Goal: Information Seeking & Learning: Learn about a topic

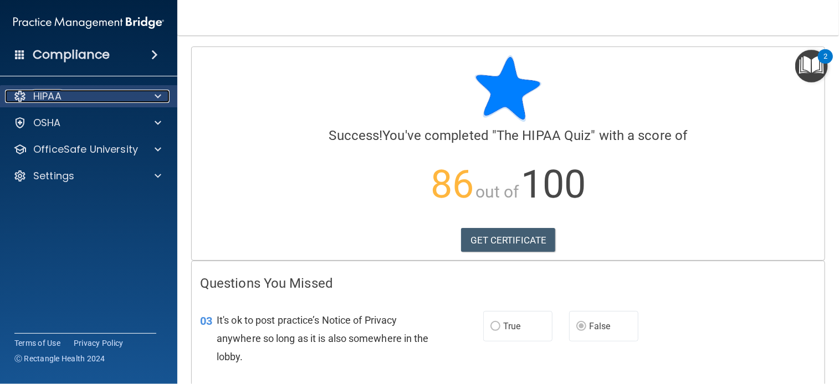
click at [110, 94] on div "HIPAA" at bounding box center [73, 96] width 137 height 13
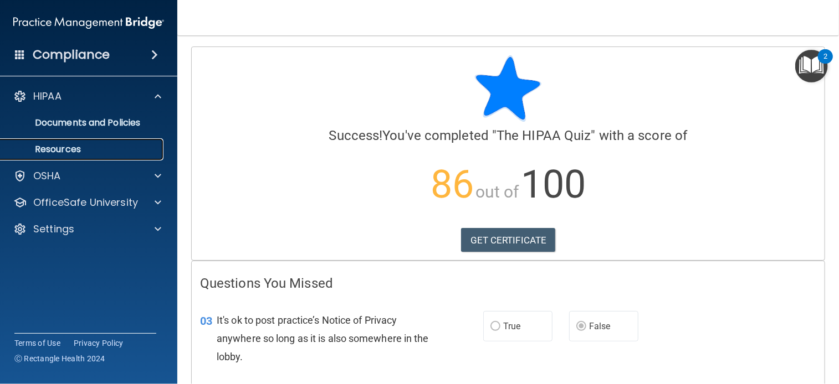
click at [68, 151] on p "Resources" at bounding box center [82, 149] width 151 height 11
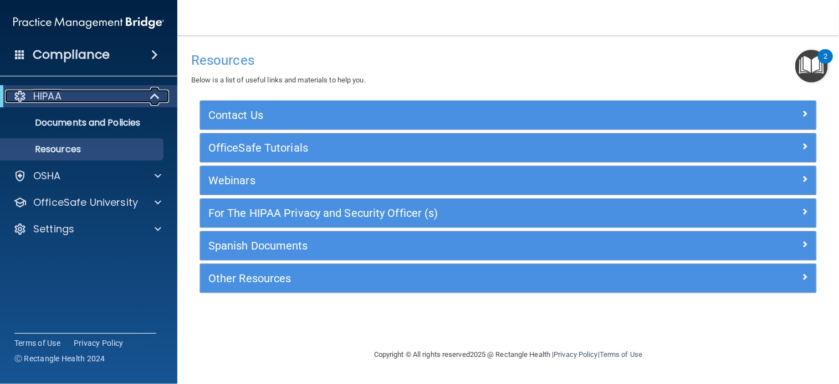
click at [93, 94] on div "HIPAA" at bounding box center [73, 96] width 137 height 13
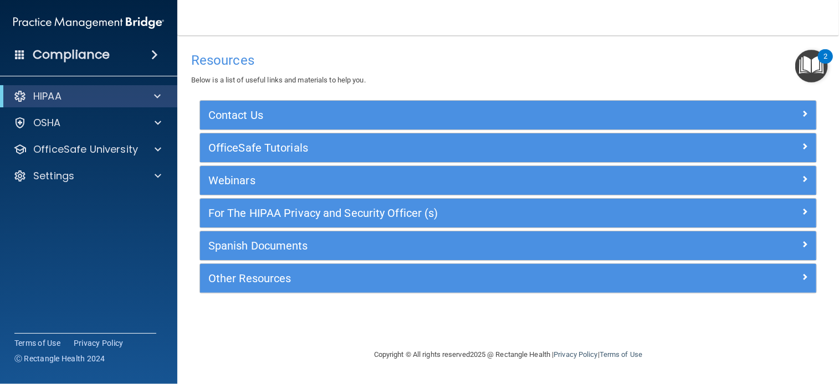
click at [153, 56] on span at bounding box center [154, 54] width 7 height 13
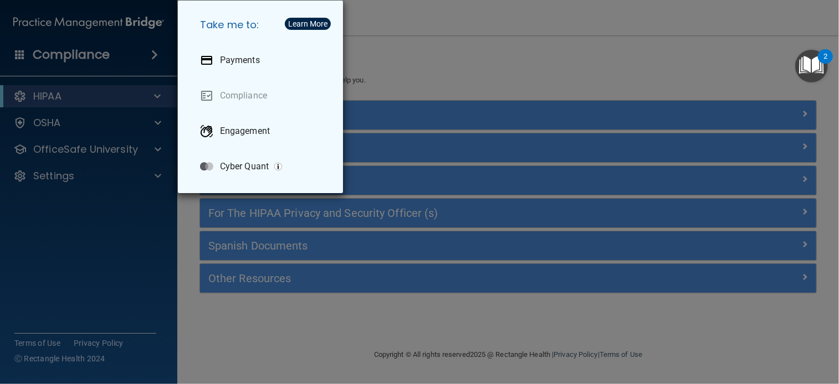
click at [122, 106] on div "Take me to: Payments Compliance Engagement Cyber Quant" at bounding box center [419, 192] width 839 height 384
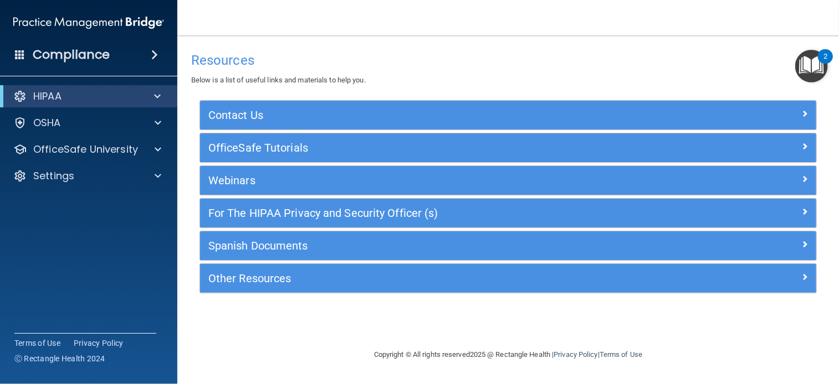
click at [316, 42] on main "Resources Below is a list of useful links and materials to help you. Contact Us…" at bounding box center [507, 209] width 661 height 349
click at [812, 67] on img "Open Resource Center, 2 new notifications" at bounding box center [811, 66] width 33 height 33
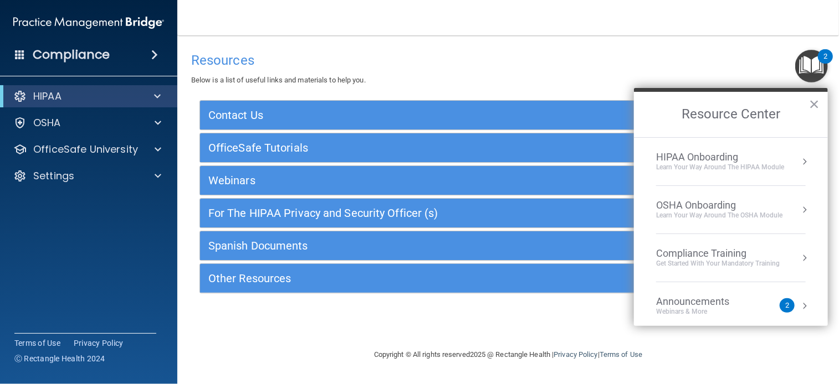
click at [769, 163] on div "Learn Your Way around the HIPAA module" at bounding box center [720, 167] width 128 height 9
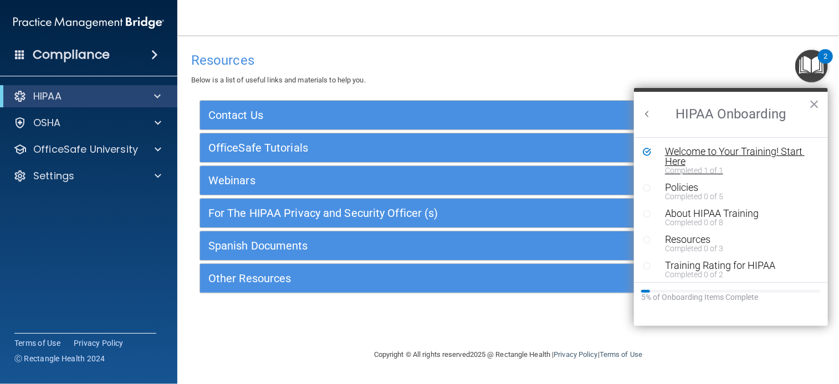
click at [736, 148] on div "Welcome to Your Training! Start Here" at bounding box center [735, 157] width 140 height 20
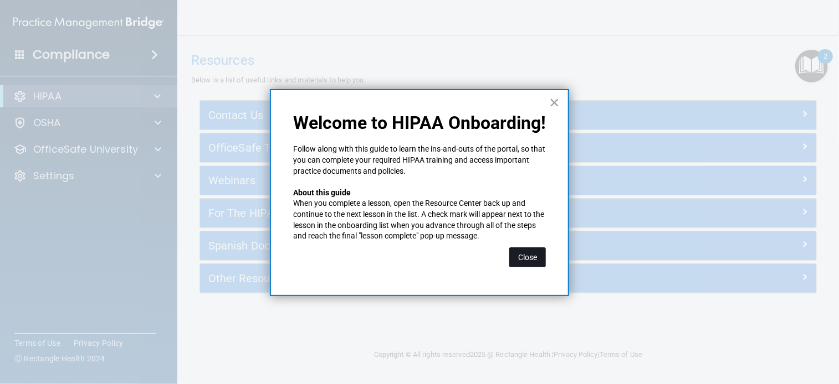
click at [530, 253] on button "Close" at bounding box center [527, 258] width 37 height 20
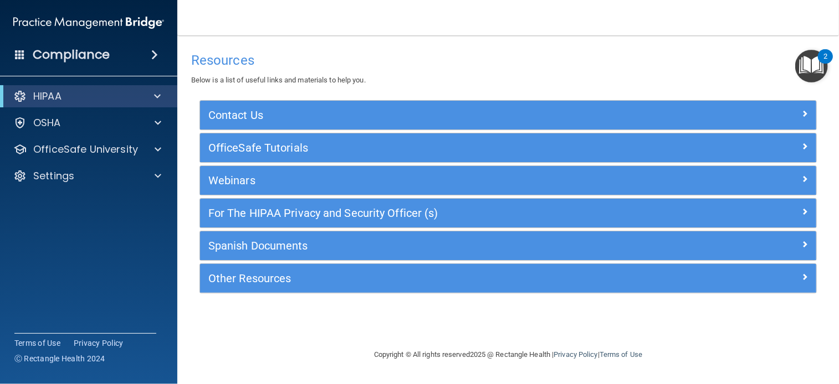
click at [811, 67] on img "Open Resource Center, 2 new notifications" at bounding box center [811, 66] width 33 height 33
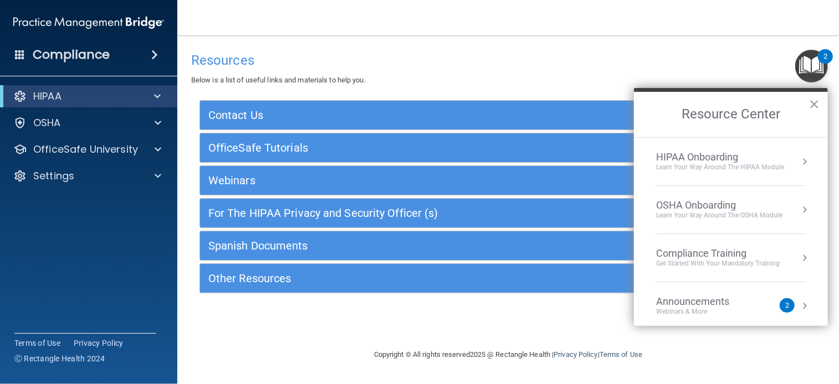
click at [786, 301] on div "Announcements Webinars & More 2" at bounding box center [731, 306] width 150 height 21
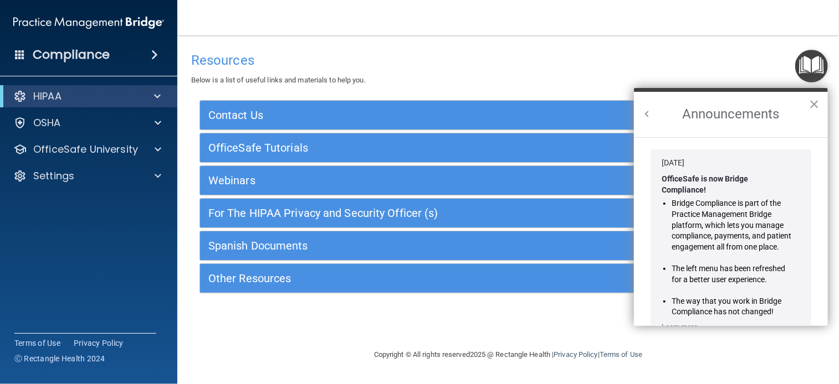
scroll to position [181, 0]
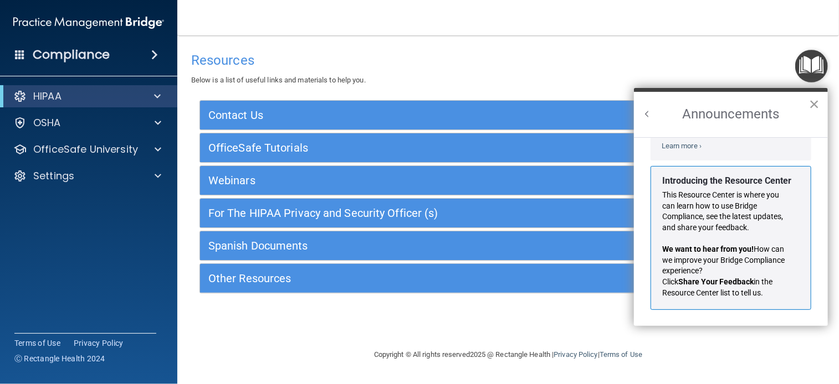
click at [816, 102] on button "×" at bounding box center [814, 104] width 11 height 18
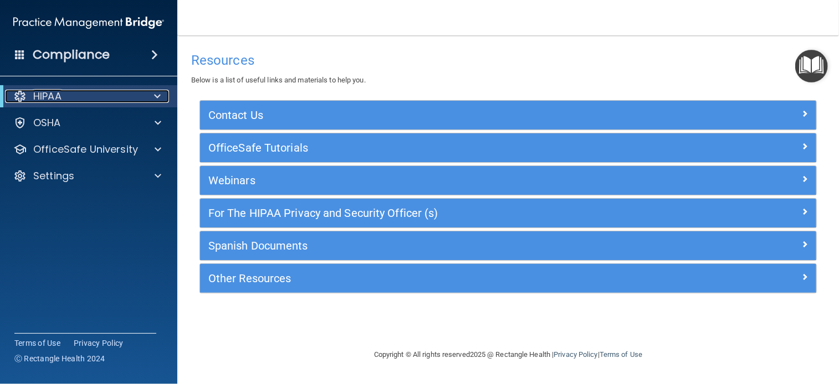
click at [61, 101] on p "HIPAA" at bounding box center [47, 96] width 28 height 13
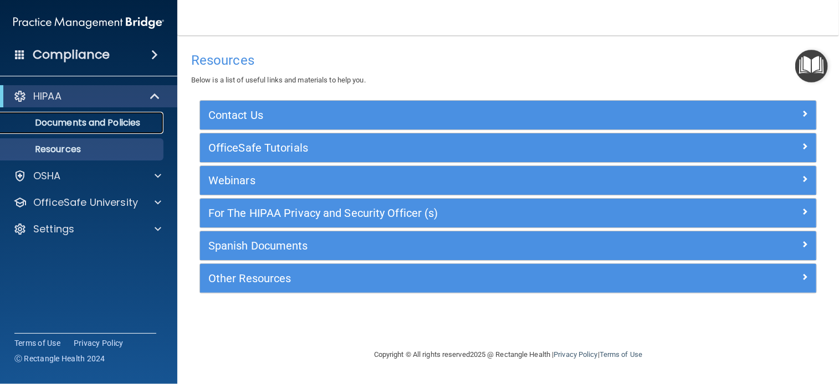
click at [63, 120] on p "Documents and Policies" at bounding box center [82, 122] width 151 height 11
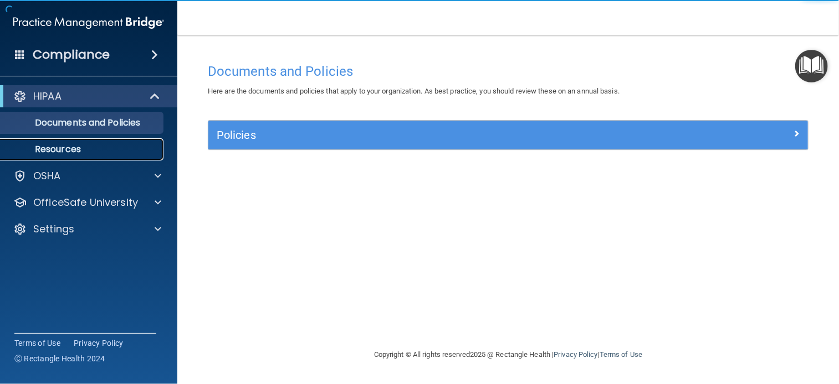
click at [37, 147] on p "Resources" at bounding box center [82, 149] width 151 height 11
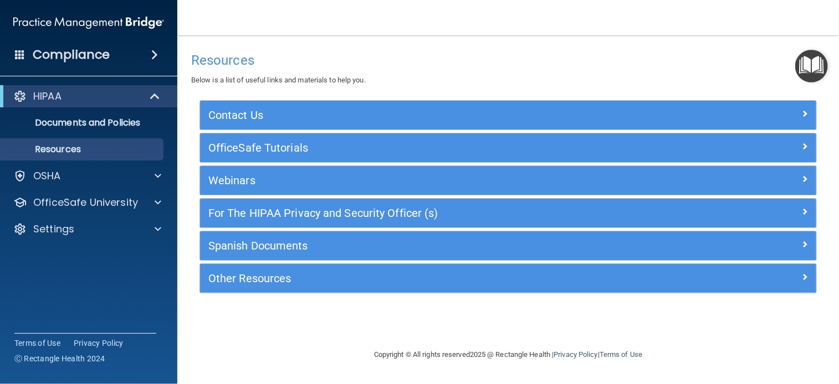
click at [21, 53] on span at bounding box center [20, 54] width 10 height 10
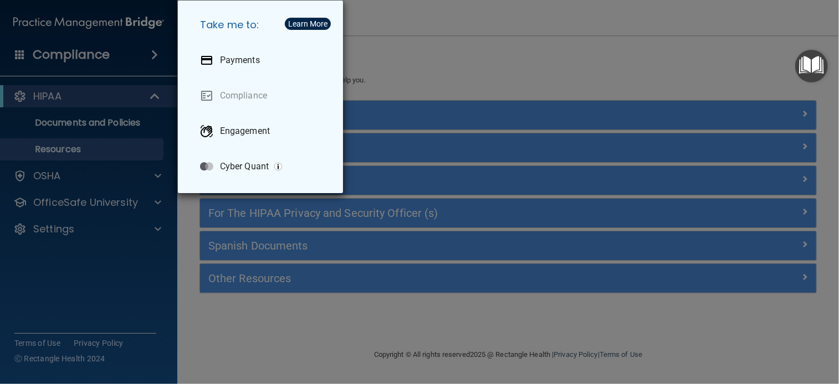
click at [21, 53] on div "Take me to: Payments Compliance Engagement Cyber Quant" at bounding box center [419, 192] width 839 height 384
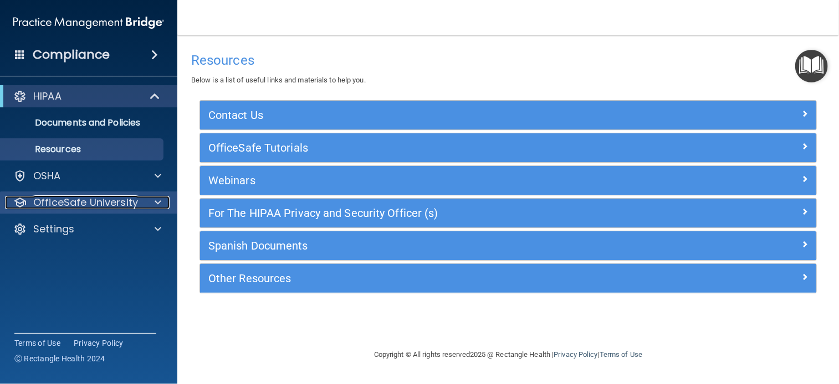
click at [146, 196] on div at bounding box center [156, 202] width 28 height 13
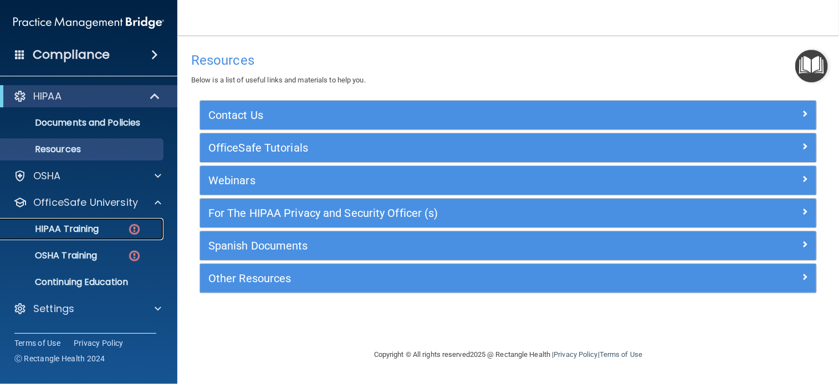
click at [75, 232] on p "HIPAA Training" at bounding box center [52, 229] width 91 height 11
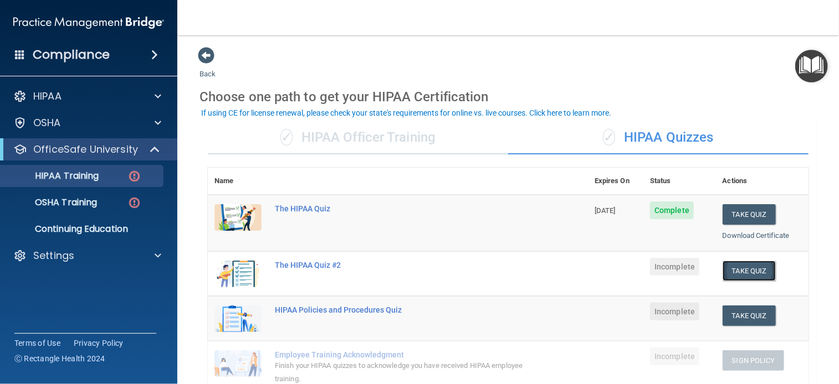
click at [730, 262] on button "Take Quiz" at bounding box center [748, 271] width 53 height 20
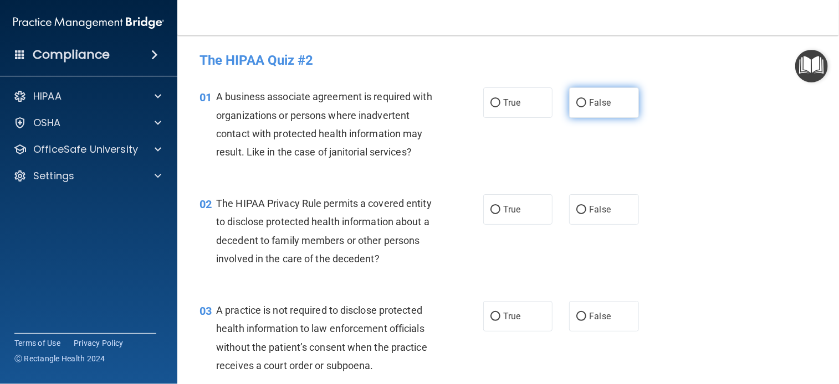
click at [581, 107] on label "False" at bounding box center [603, 103] width 69 height 30
click at [581, 107] on input "False" at bounding box center [581, 103] width 10 height 8
radio input "true"
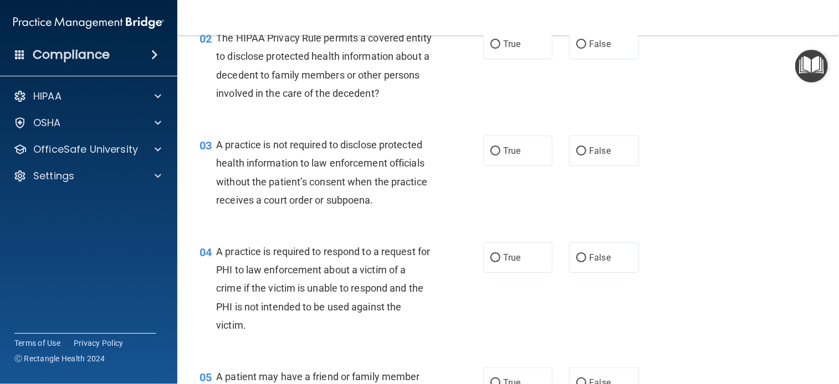
scroll to position [166, 0]
click at [505, 59] on label "True" at bounding box center [517, 43] width 69 height 30
click at [500, 48] on input "True" at bounding box center [495, 44] width 10 height 8
radio input "true"
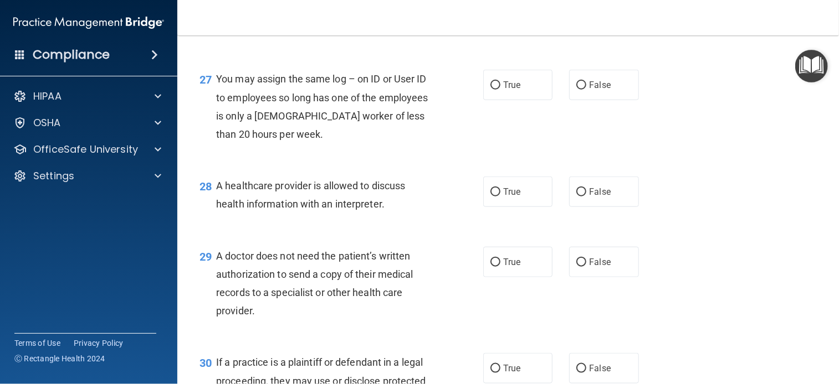
scroll to position [2709, 0]
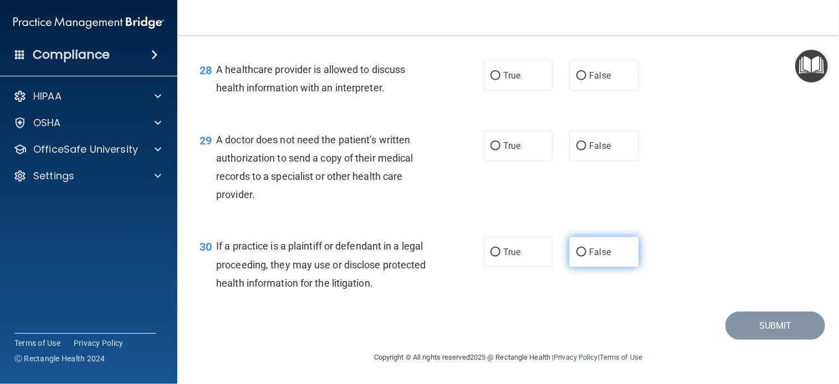
click at [572, 260] on label "False" at bounding box center [603, 252] width 69 height 30
click at [576, 257] on input "False" at bounding box center [581, 253] width 10 height 8
radio input "true"
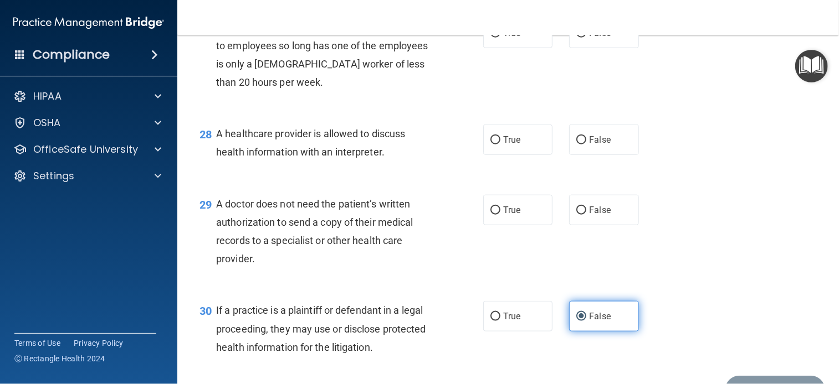
scroll to position [2608, 0]
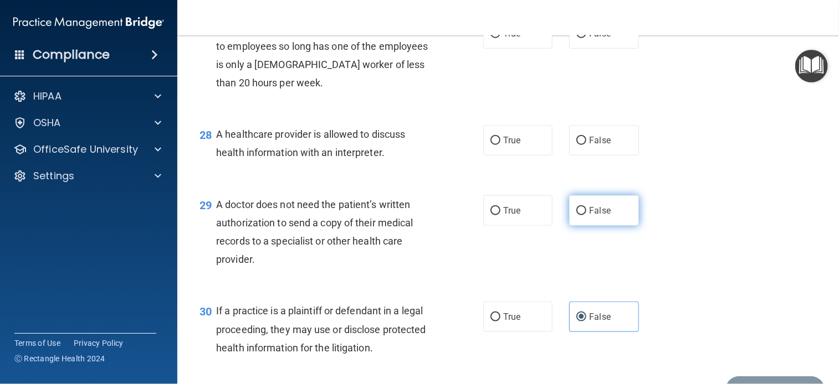
click at [589, 216] on span "False" at bounding box center [600, 211] width 22 height 11
click at [586, 215] on input "False" at bounding box center [581, 211] width 10 height 8
radio input "true"
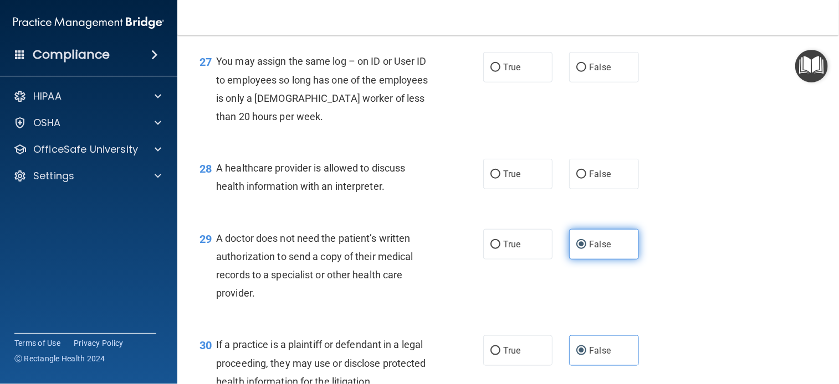
scroll to position [2573, 0]
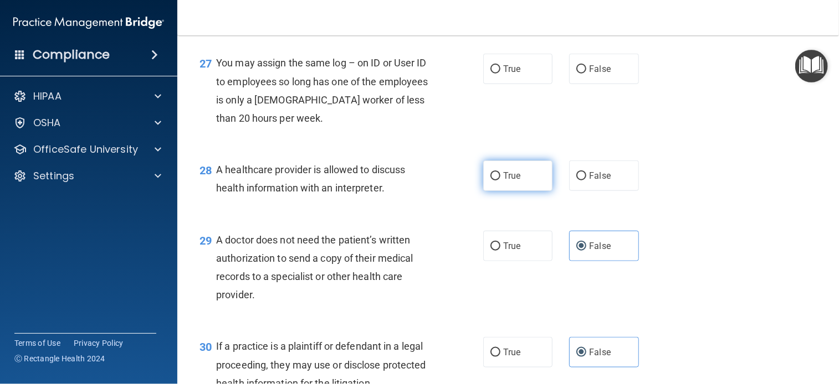
click at [511, 191] on label "True" at bounding box center [517, 176] width 69 height 30
click at [500, 181] on input "True" at bounding box center [495, 176] width 10 height 8
radio input "true"
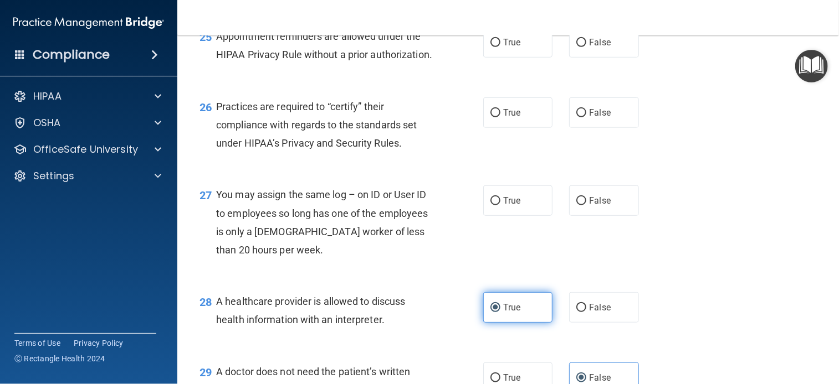
scroll to position [2440, 0]
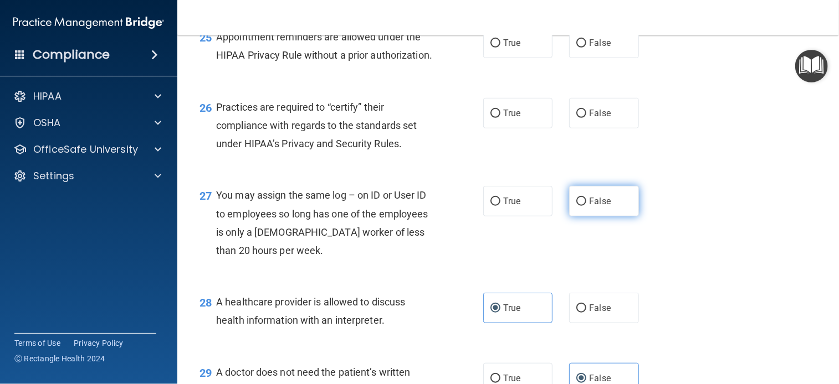
click at [574, 217] on label "False" at bounding box center [603, 201] width 69 height 30
click at [576, 206] on input "False" at bounding box center [581, 202] width 10 height 8
radio input "true"
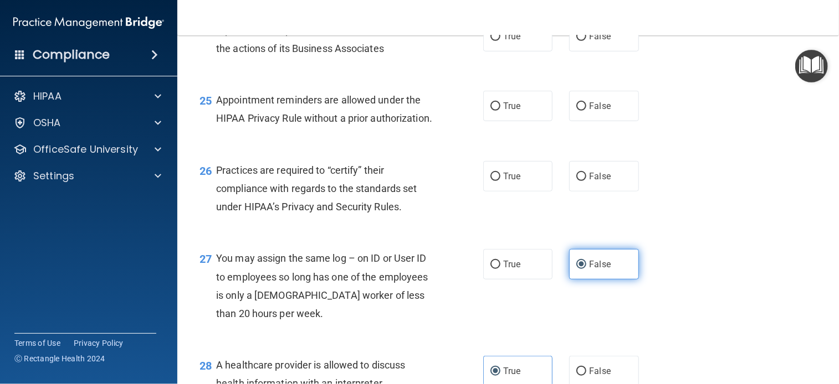
scroll to position [2366, 0]
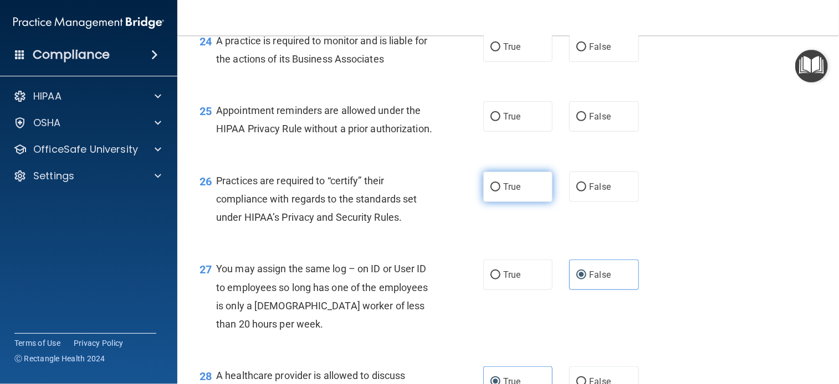
click at [503, 192] on span "True" at bounding box center [511, 187] width 17 height 11
click at [500, 192] on input "True" at bounding box center [495, 187] width 10 height 8
radio input "true"
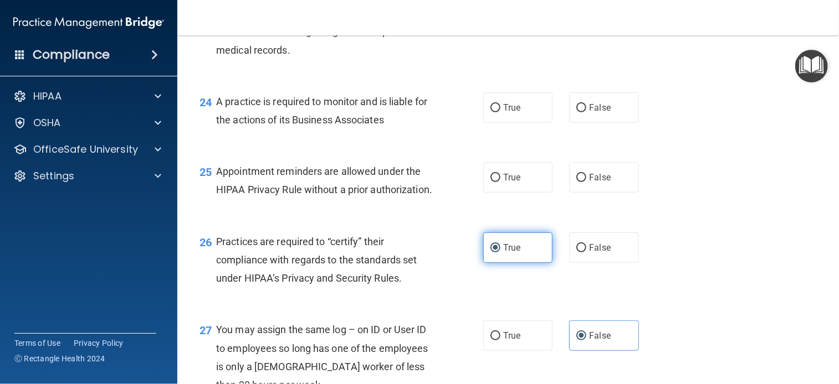
scroll to position [2296, 0]
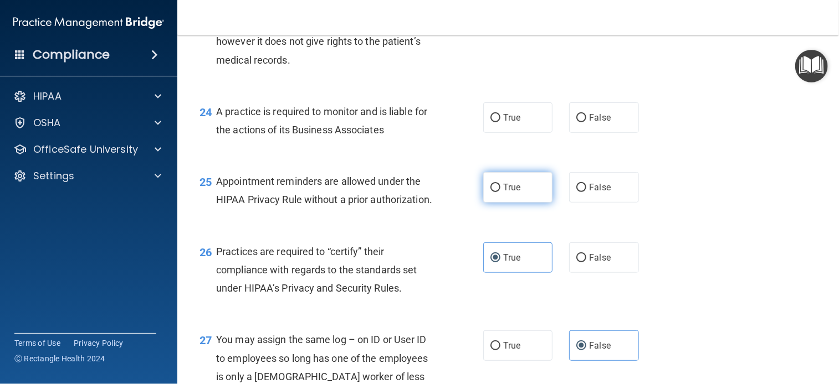
click at [520, 197] on label "True" at bounding box center [517, 187] width 69 height 30
click at [500, 192] on input "True" at bounding box center [495, 188] width 10 height 8
radio input "true"
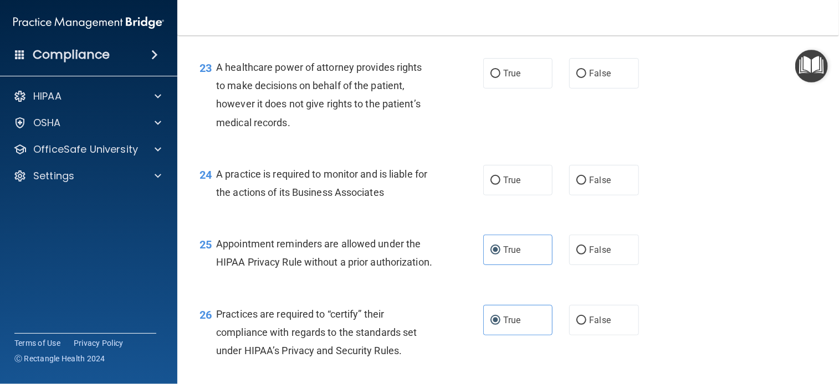
scroll to position [2234, 0]
click at [497, 195] on label "True" at bounding box center [517, 180] width 69 height 30
click at [497, 184] on input "True" at bounding box center [495, 180] width 10 height 8
radio input "true"
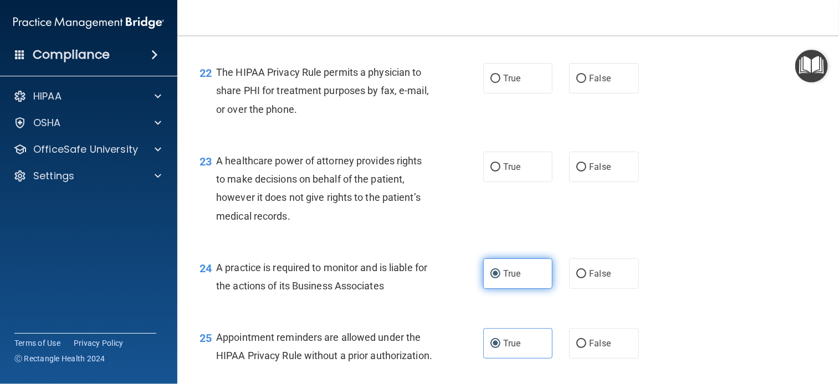
scroll to position [2139, 0]
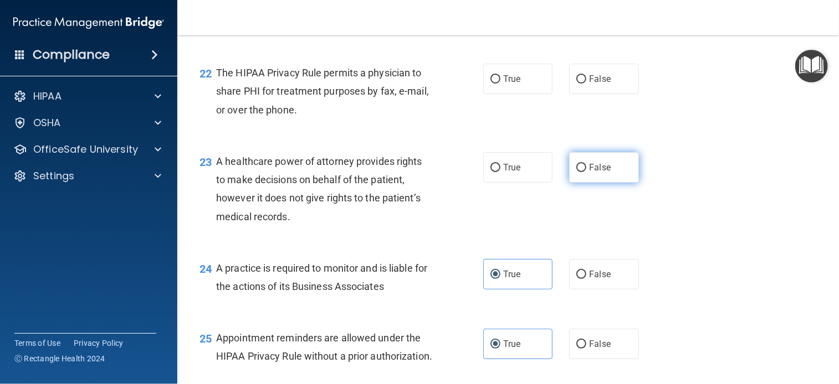
click at [615, 183] on label "False" at bounding box center [603, 167] width 69 height 30
click at [586, 172] on input "False" at bounding box center [581, 168] width 10 height 8
radio input "true"
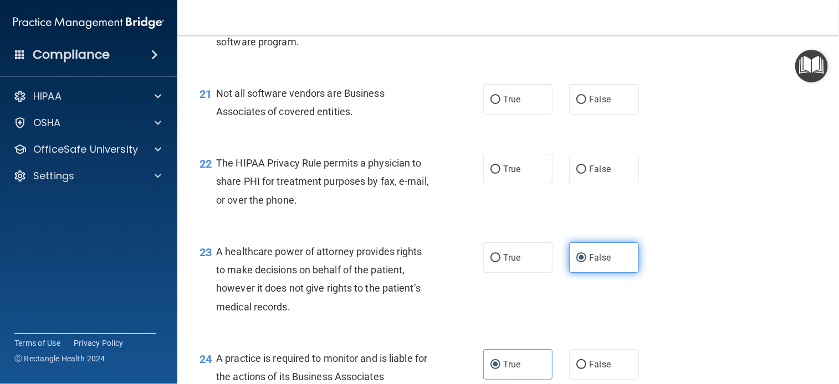
scroll to position [2039, 0]
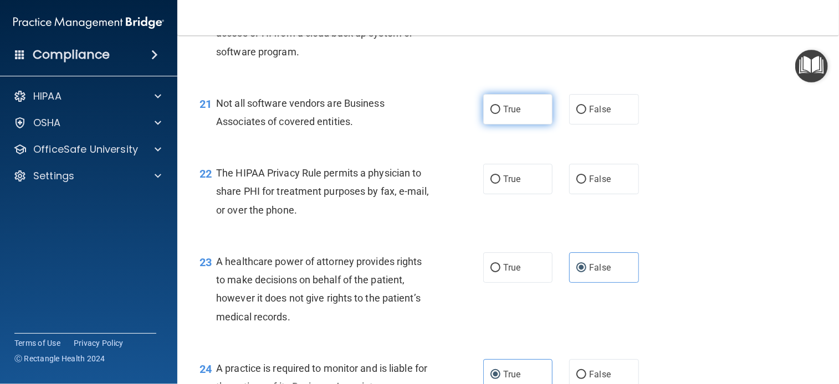
click at [516, 125] on label "True" at bounding box center [517, 109] width 69 height 30
click at [500, 114] on input "True" at bounding box center [495, 110] width 10 height 8
radio input "true"
click at [533, 192] on label "True" at bounding box center [517, 179] width 69 height 30
click at [500, 184] on input "True" at bounding box center [495, 180] width 10 height 8
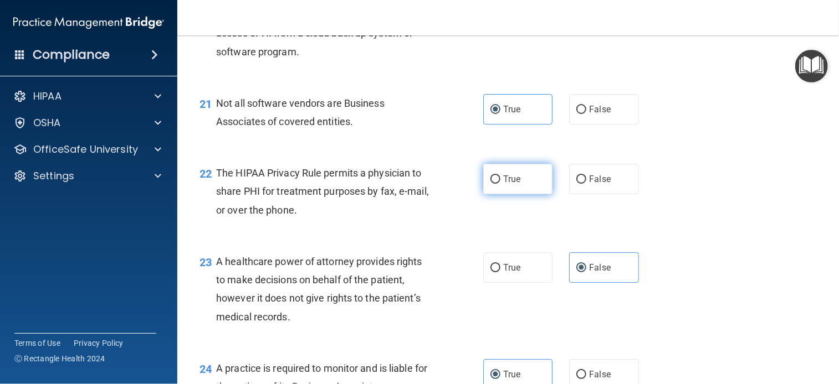
radio input "true"
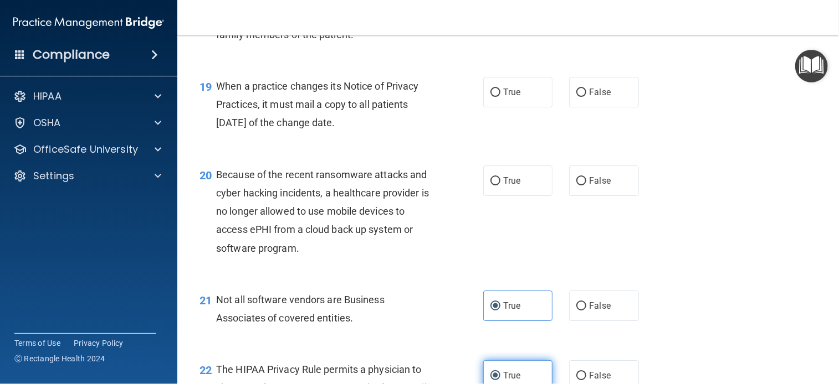
scroll to position [1841, 0]
click at [523, 188] on label "True" at bounding box center [517, 181] width 69 height 30
click at [500, 186] on input "True" at bounding box center [495, 182] width 10 height 8
radio input "true"
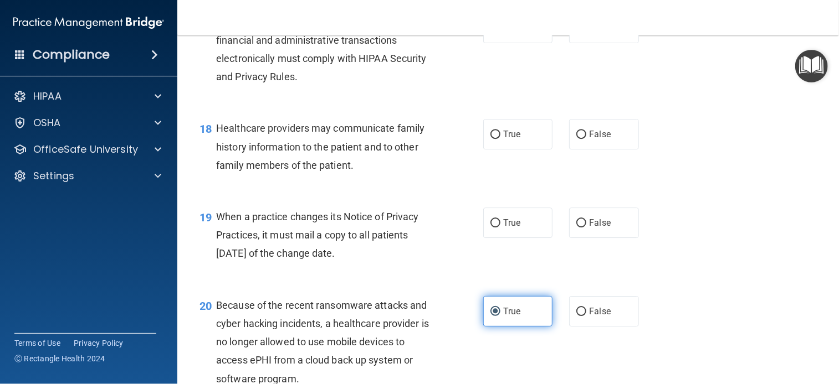
scroll to position [1692, 0]
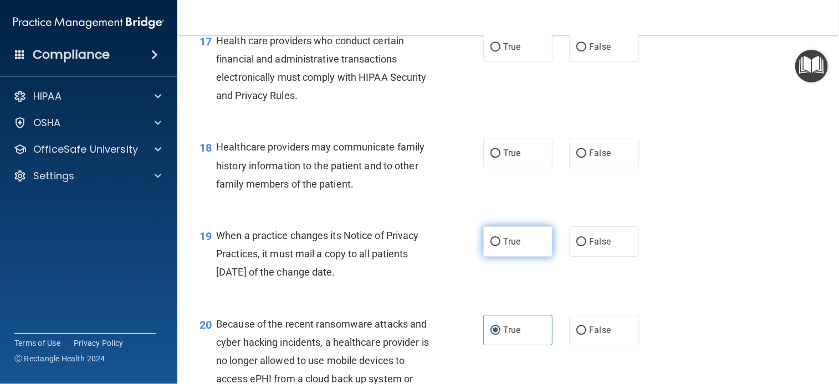
click at [510, 247] on span "True" at bounding box center [511, 242] width 17 height 11
click at [500, 247] on input "True" at bounding box center [495, 242] width 10 height 8
radio input "true"
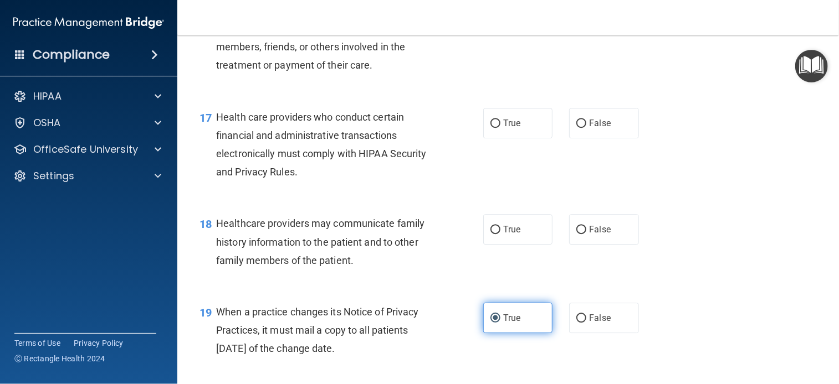
scroll to position [1616, 0]
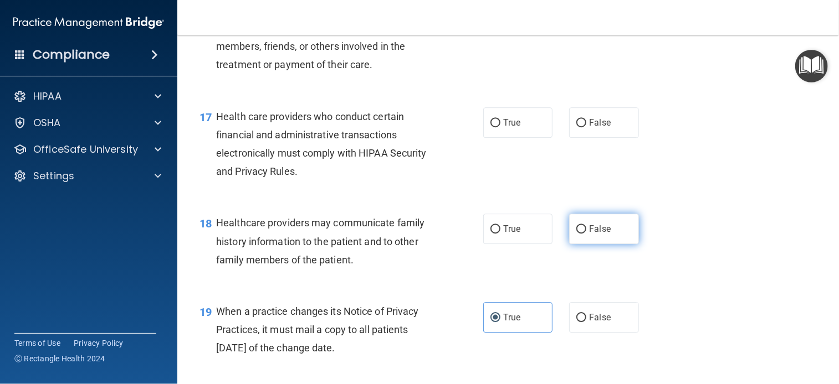
click at [572, 244] on label "False" at bounding box center [603, 229] width 69 height 30
click at [576, 234] on input "False" at bounding box center [581, 229] width 10 height 8
radio input "true"
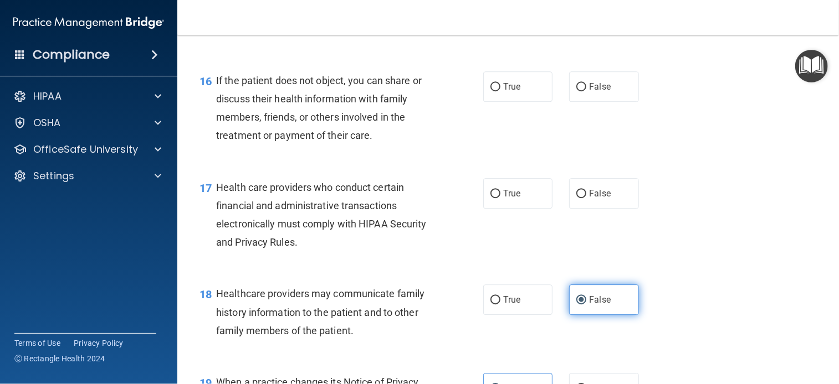
scroll to position [1544, 0]
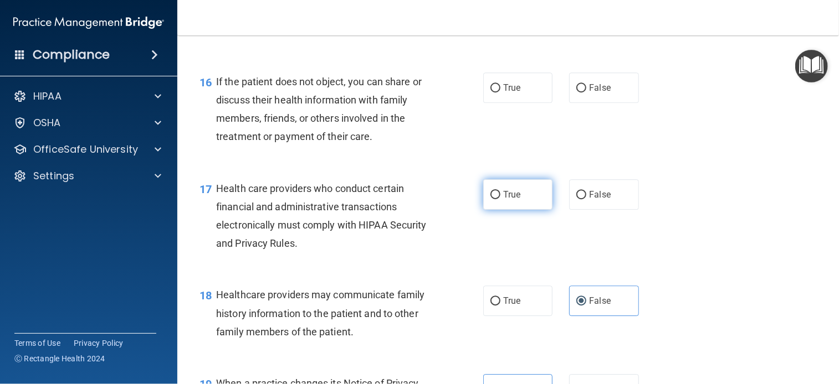
click at [510, 200] on span "True" at bounding box center [511, 194] width 17 height 11
click at [500, 199] on input "True" at bounding box center [495, 195] width 10 height 8
radio input "true"
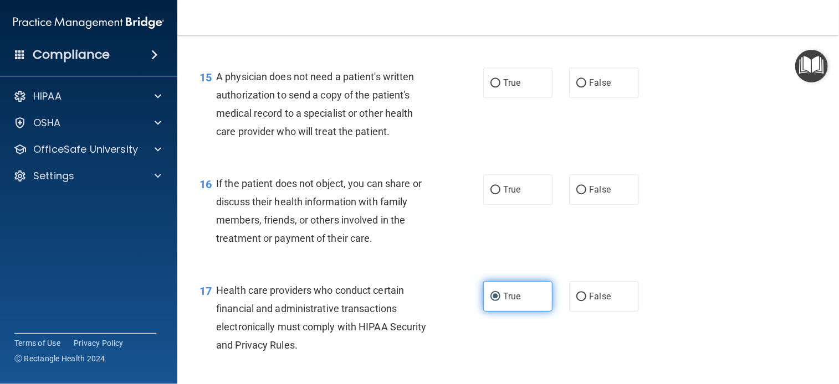
scroll to position [1441, 0]
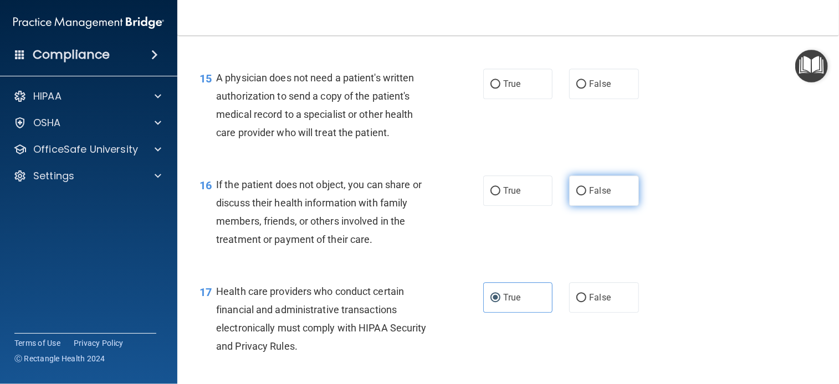
click at [608, 206] on label "False" at bounding box center [603, 191] width 69 height 30
click at [586, 196] on input "False" at bounding box center [581, 191] width 10 height 8
radio input "true"
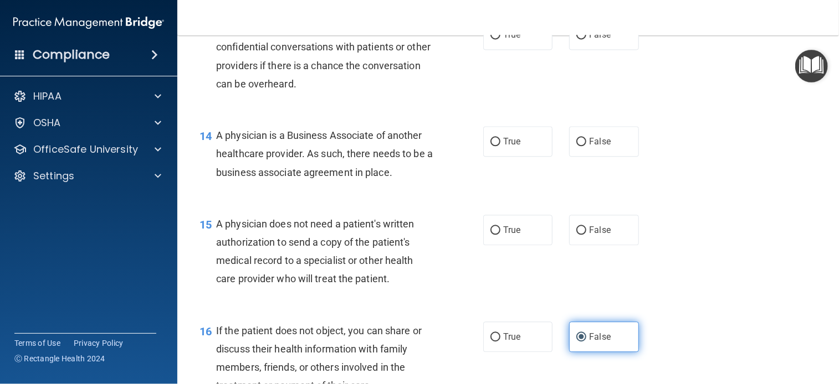
scroll to position [1294, 0]
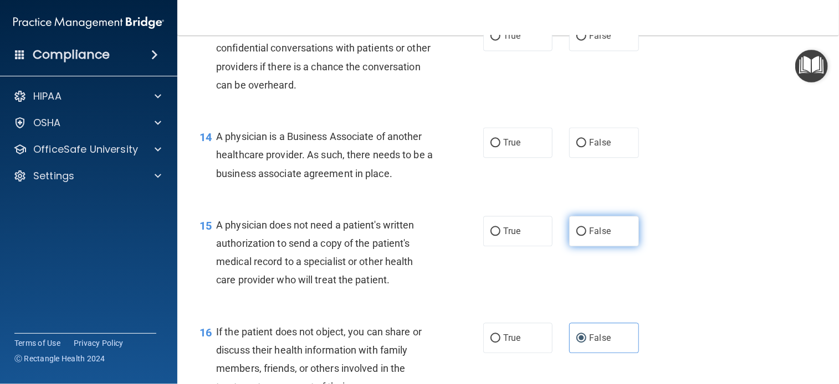
click at [577, 236] on input "False" at bounding box center [581, 232] width 10 height 8
radio input "true"
click at [577, 236] on input "False" at bounding box center [581, 232] width 10 height 8
click at [532, 247] on label "True" at bounding box center [517, 231] width 69 height 30
click at [500, 236] on input "True" at bounding box center [495, 232] width 10 height 8
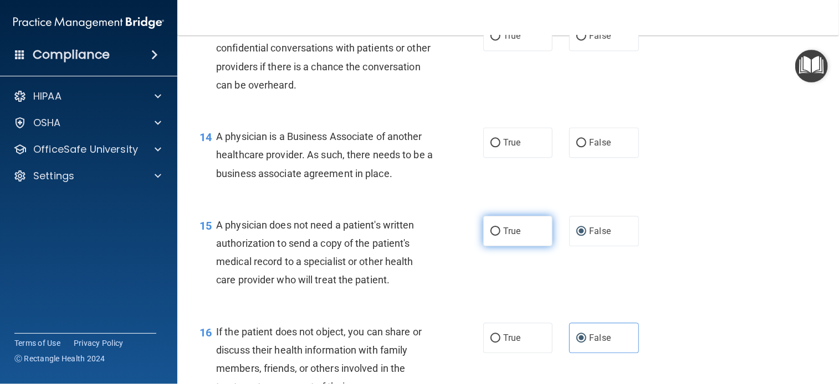
radio input "true"
click at [601, 237] on span "False" at bounding box center [600, 231] width 22 height 11
click at [586, 236] on input "False" at bounding box center [581, 232] width 10 height 8
radio input "true"
radio input "false"
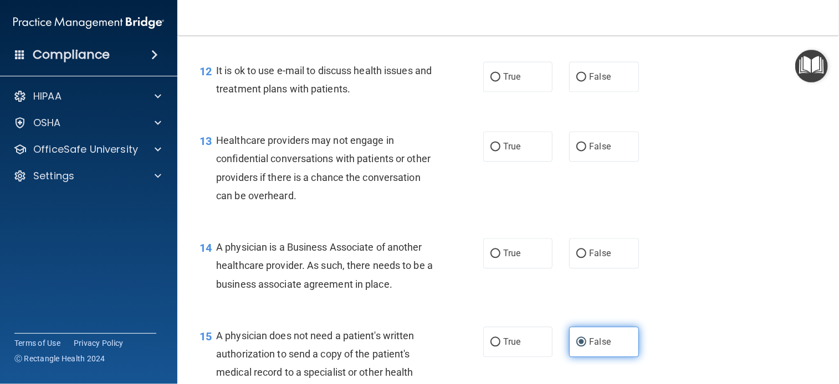
scroll to position [1183, 0]
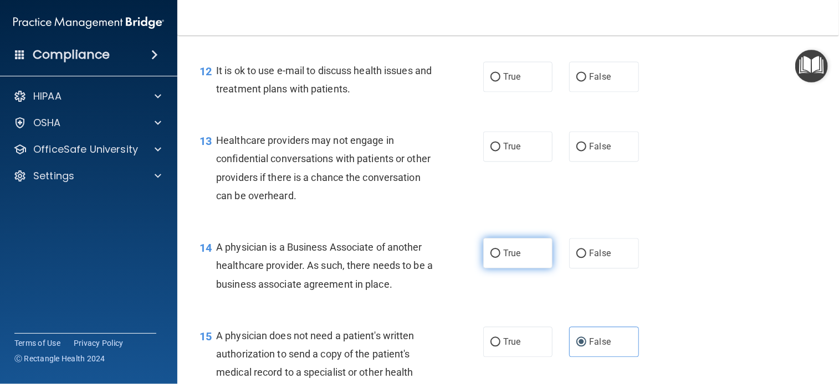
click at [507, 259] on span "True" at bounding box center [511, 253] width 17 height 11
click at [500, 258] on input "True" at bounding box center [495, 254] width 10 height 8
radio input "true"
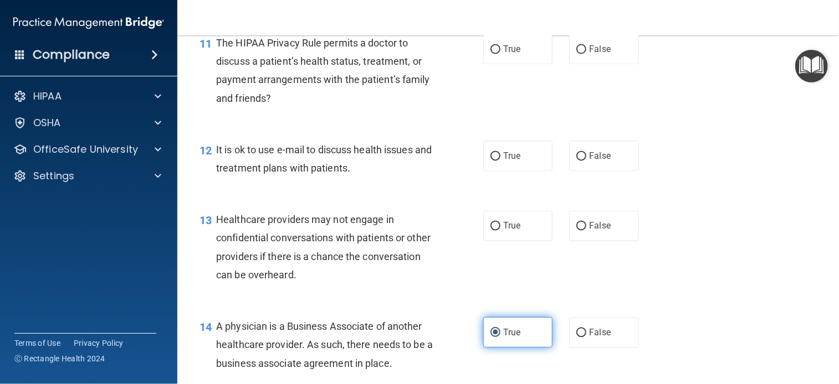
scroll to position [1102, 0]
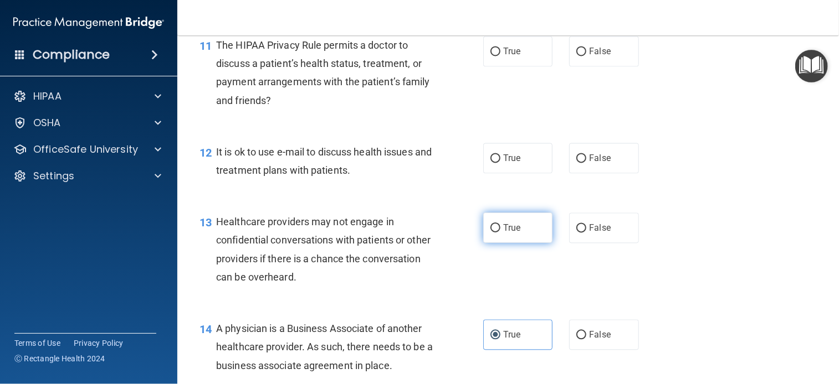
click at [503, 233] on span "True" at bounding box center [511, 228] width 17 height 11
click at [500, 233] on input "True" at bounding box center [495, 228] width 10 height 8
radio input "true"
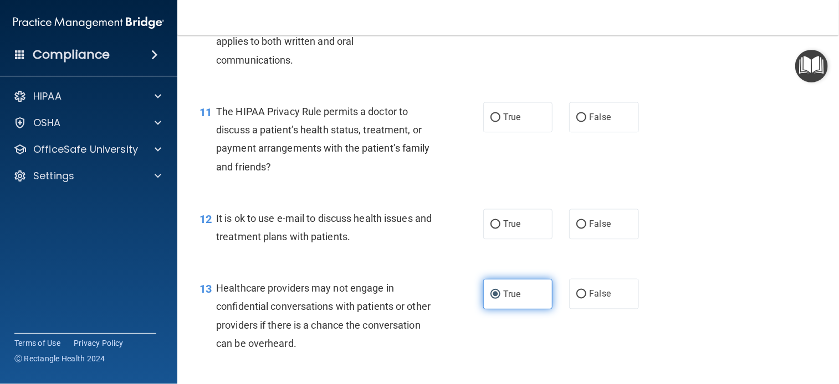
scroll to position [1035, 0]
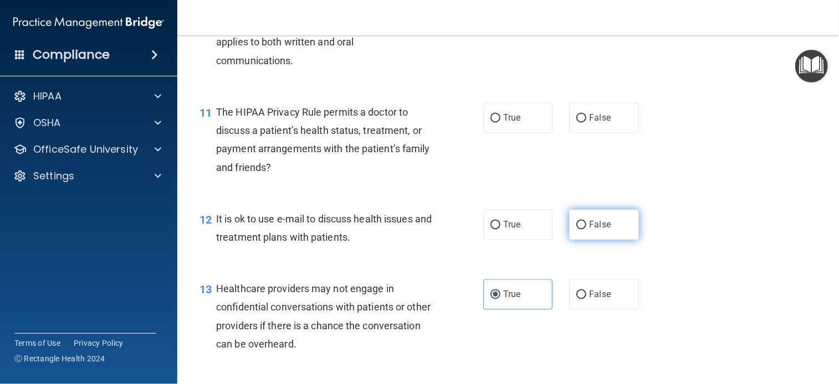
click at [589, 230] on span "False" at bounding box center [600, 225] width 22 height 11
click at [586, 230] on input "False" at bounding box center [581, 226] width 10 height 8
radio input "true"
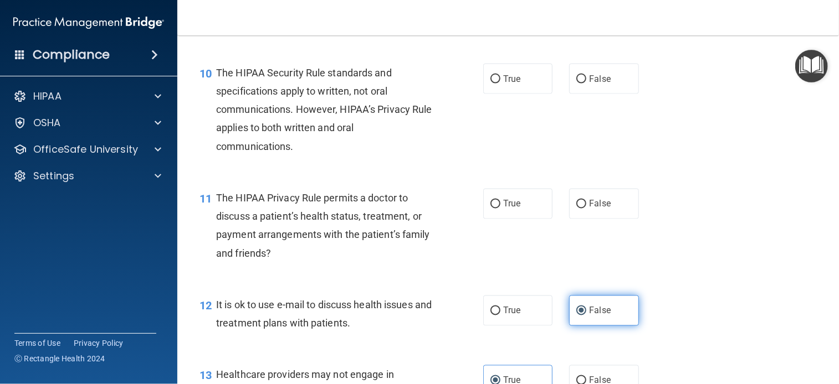
scroll to position [946, 0]
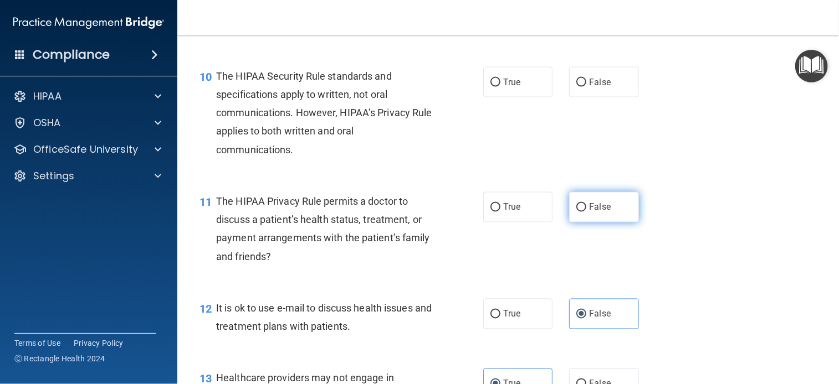
click at [581, 218] on label "False" at bounding box center [603, 207] width 69 height 30
click at [581, 212] on input "False" at bounding box center [581, 208] width 10 height 8
radio input "true"
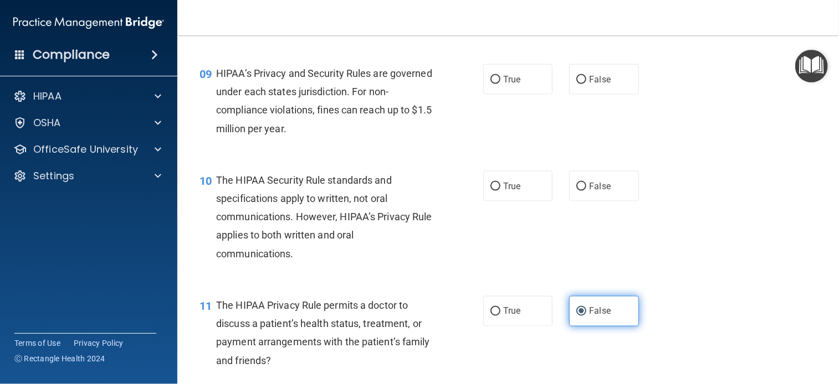
scroll to position [840, 0]
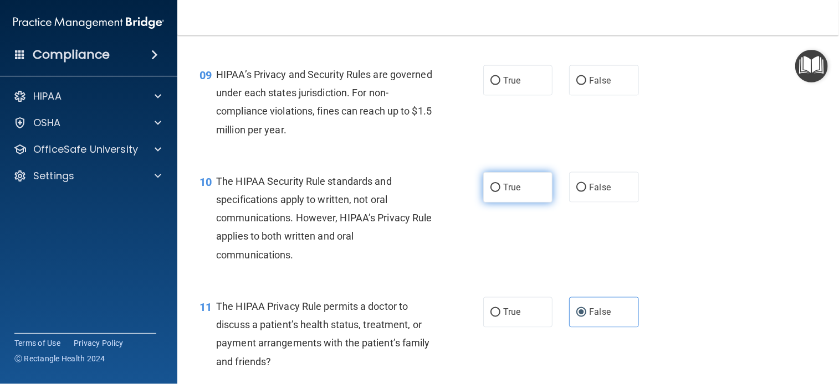
click at [515, 203] on label "True" at bounding box center [517, 187] width 69 height 30
click at [500, 192] on input "True" at bounding box center [495, 188] width 10 height 8
radio input "true"
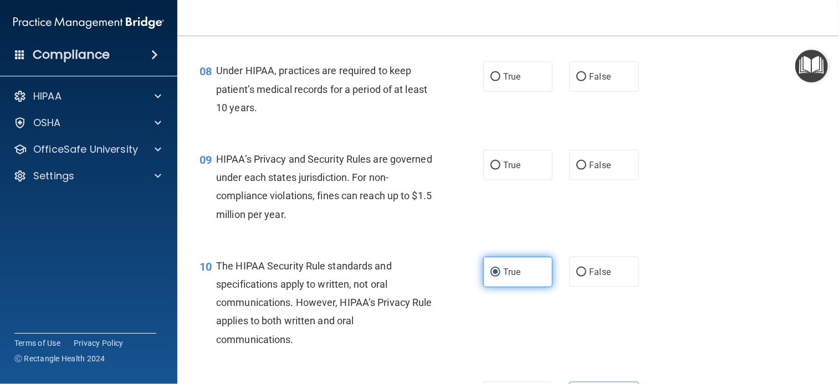
scroll to position [752, 0]
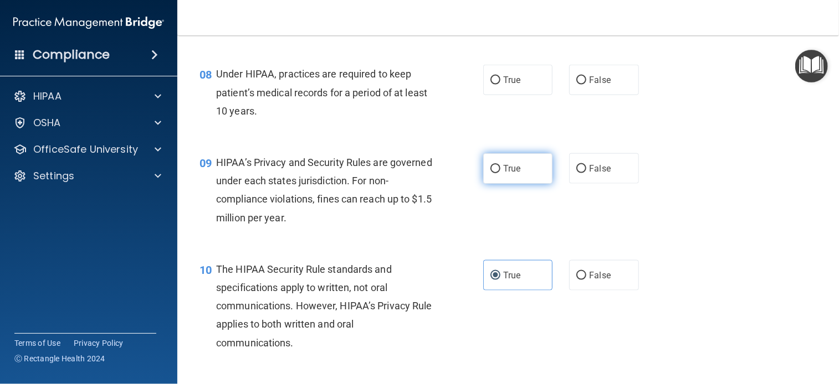
click at [514, 174] on span "True" at bounding box center [511, 168] width 17 height 11
click at [500, 173] on input "True" at bounding box center [495, 169] width 10 height 8
radio input "true"
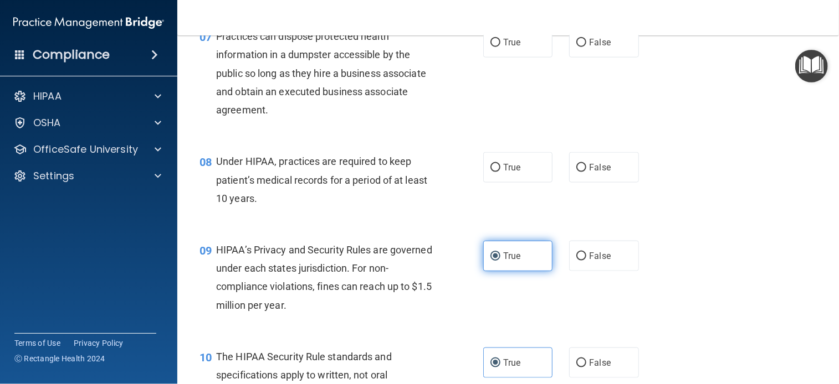
scroll to position [664, 0]
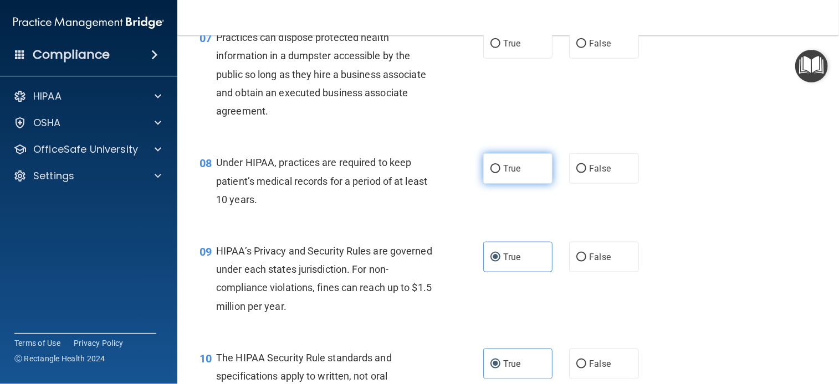
click at [510, 174] on span "True" at bounding box center [511, 168] width 17 height 11
click at [500, 173] on input "True" at bounding box center [495, 169] width 10 height 8
radio input "true"
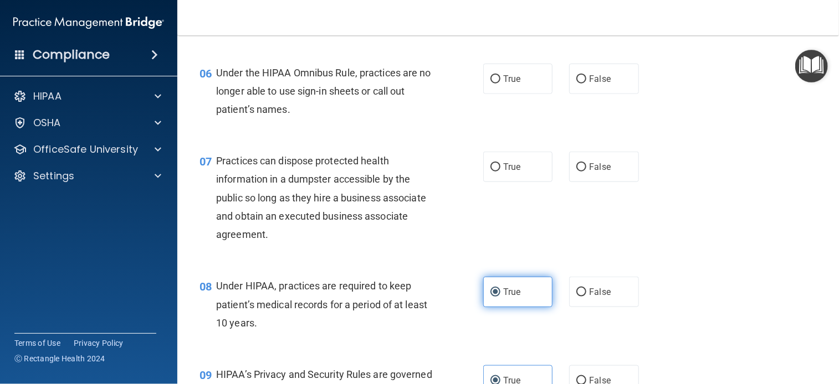
scroll to position [538, 0]
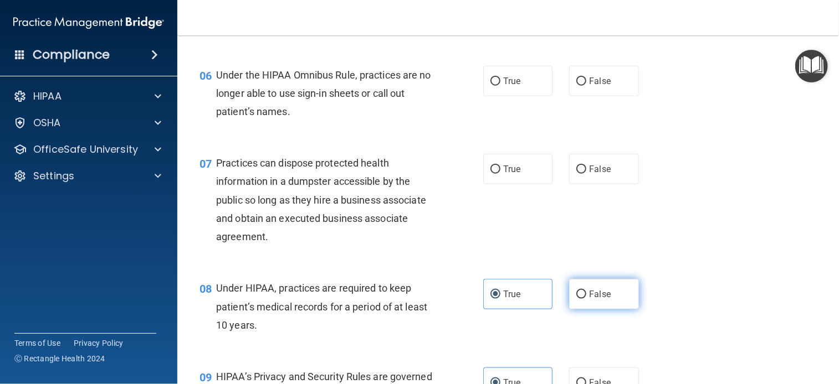
click at [576, 310] on label "False" at bounding box center [603, 294] width 69 height 30
click at [576, 299] on input "False" at bounding box center [581, 295] width 10 height 8
radio input "true"
radio input "false"
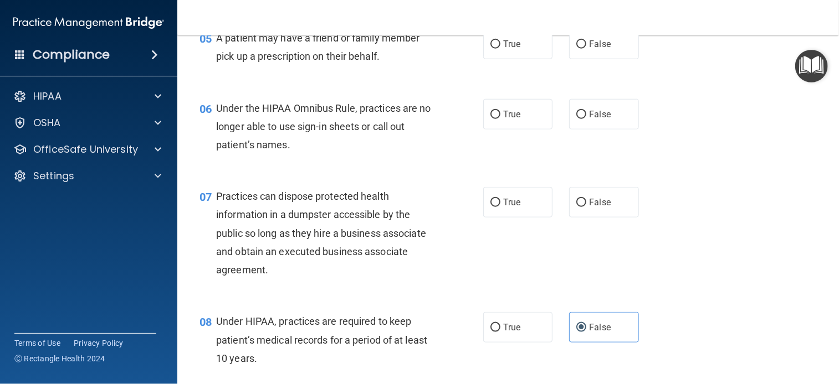
scroll to position [505, 0]
click at [594, 218] on label "False" at bounding box center [603, 202] width 69 height 30
click at [586, 207] on input "False" at bounding box center [581, 203] width 10 height 8
radio input "true"
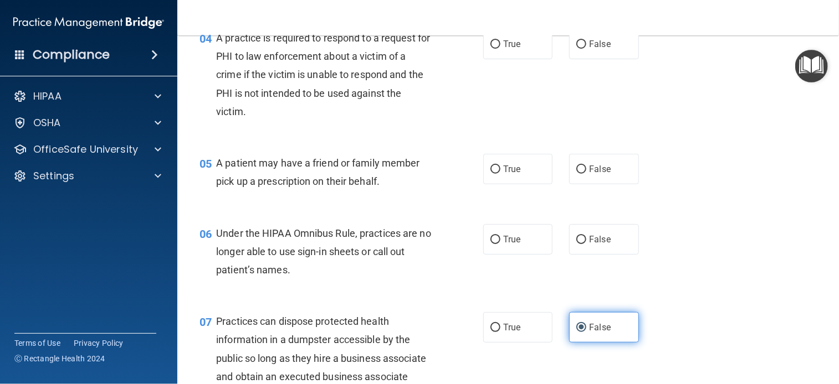
scroll to position [379, 0]
click at [583, 255] on label "False" at bounding box center [603, 240] width 69 height 30
click at [583, 245] on input "False" at bounding box center [581, 241] width 10 height 8
radio input "true"
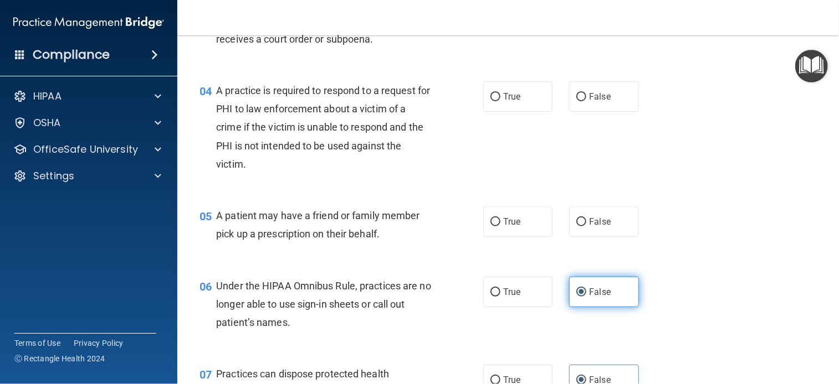
scroll to position [326, 0]
click at [514, 228] on span "True" at bounding box center [511, 222] width 17 height 11
click at [500, 227] on input "True" at bounding box center [495, 223] width 10 height 8
radio input "true"
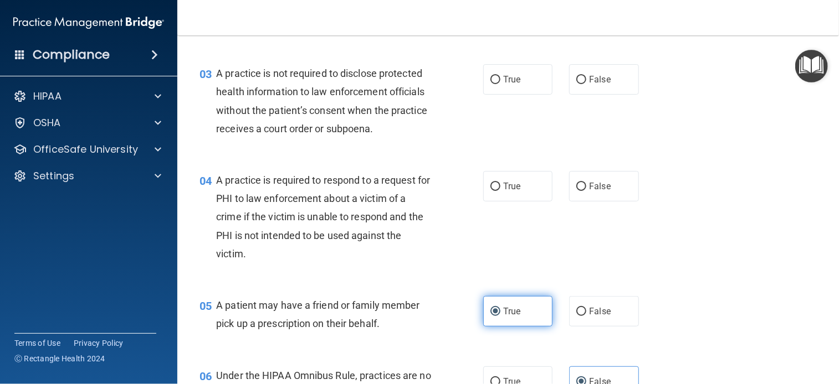
scroll to position [238, 0]
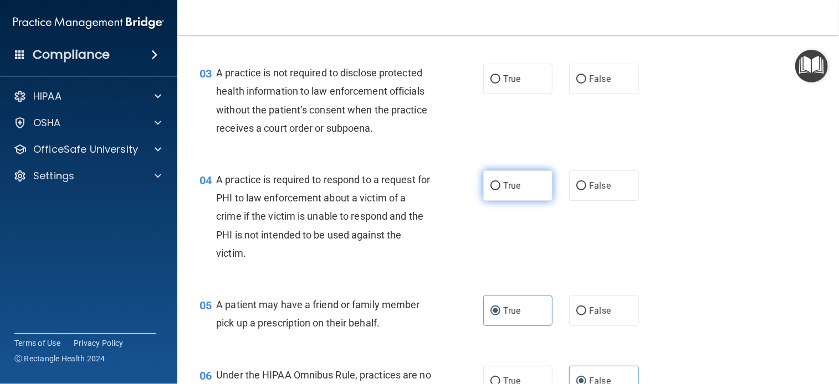
click at [519, 201] on label "True" at bounding box center [517, 186] width 69 height 30
click at [500, 191] on input "True" at bounding box center [495, 186] width 10 height 8
radio input "true"
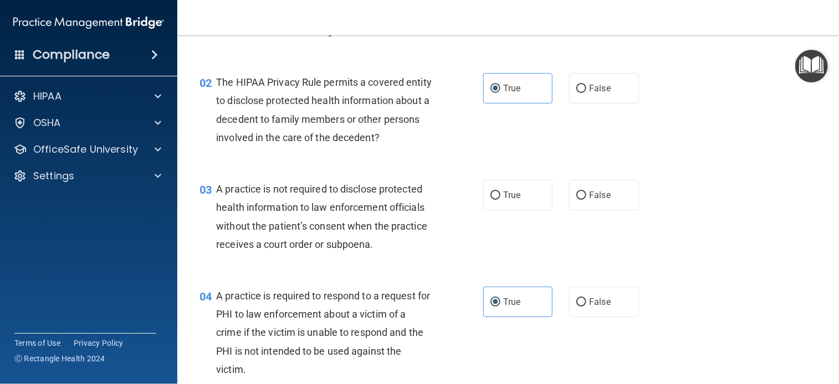
scroll to position [122, 0]
click at [587, 210] on label "False" at bounding box center [603, 194] width 69 height 30
click at [586, 199] on input "False" at bounding box center [581, 195] width 10 height 8
radio input "true"
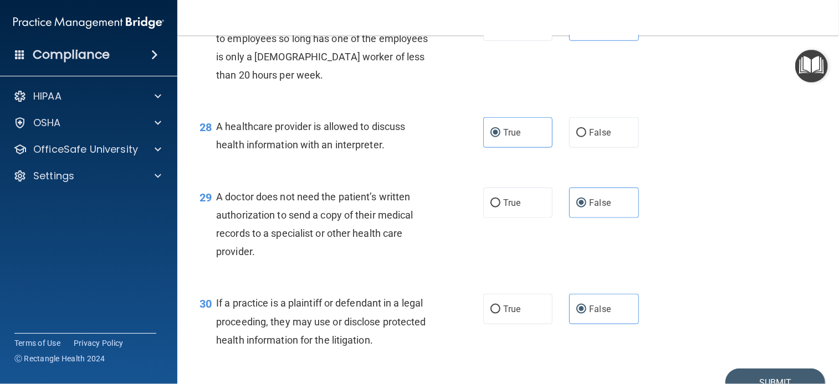
scroll to position [2709, 0]
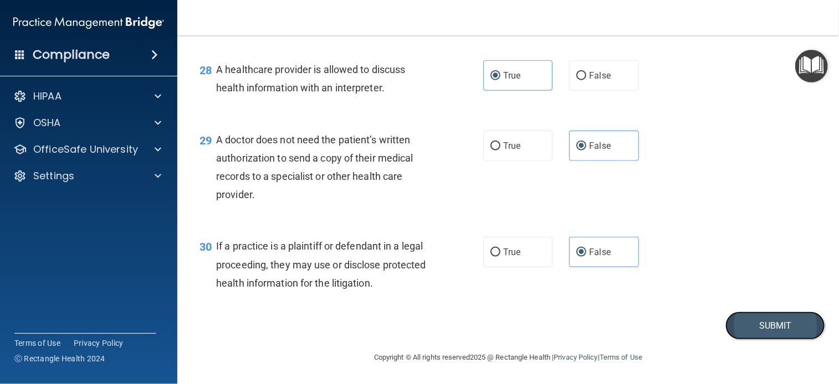
click at [756, 319] on button "Submit" at bounding box center [775, 326] width 100 height 28
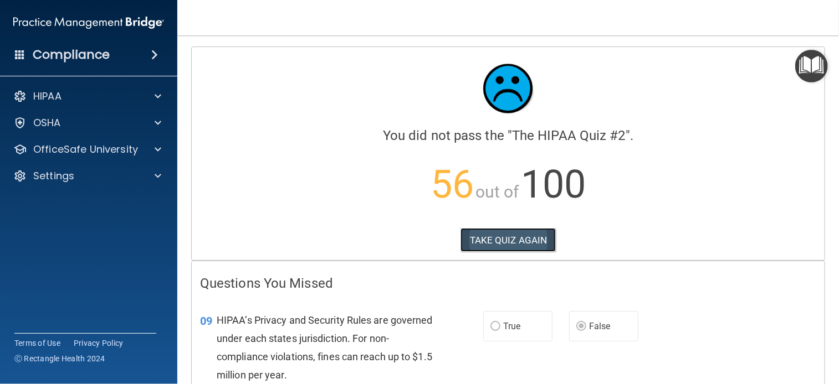
click at [491, 238] on button "TAKE QUIZ AGAIN" at bounding box center [508, 240] width 96 height 24
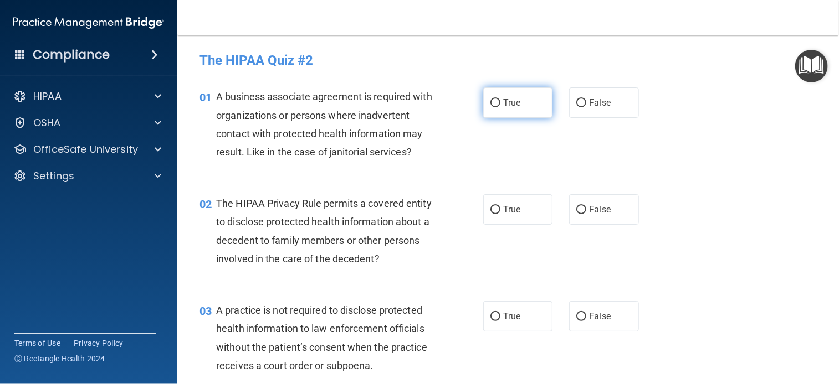
click at [499, 117] on label "True" at bounding box center [517, 103] width 69 height 30
click at [499, 107] on input "True" at bounding box center [495, 103] width 10 height 8
radio input "true"
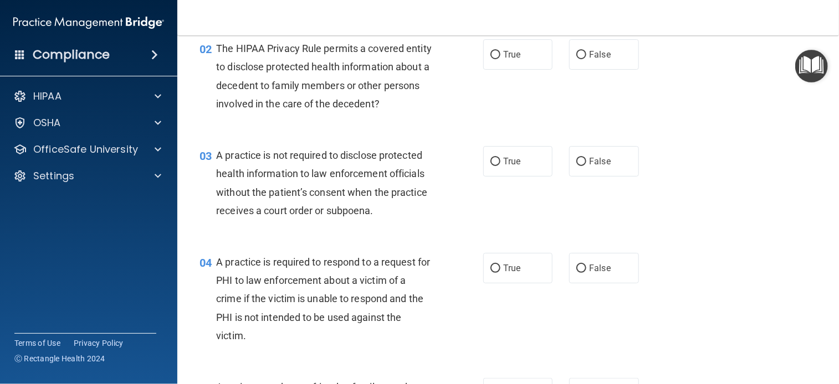
scroll to position [164, 0]
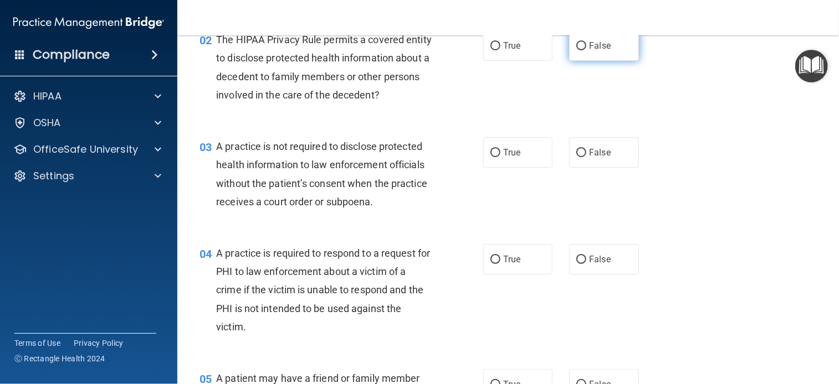
click at [576, 50] on input "False" at bounding box center [581, 46] width 10 height 8
radio input "true"
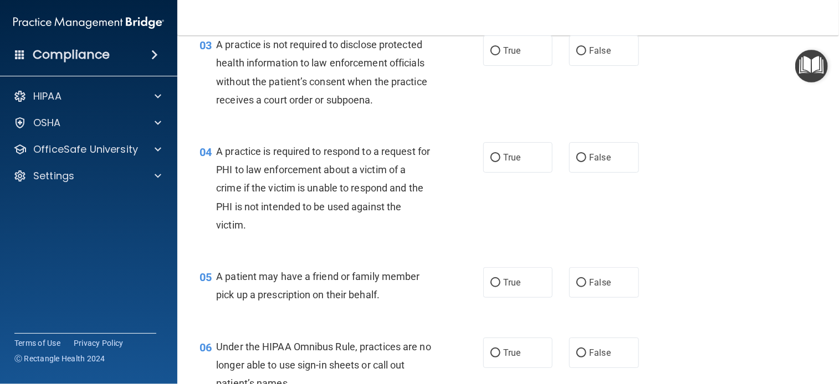
scroll to position [268, 0]
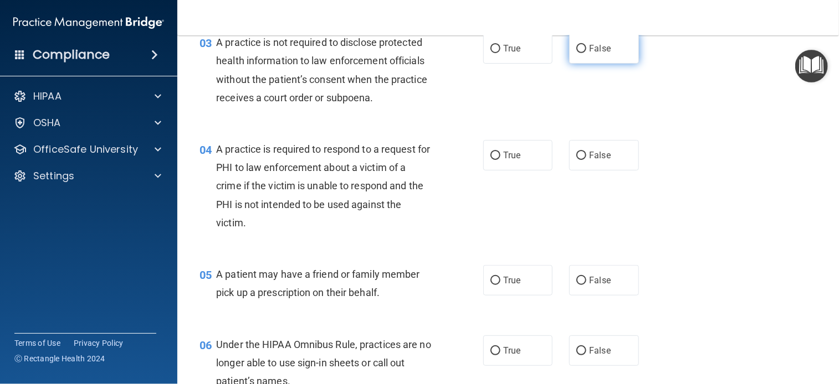
click at [576, 53] on input "False" at bounding box center [581, 49] width 10 height 8
radio input "true"
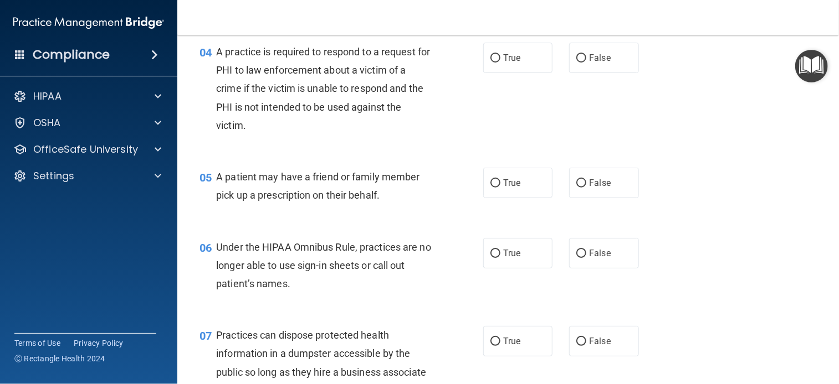
scroll to position [367, 0]
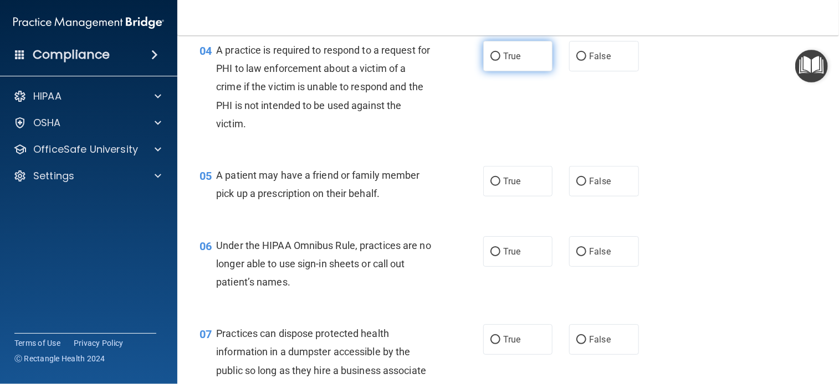
click at [494, 61] on input "True" at bounding box center [495, 57] width 10 height 8
radio input "true"
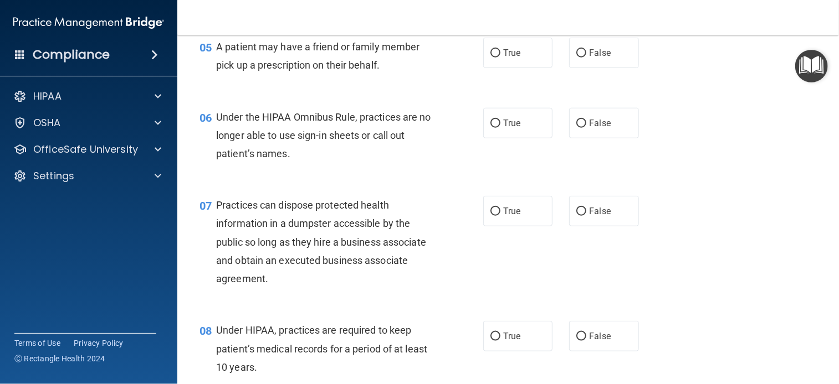
scroll to position [495, 0]
click at [518, 66] on label "True" at bounding box center [517, 53] width 69 height 30
click at [500, 58] on input "True" at bounding box center [495, 54] width 10 height 8
radio input "true"
click at [576, 129] on input "False" at bounding box center [581, 124] width 10 height 8
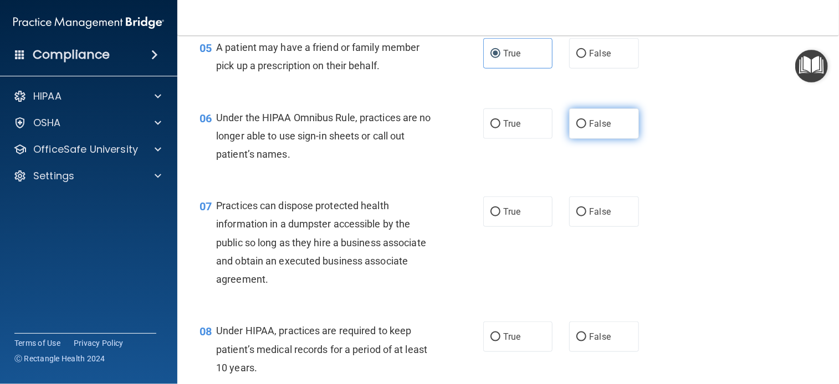
radio input "true"
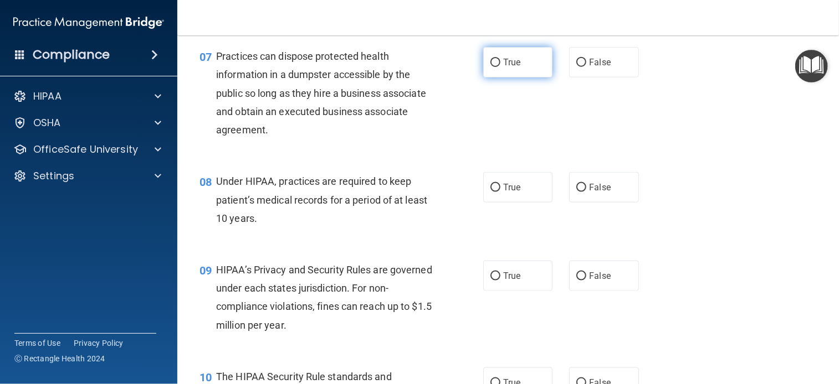
scroll to position [646, 0]
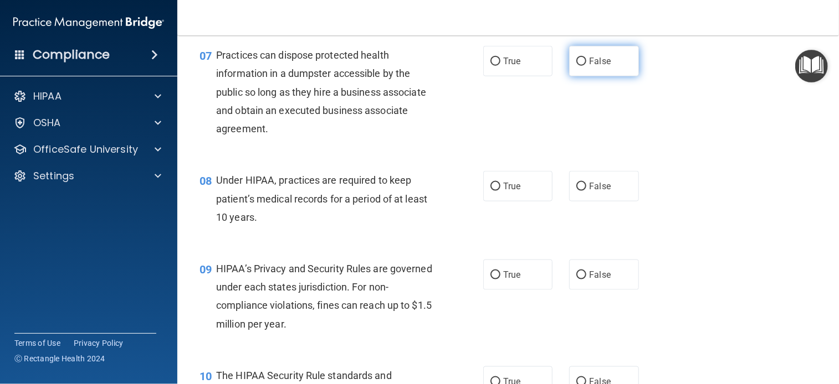
click at [576, 66] on input "False" at bounding box center [581, 62] width 10 height 8
radio input "true"
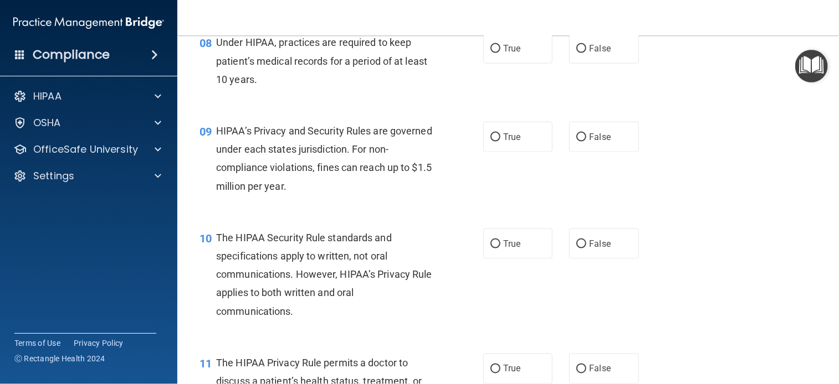
scroll to position [783, 0]
click at [581, 54] on input "False" at bounding box center [581, 49] width 10 height 8
radio input "true"
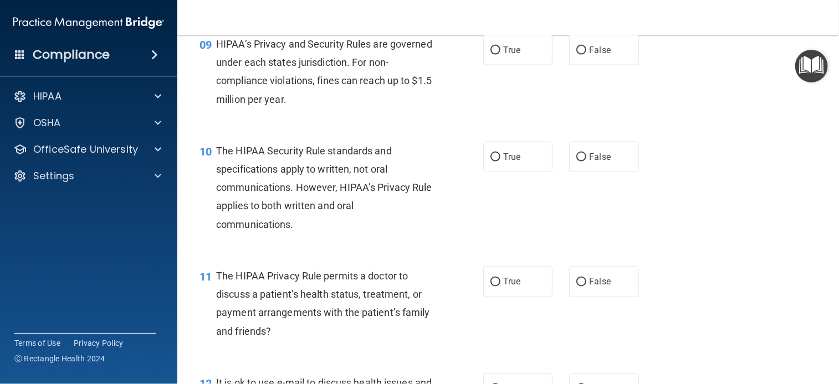
scroll to position [871, 0]
click at [507, 55] on span "True" at bounding box center [511, 50] width 17 height 11
click at [500, 55] on input "True" at bounding box center [495, 51] width 10 height 8
radio input "true"
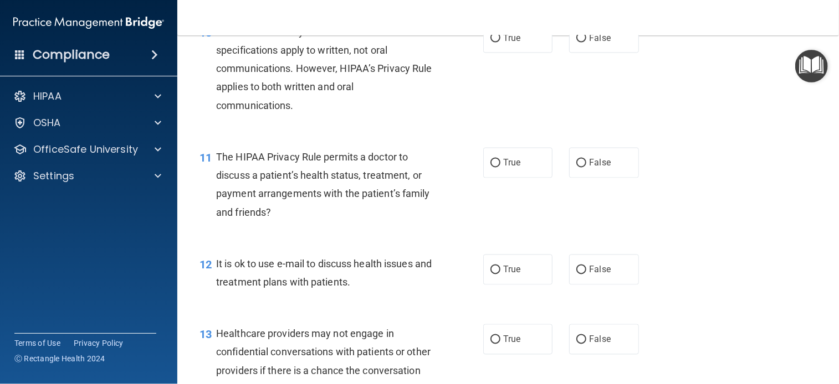
scroll to position [992, 0]
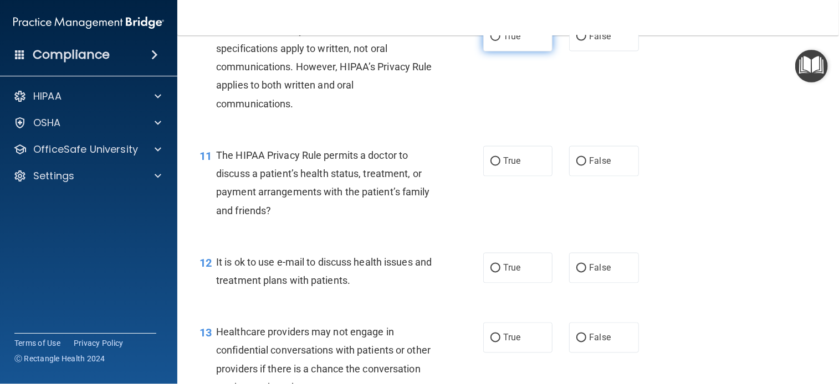
click at [505, 42] on span "True" at bounding box center [511, 36] width 17 height 11
click at [500, 41] on input "True" at bounding box center [495, 37] width 10 height 8
radio input "true"
click at [577, 166] on input "False" at bounding box center [581, 162] width 10 height 8
radio input "true"
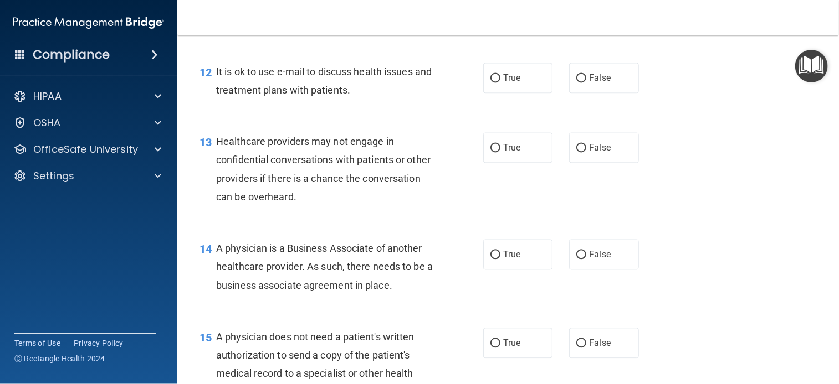
scroll to position [1183, 0]
click at [495, 81] on input "True" at bounding box center [495, 77] width 10 height 8
radio input "true"
click at [578, 151] on input "False" at bounding box center [581, 147] width 10 height 8
radio input "true"
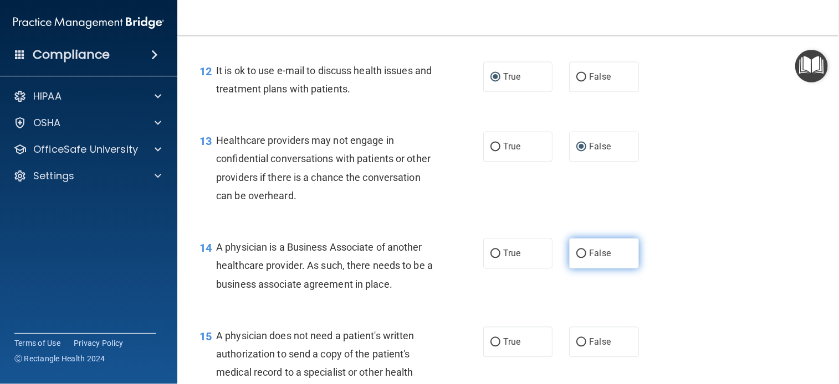
click at [601, 269] on label "False" at bounding box center [603, 253] width 69 height 30
click at [586, 258] on input "False" at bounding box center [581, 254] width 10 height 8
radio input "true"
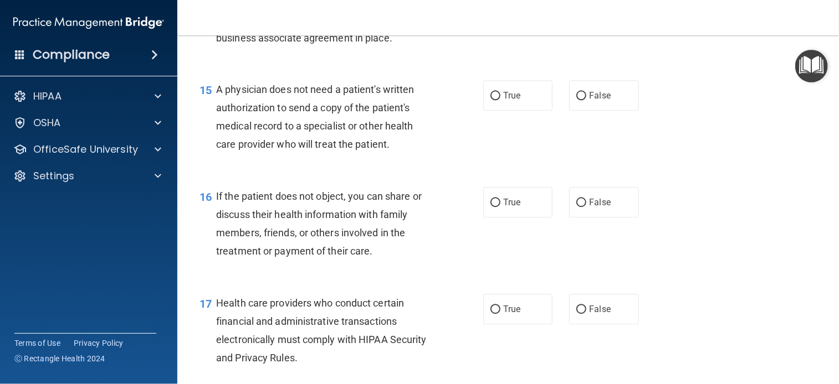
scroll to position [1434, 0]
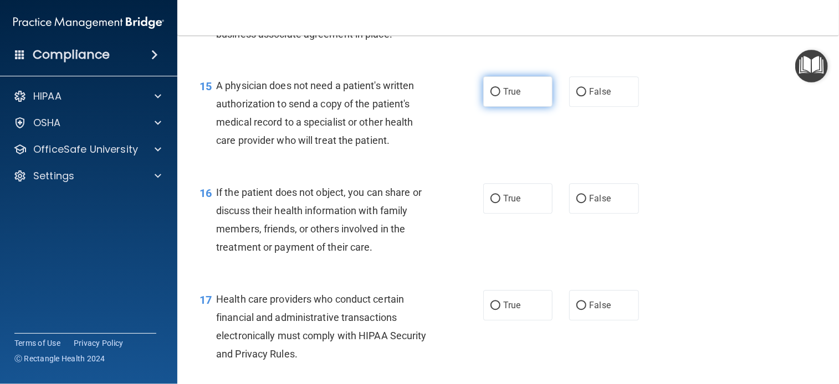
click at [524, 107] on label "True" at bounding box center [517, 91] width 69 height 30
click at [500, 96] on input "True" at bounding box center [495, 92] width 10 height 8
radio input "true"
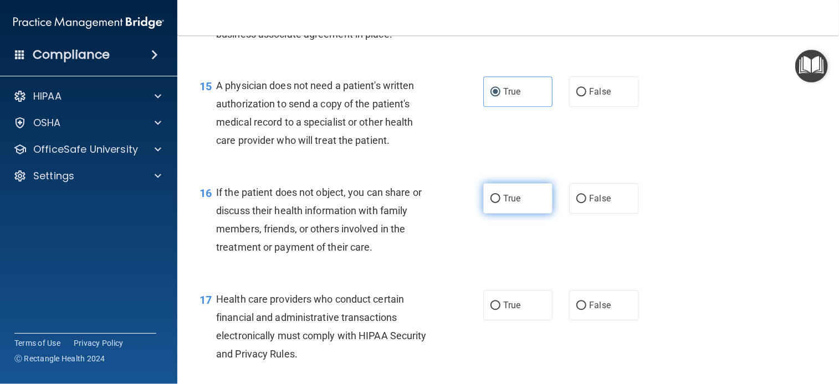
click at [530, 214] on label "True" at bounding box center [517, 198] width 69 height 30
click at [500, 203] on input "True" at bounding box center [495, 199] width 10 height 8
radio input "true"
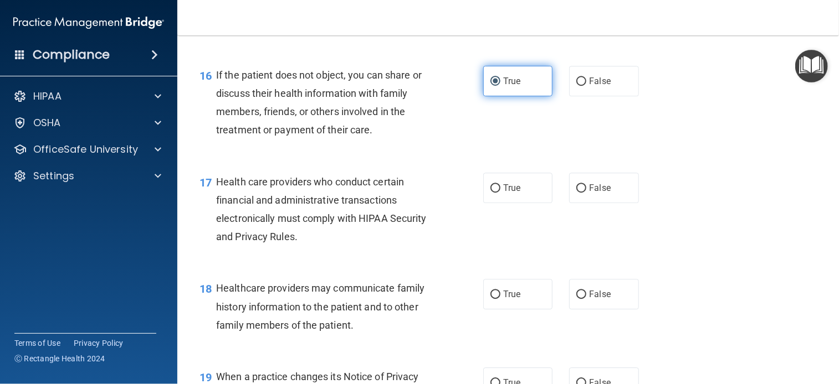
scroll to position [1552, 0]
click at [535, 203] on label "True" at bounding box center [517, 187] width 69 height 30
click at [500, 192] on input "True" at bounding box center [495, 188] width 10 height 8
radio input "true"
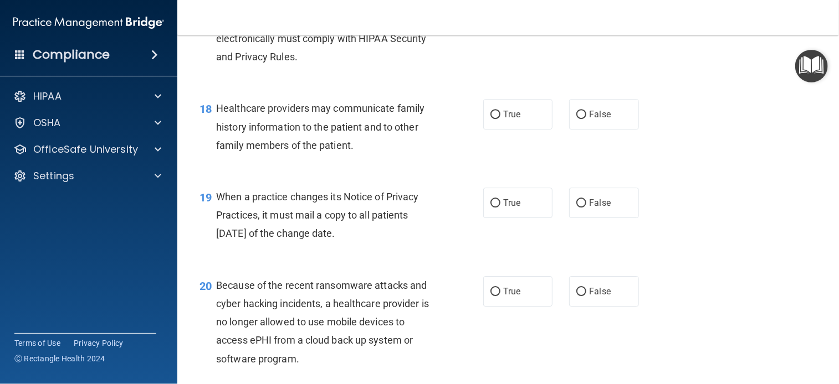
scroll to position [1743, 0]
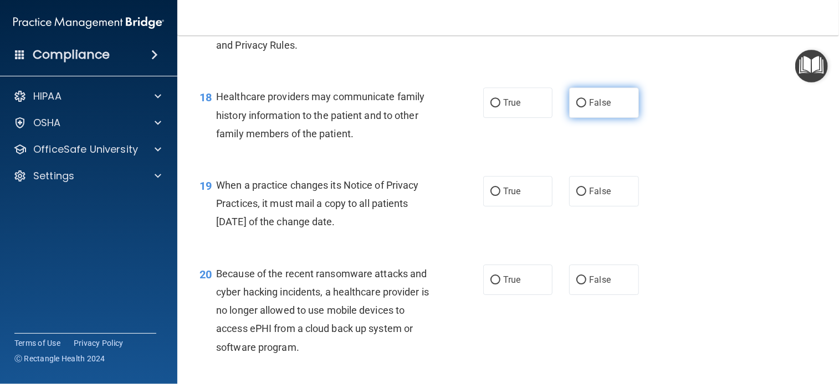
click at [603, 112] on label "False" at bounding box center [603, 103] width 69 height 30
click at [586, 107] on input "False" at bounding box center [581, 103] width 10 height 8
radio input "true"
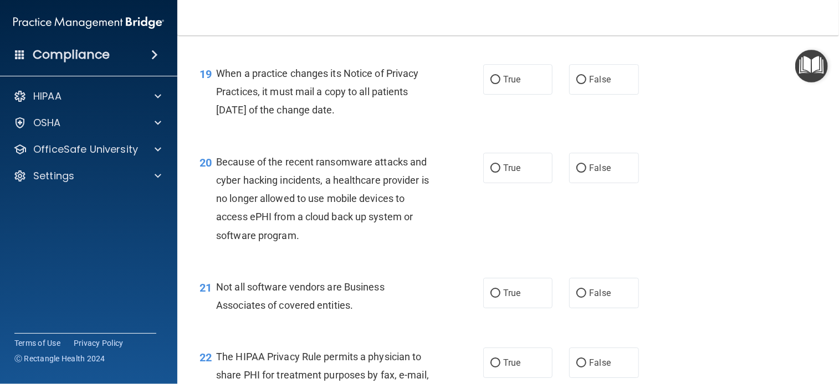
scroll to position [1855, 0]
click at [604, 183] on label "False" at bounding box center [603, 167] width 69 height 30
click at [586, 172] on input "False" at bounding box center [581, 168] width 10 height 8
radio input "true"
click at [607, 94] on label "False" at bounding box center [603, 79] width 69 height 30
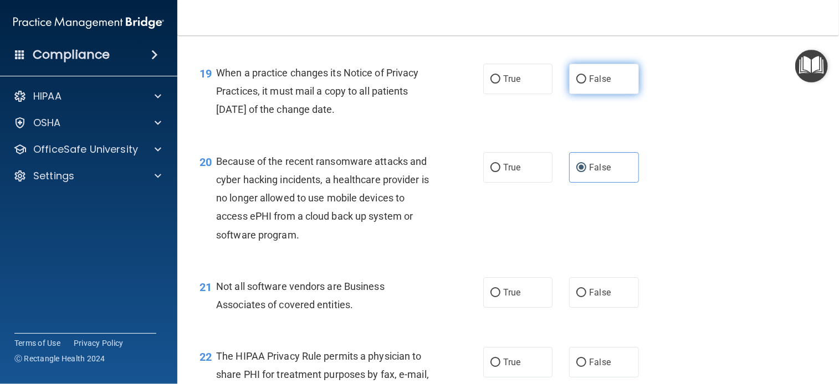
click at [586, 84] on input "False" at bounding box center [581, 79] width 10 height 8
radio input "true"
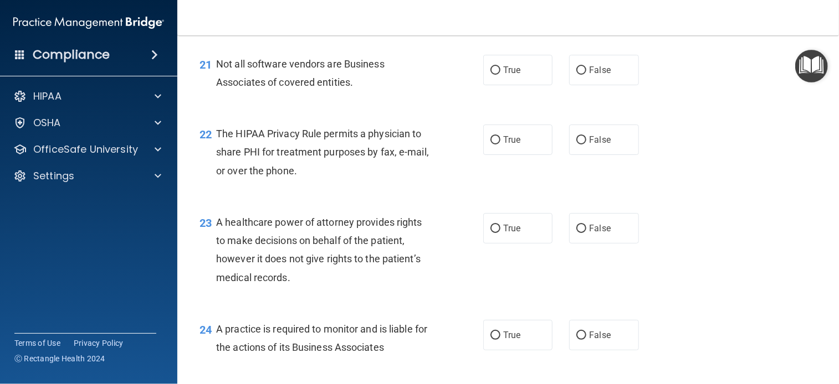
scroll to position [2079, 0]
click at [516, 84] on label "True" at bounding box center [517, 69] width 69 height 30
click at [500, 74] on input "True" at bounding box center [495, 69] width 10 height 8
radio input "true"
click at [516, 144] on span "True" at bounding box center [511, 139] width 17 height 11
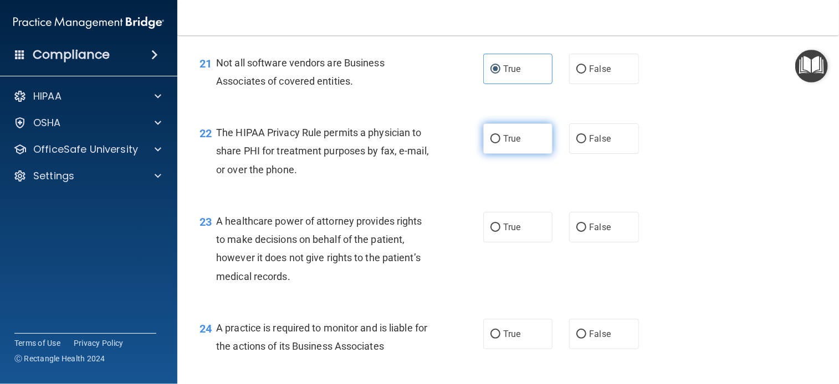
click at [500, 143] on input "True" at bounding box center [495, 139] width 10 height 8
radio input "true"
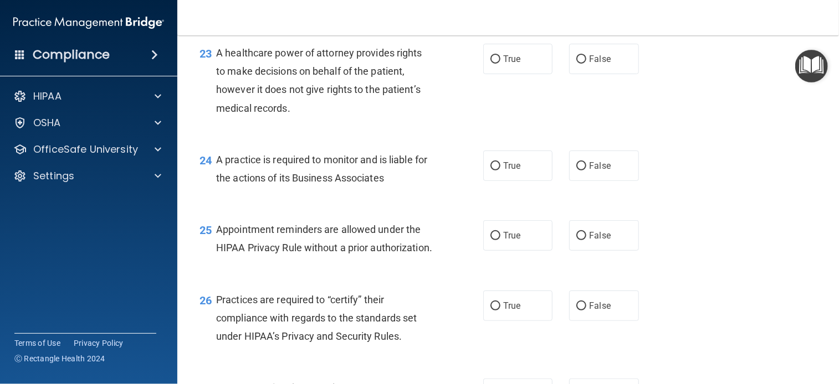
scroll to position [2256, 0]
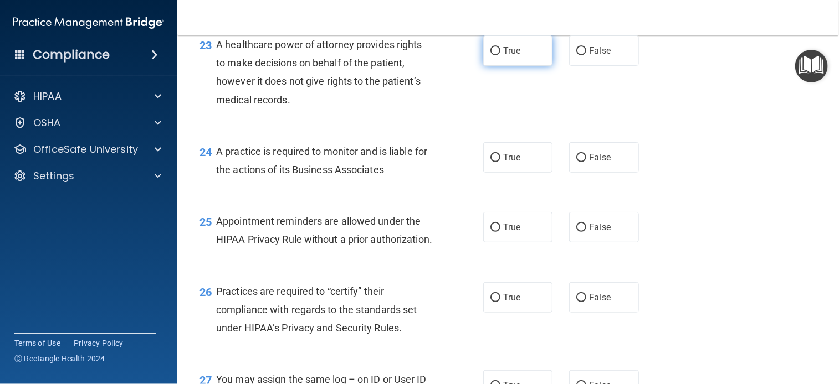
click at [520, 66] on label "True" at bounding box center [517, 50] width 69 height 30
click at [500, 55] on input "True" at bounding box center [495, 51] width 10 height 8
radio input "true"
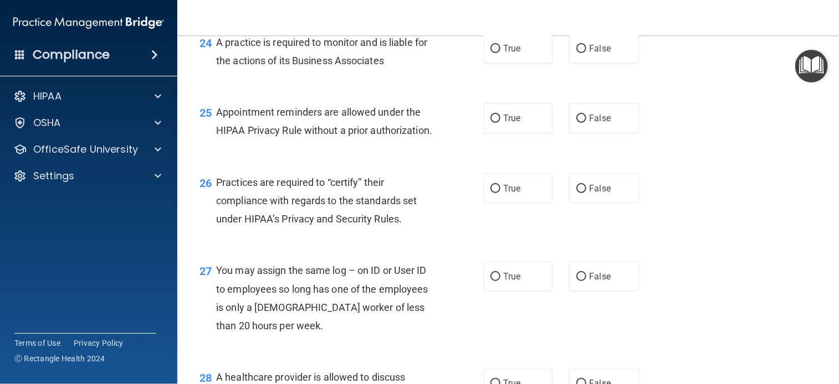
scroll to position [2365, 0]
click at [609, 63] on label "False" at bounding box center [603, 48] width 69 height 30
click at [586, 53] on input "False" at bounding box center [581, 48] width 10 height 8
radio input "true"
click at [521, 133] on label "True" at bounding box center [517, 117] width 69 height 30
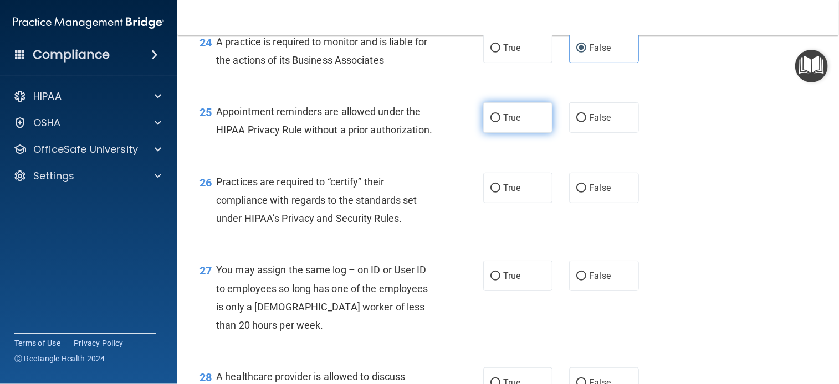
click at [500, 122] on input "True" at bounding box center [495, 118] width 10 height 8
radio input "true"
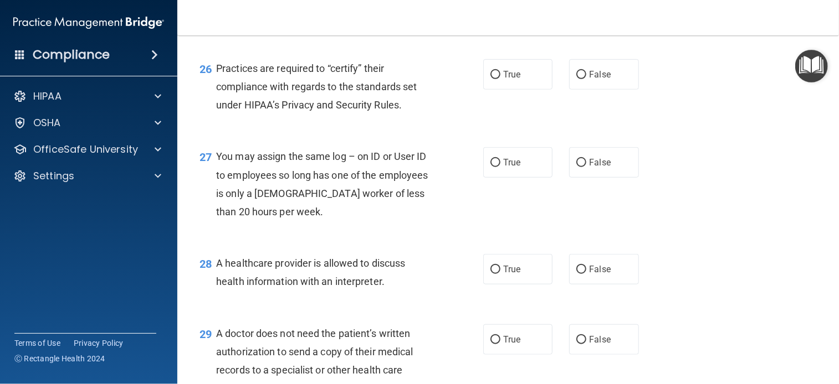
scroll to position [2480, 0]
click at [592, 79] on span "False" at bounding box center [600, 74] width 22 height 11
click at [586, 79] on input "False" at bounding box center [581, 74] width 10 height 8
radio input "true"
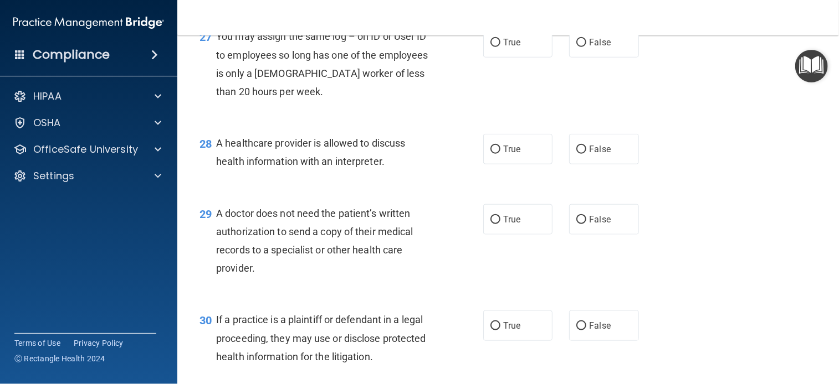
scroll to position [2600, 0]
click at [605, 57] on label "False" at bounding box center [603, 41] width 69 height 30
click at [586, 46] on input "False" at bounding box center [581, 42] width 10 height 8
radio input "true"
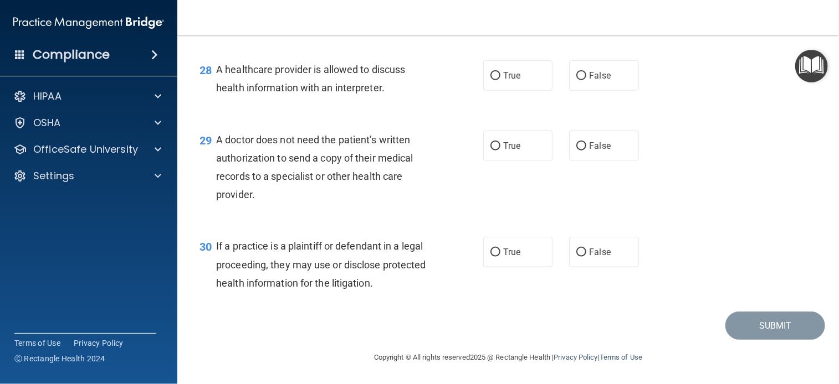
scroll to position [2709, 0]
click at [533, 78] on label "True" at bounding box center [517, 75] width 69 height 30
click at [500, 78] on input "True" at bounding box center [495, 76] width 10 height 8
radio input "true"
click at [510, 151] on span "True" at bounding box center [511, 146] width 17 height 11
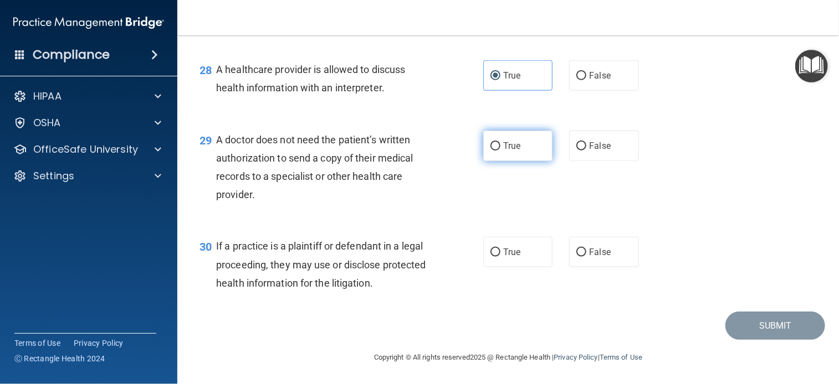
click at [500, 151] on input "True" at bounding box center [495, 146] width 10 height 8
radio input "true"
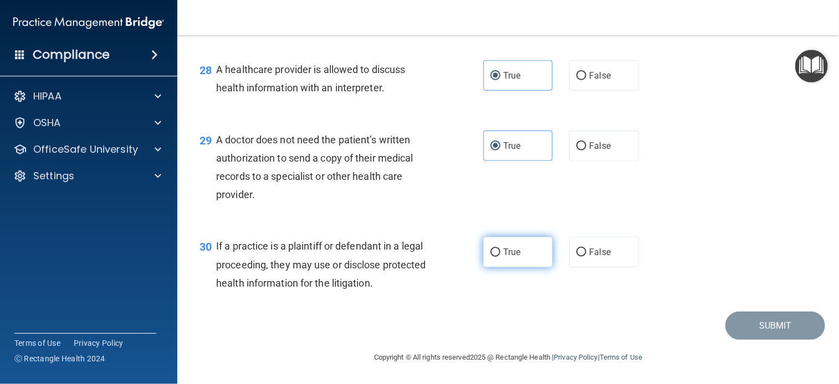
click at [516, 263] on label "True" at bounding box center [517, 252] width 69 height 30
click at [500, 257] on input "True" at bounding box center [495, 253] width 10 height 8
radio input "true"
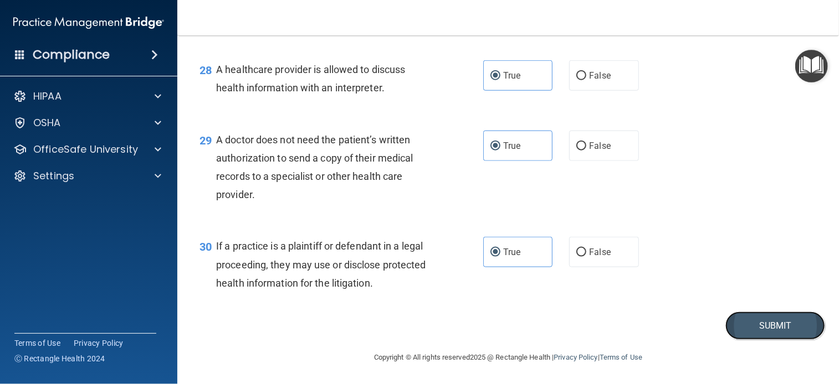
click at [767, 328] on button "Submit" at bounding box center [775, 326] width 100 height 28
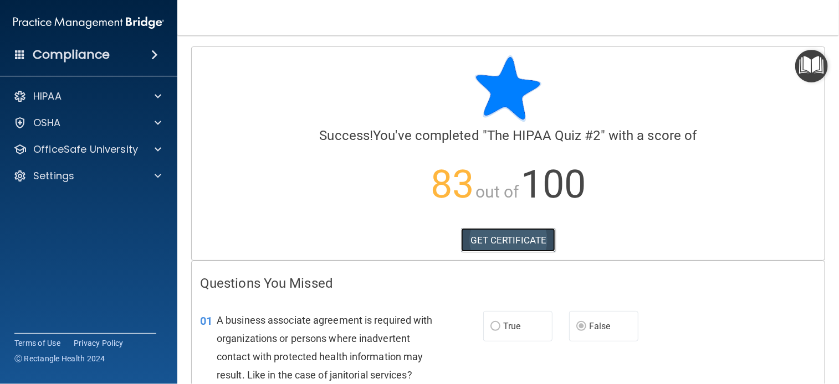
click at [513, 246] on link "GET CERTIFICATE" at bounding box center [508, 240] width 95 height 24
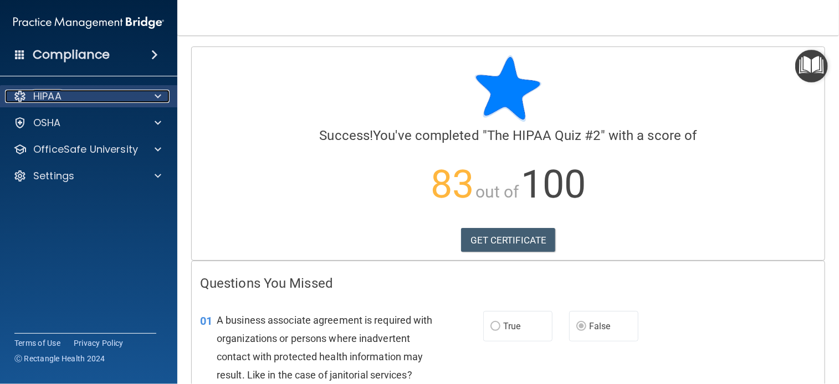
click at [157, 100] on span at bounding box center [158, 96] width 7 height 13
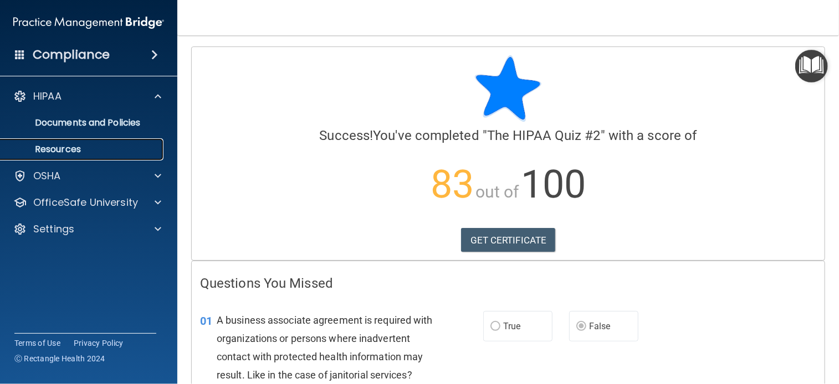
click at [80, 152] on p "Resources" at bounding box center [82, 149] width 151 height 11
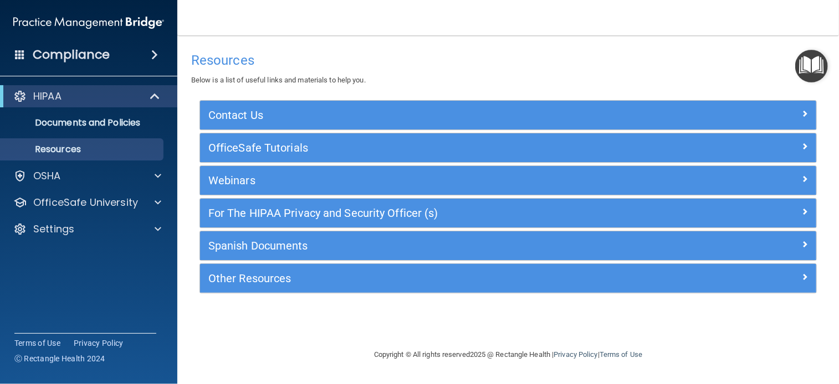
click at [809, 74] on img "Open Resource Center" at bounding box center [811, 66] width 33 height 33
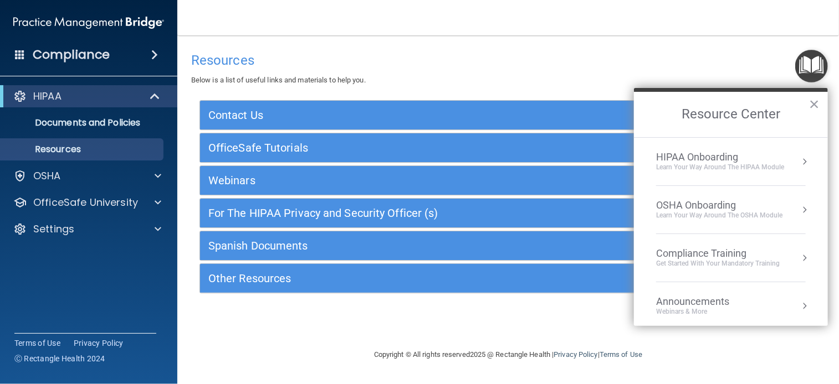
click at [552, 90] on div "Resources Below is a list of useful links and materials to help you. Contact Us…" at bounding box center [507, 177] width 617 height 260
click at [157, 63] on div "Compliance" at bounding box center [88, 55] width 177 height 24
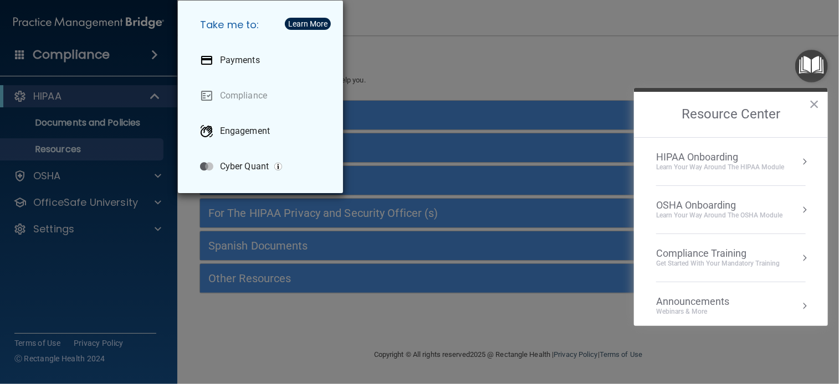
click at [419, 57] on div "Take me to: Payments Compliance Engagement Cyber Quant" at bounding box center [419, 192] width 839 height 384
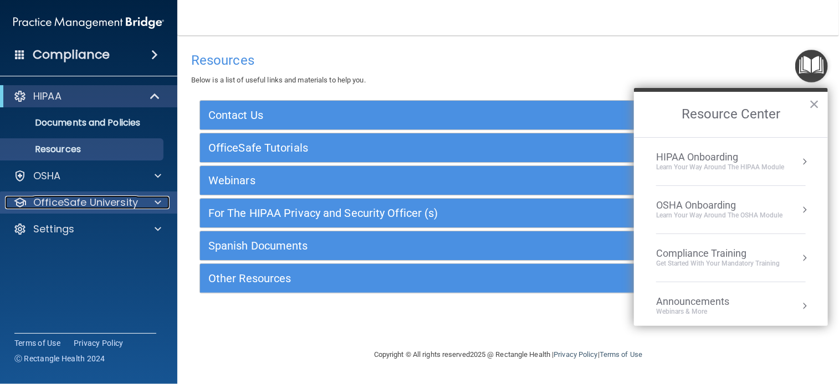
click at [157, 208] on span at bounding box center [158, 202] width 7 height 13
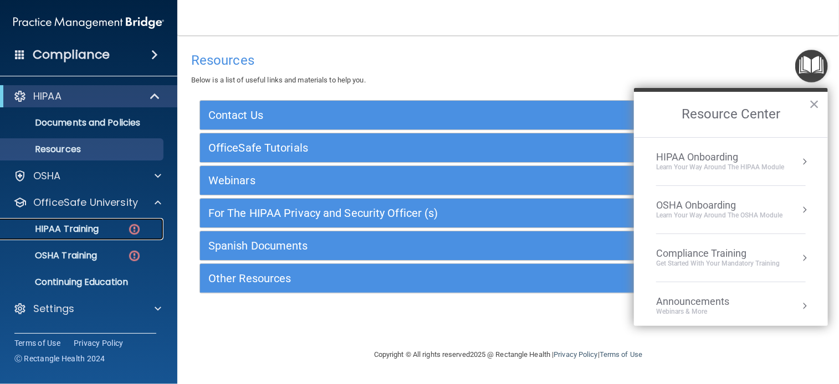
click at [99, 230] on div "HIPAA Training" at bounding box center [82, 229] width 151 height 11
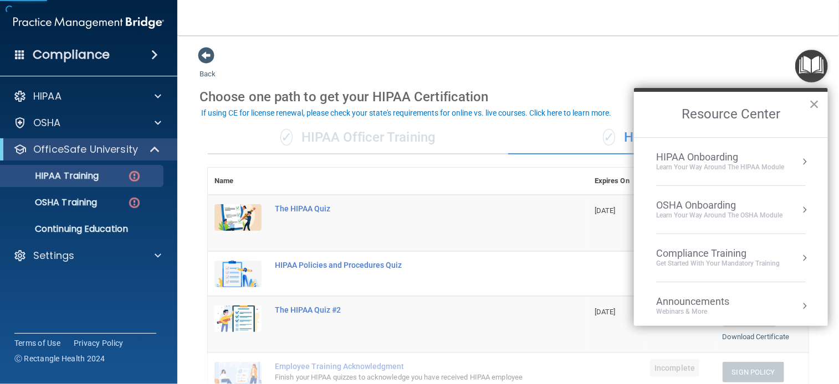
click at [810, 102] on button "×" at bounding box center [814, 104] width 11 height 18
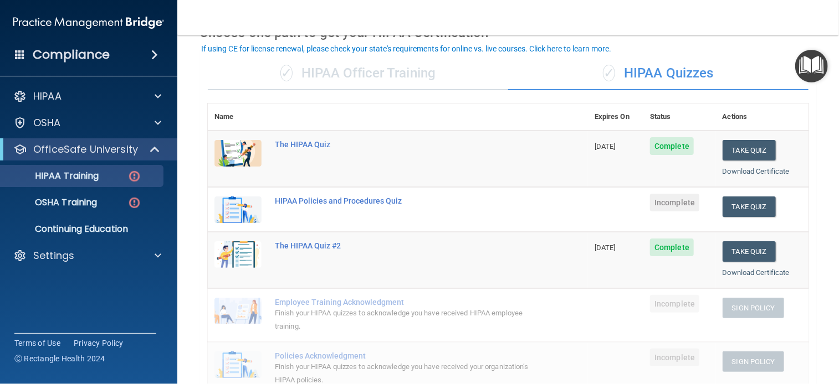
scroll to position [64, 0]
click at [749, 209] on button "Take Quiz" at bounding box center [748, 207] width 53 height 20
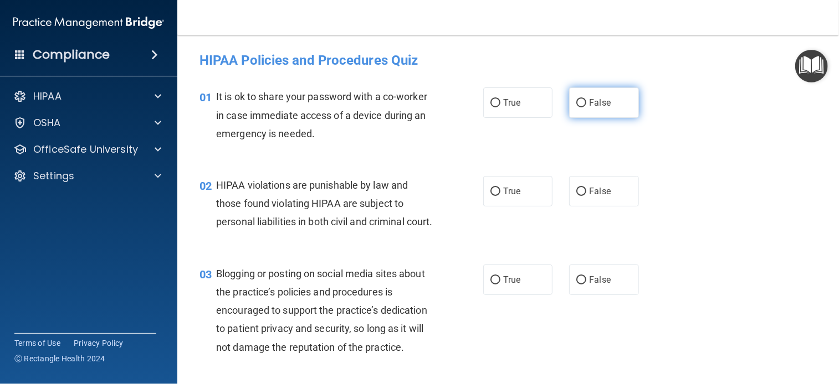
click at [581, 104] on input "False" at bounding box center [581, 103] width 10 height 8
radio input "true"
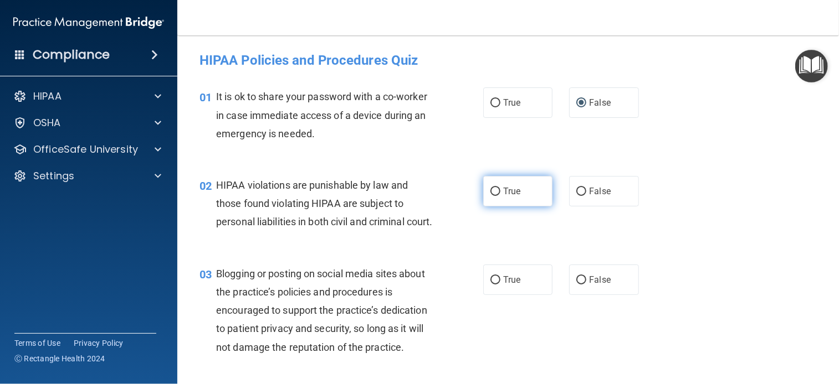
click at [515, 197] on label "True" at bounding box center [517, 191] width 69 height 30
click at [500, 196] on input "True" at bounding box center [495, 192] width 10 height 8
radio input "true"
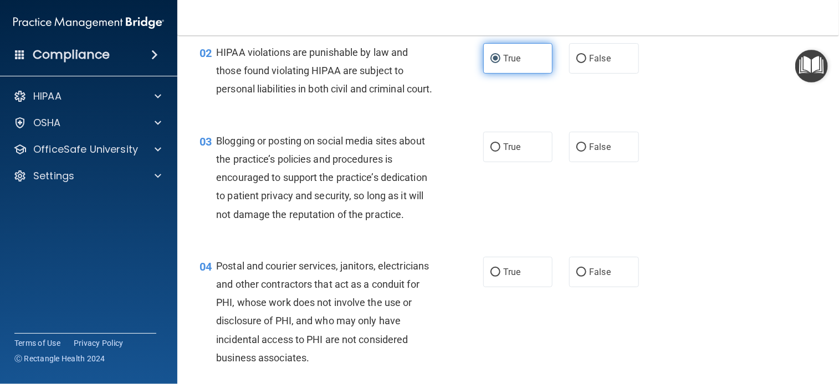
scroll to position [158, 0]
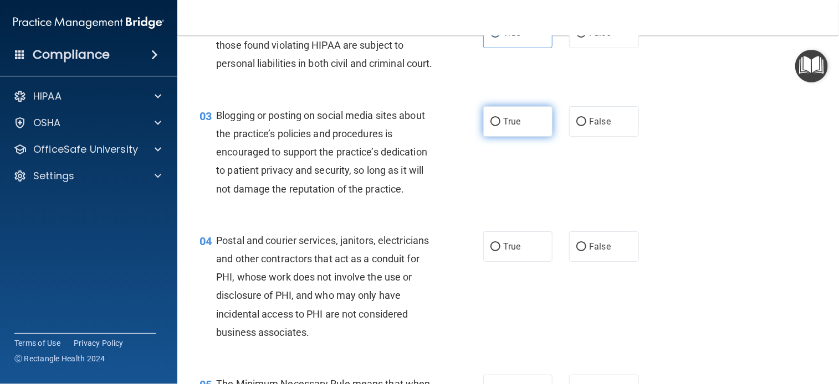
click at [510, 133] on label "True" at bounding box center [517, 121] width 69 height 30
click at [500, 126] on input "True" at bounding box center [495, 122] width 10 height 8
radio input "true"
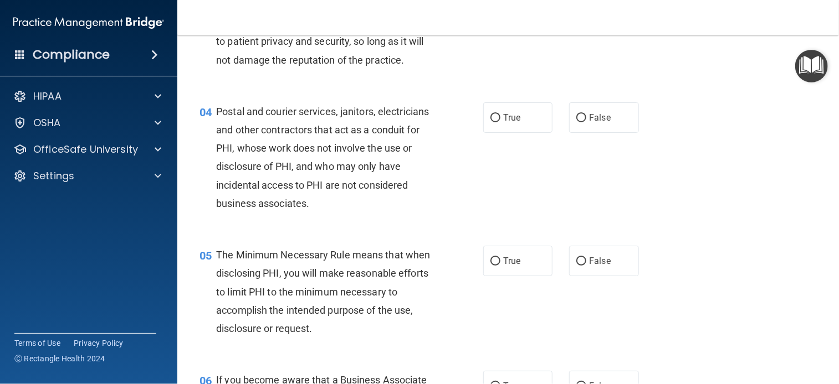
scroll to position [288, 0]
click at [576, 122] on input "False" at bounding box center [581, 118] width 10 height 8
radio input "true"
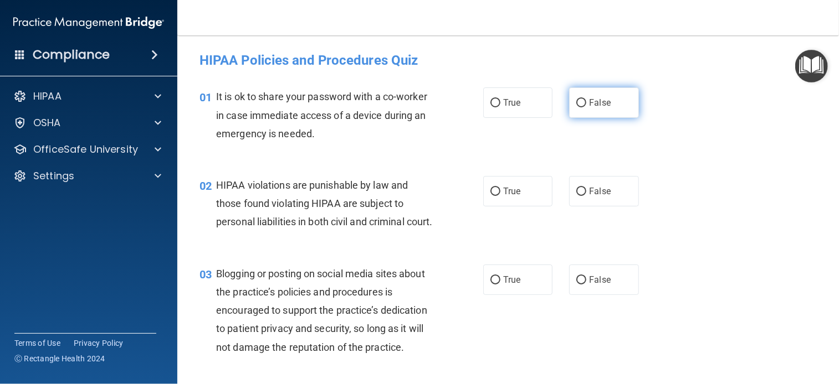
click at [590, 100] on span "False" at bounding box center [600, 102] width 22 height 11
click at [586, 100] on input "False" at bounding box center [581, 103] width 10 height 8
radio input "true"
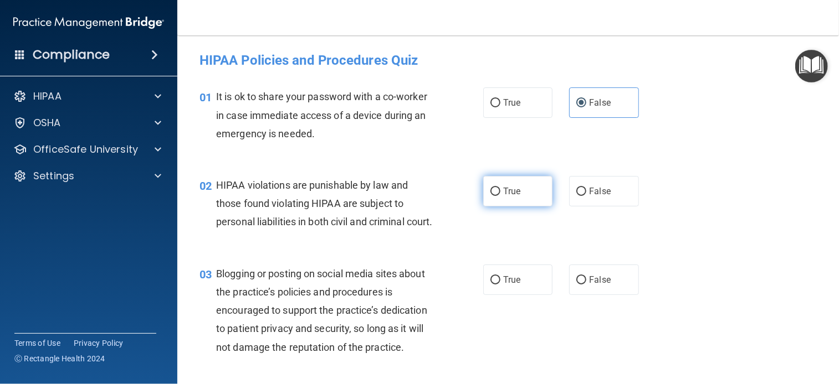
click at [513, 187] on span "True" at bounding box center [511, 191] width 17 height 11
click at [500, 188] on input "True" at bounding box center [495, 192] width 10 height 8
radio input "true"
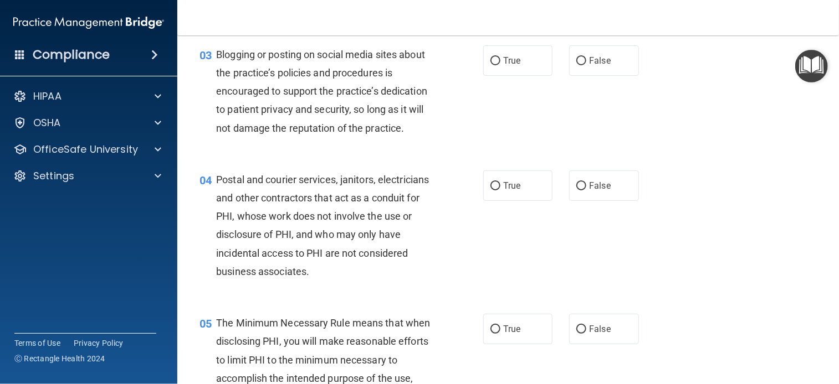
scroll to position [222, 0]
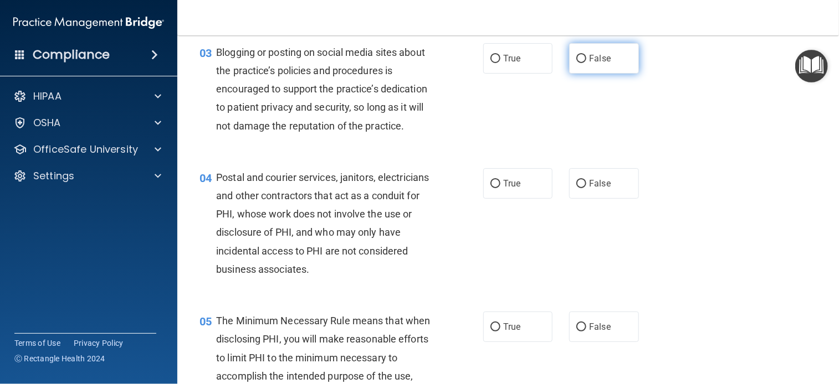
click at [607, 74] on label "False" at bounding box center [603, 58] width 69 height 30
click at [586, 63] on input "False" at bounding box center [581, 59] width 10 height 8
radio input "true"
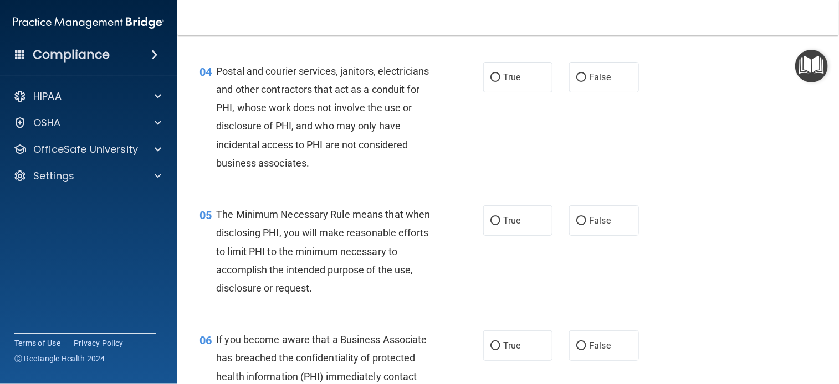
scroll to position [331, 0]
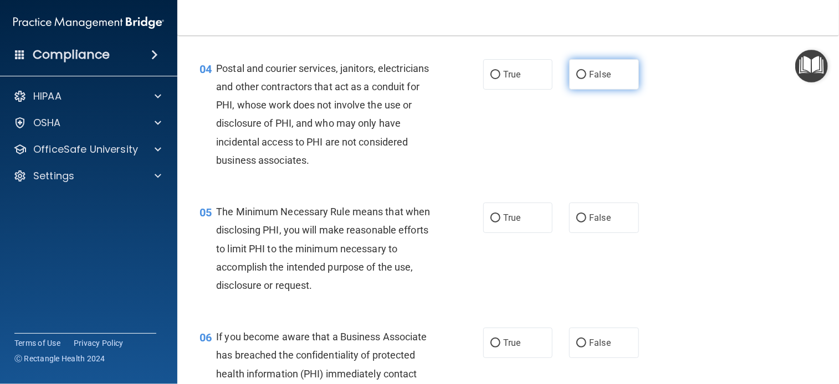
click at [605, 83] on label "False" at bounding box center [603, 74] width 69 height 30
click at [586, 79] on input "False" at bounding box center [581, 75] width 10 height 8
radio input "true"
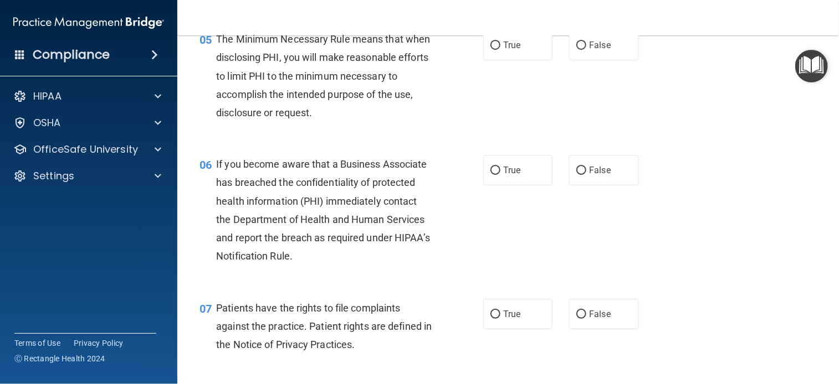
scroll to position [504, 0]
click at [595, 60] on label "False" at bounding box center [603, 44] width 69 height 30
click at [586, 49] on input "False" at bounding box center [581, 45] width 10 height 8
radio input "true"
click at [511, 185] on label "True" at bounding box center [517, 170] width 69 height 30
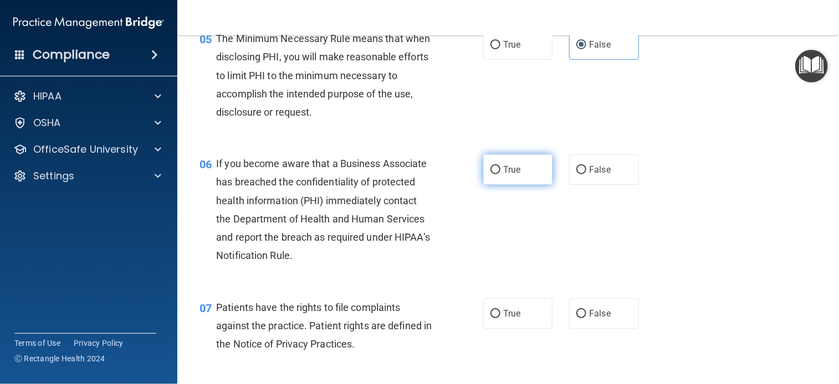
click at [500, 174] on input "True" at bounding box center [495, 170] width 10 height 8
radio input "true"
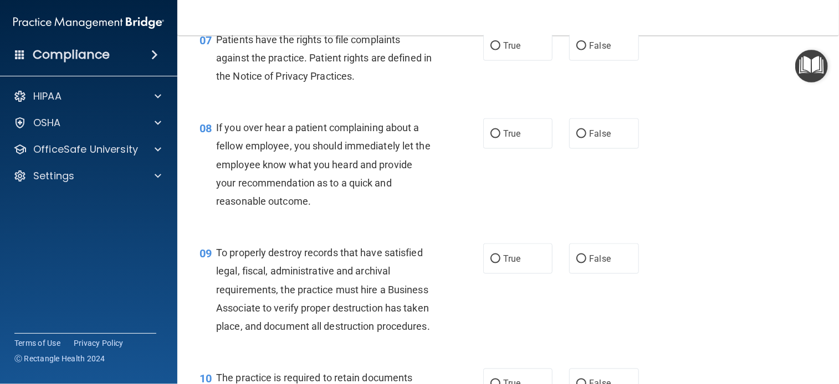
scroll to position [773, 0]
click at [470, 66] on div "07 Patients have the rights to file complaints against the practice. Patient ri…" at bounding box center [341, 59] width 317 height 61
click at [493, 49] on input "True" at bounding box center [495, 45] width 10 height 8
radio input "true"
click at [512, 138] on span "True" at bounding box center [511, 132] width 17 height 11
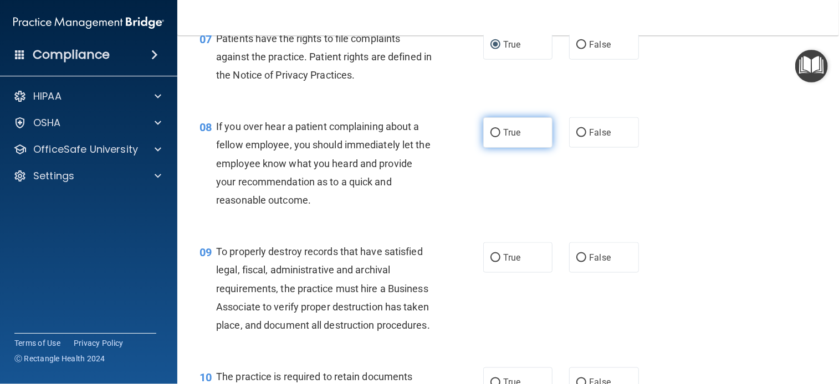
click at [500, 137] on input "True" at bounding box center [495, 133] width 10 height 8
radio input "true"
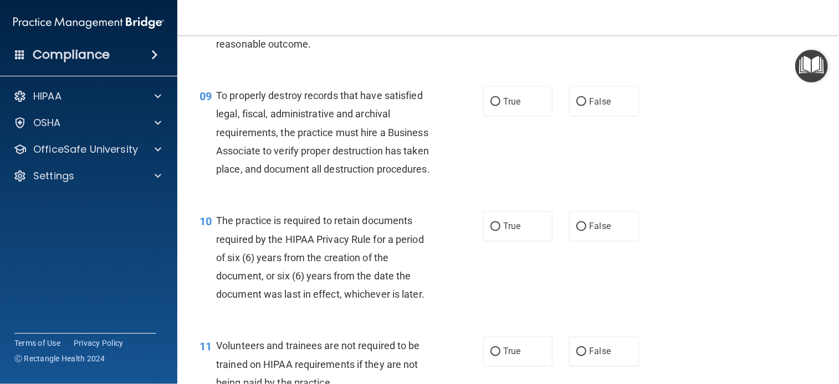
scroll to position [952, 0]
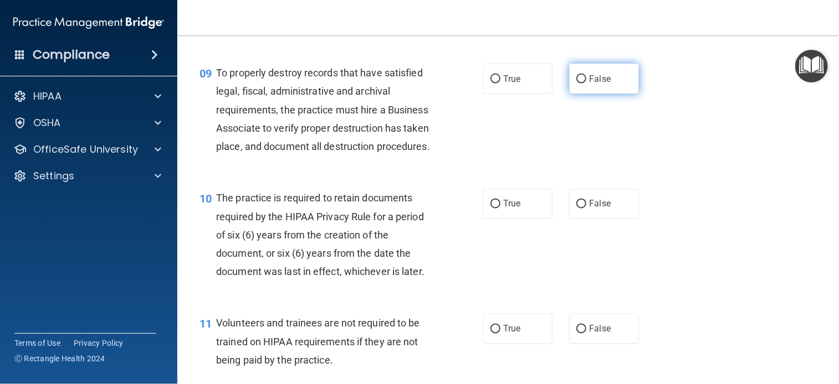
click at [595, 84] on span "False" at bounding box center [600, 79] width 22 height 11
click at [586, 84] on input "False" at bounding box center [581, 79] width 10 height 8
radio input "true"
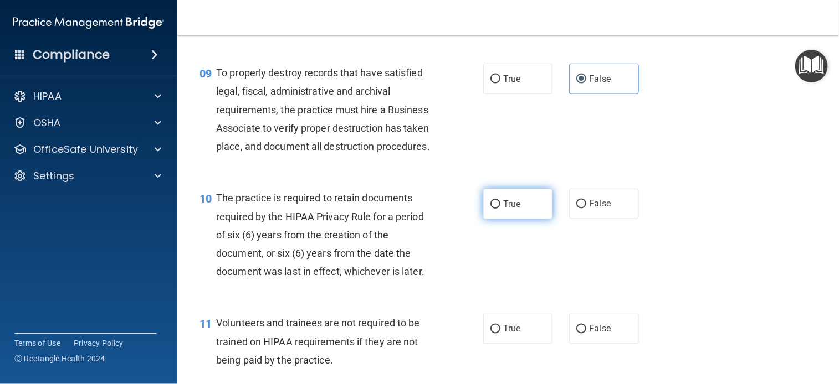
click at [492, 209] on input "True" at bounding box center [495, 205] width 10 height 8
radio input "true"
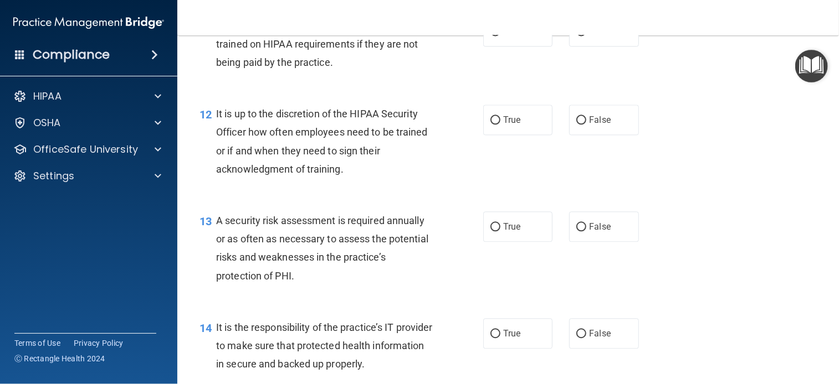
scroll to position [1255, 0]
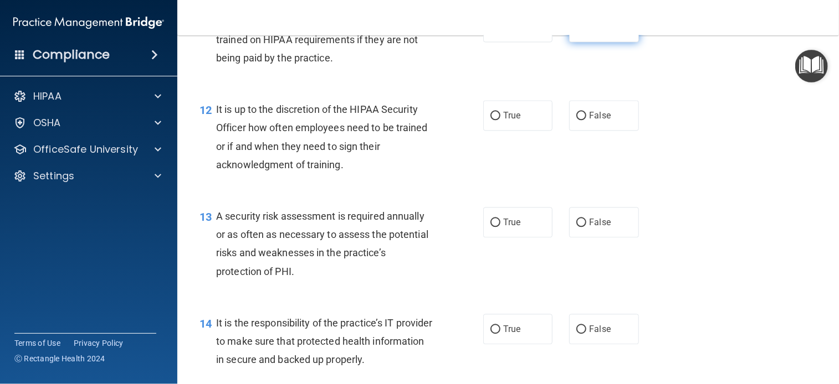
click at [601, 32] on span "False" at bounding box center [600, 27] width 22 height 11
click at [586, 32] on input "False" at bounding box center [581, 27] width 10 height 8
radio input "true"
click at [601, 121] on span "False" at bounding box center [600, 115] width 22 height 11
click at [586, 120] on input "False" at bounding box center [581, 116] width 10 height 8
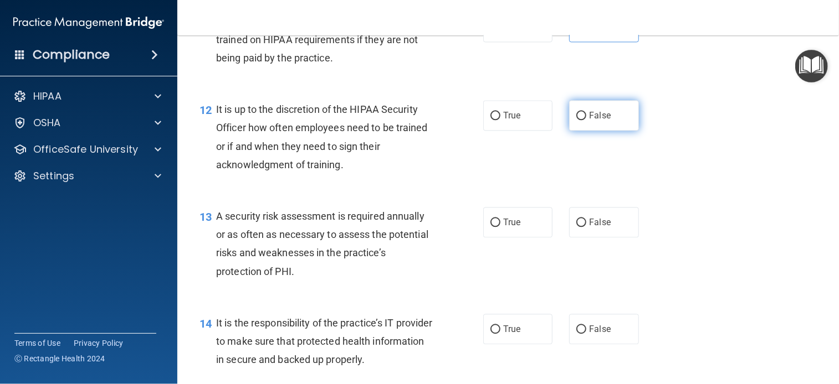
radio input "true"
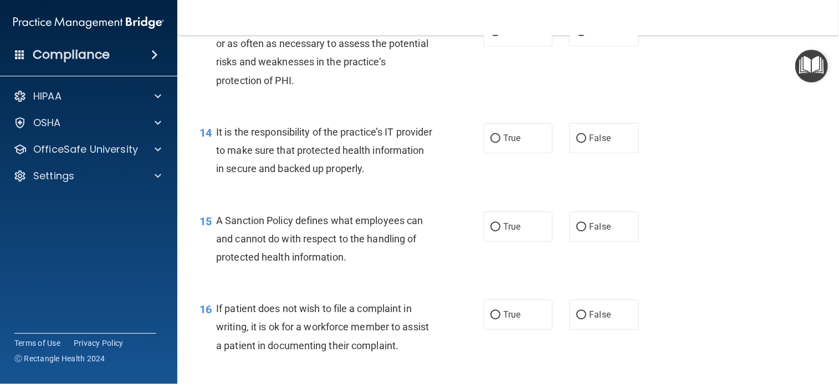
scroll to position [1451, 0]
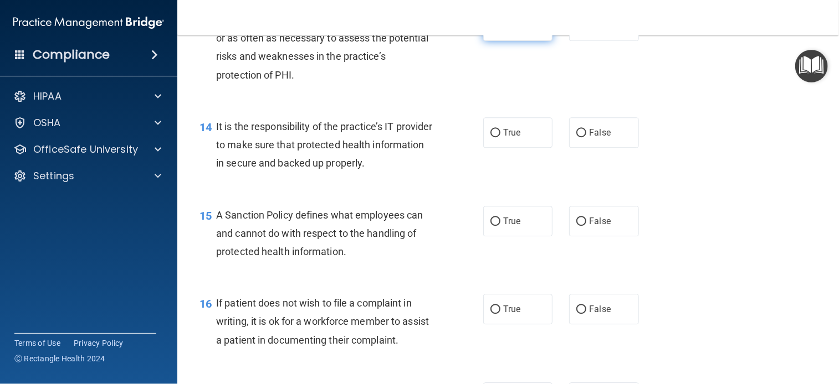
click at [522, 41] on label "True" at bounding box center [517, 26] width 69 height 30
click at [500, 30] on input "True" at bounding box center [495, 26] width 10 height 8
radio input "true"
click at [577, 137] on input "False" at bounding box center [581, 133] width 10 height 8
radio input "true"
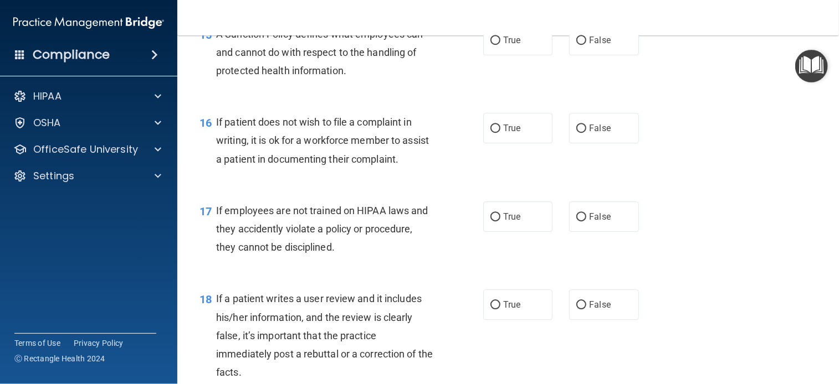
scroll to position [1633, 0]
click at [578, 44] on input "False" at bounding box center [581, 40] width 10 height 8
radio input "true"
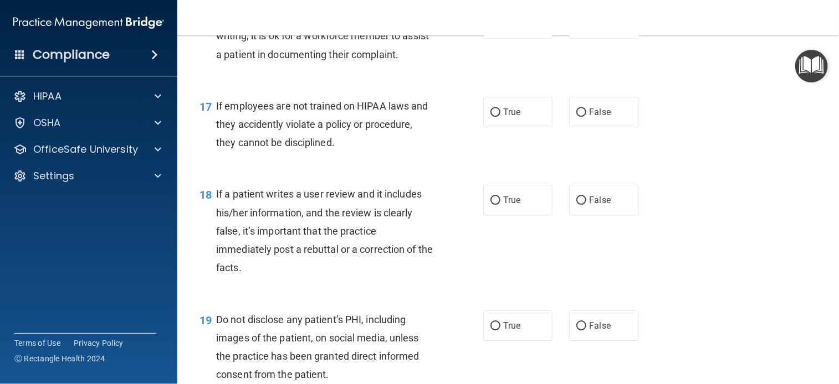
scroll to position [1738, 0]
click at [520, 38] on label "True" at bounding box center [517, 22] width 69 height 30
click at [500, 27] on input "True" at bounding box center [495, 23] width 10 height 8
radio input "true"
click at [603, 126] on label "False" at bounding box center [603, 111] width 69 height 30
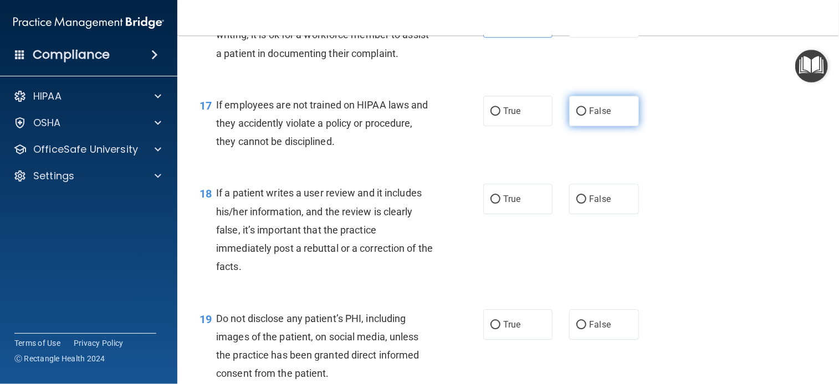
click at [586, 116] on input "False" at bounding box center [581, 111] width 10 height 8
radio input "true"
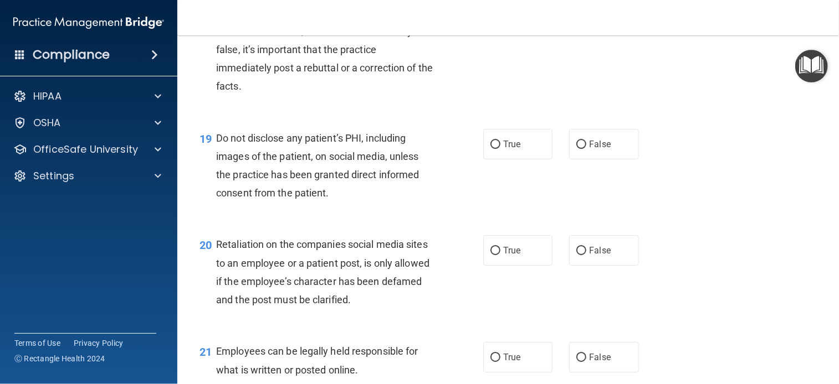
scroll to position [1919, 0]
click at [607, 33] on label "False" at bounding box center [603, 18] width 69 height 30
click at [586, 23] on input "False" at bounding box center [581, 18] width 10 height 8
radio input "true"
click at [514, 149] on span "True" at bounding box center [511, 143] width 17 height 11
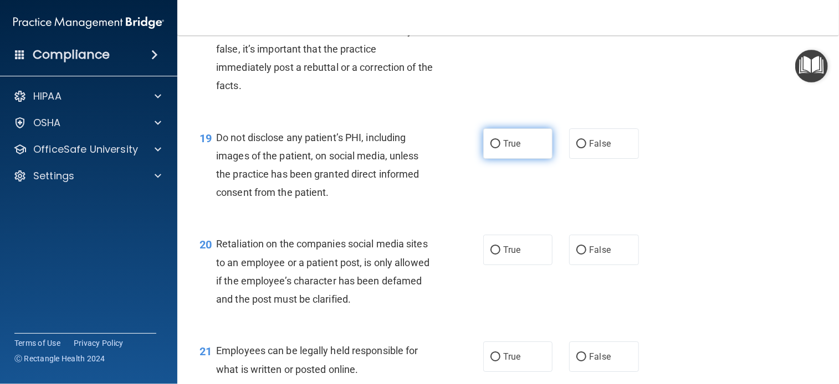
click at [500, 148] on input "True" at bounding box center [495, 144] width 10 height 8
radio input "true"
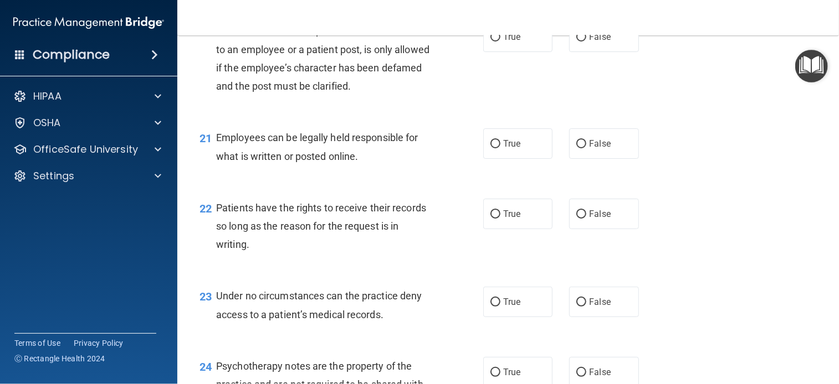
scroll to position [2133, 0]
click at [609, 52] on label "False" at bounding box center [603, 36] width 69 height 30
click at [586, 41] on input "False" at bounding box center [581, 37] width 10 height 8
radio input "true"
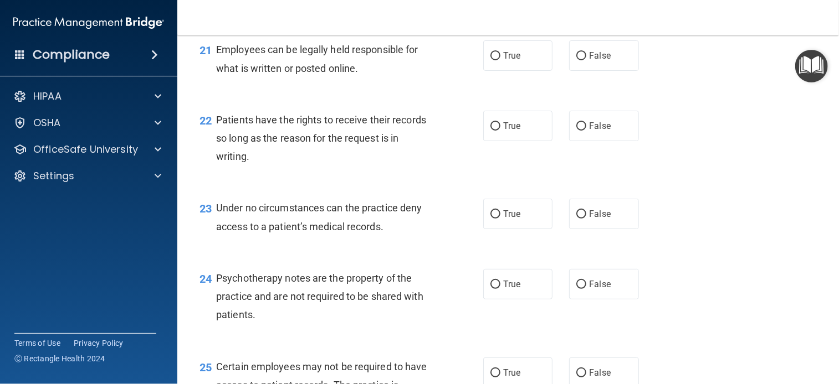
scroll to position [2222, 0]
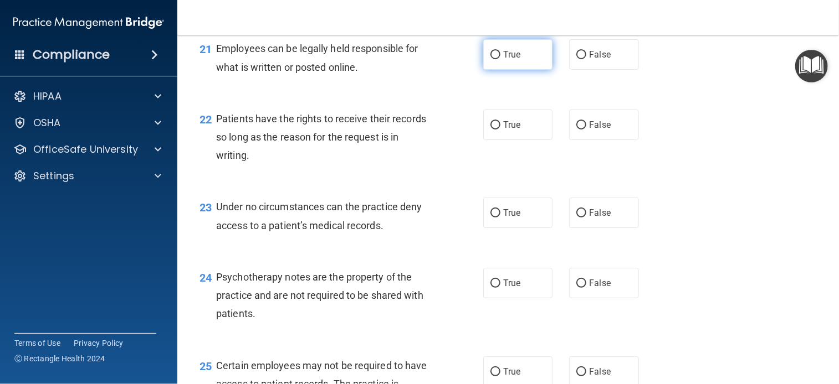
click at [506, 60] on span "True" at bounding box center [511, 54] width 17 height 11
click at [500, 59] on input "True" at bounding box center [495, 55] width 10 height 8
radio input "true"
click at [491, 130] on input "True" at bounding box center [495, 125] width 10 height 8
radio input "true"
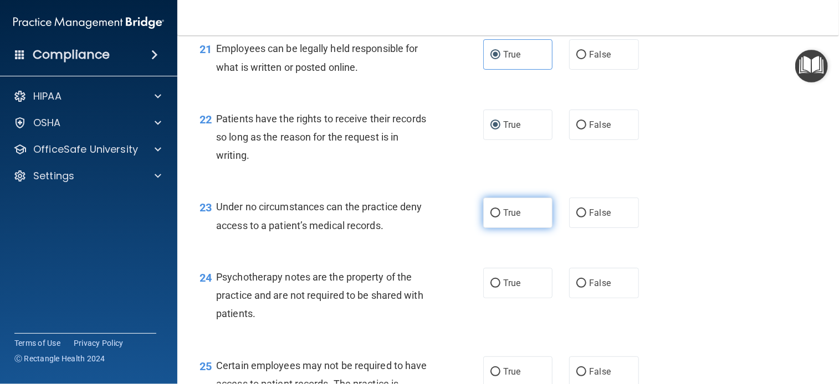
click at [525, 228] on label "True" at bounding box center [517, 213] width 69 height 30
click at [500, 218] on input "True" at bounding box center [495, 213] width 10 height 8
radio input "true"
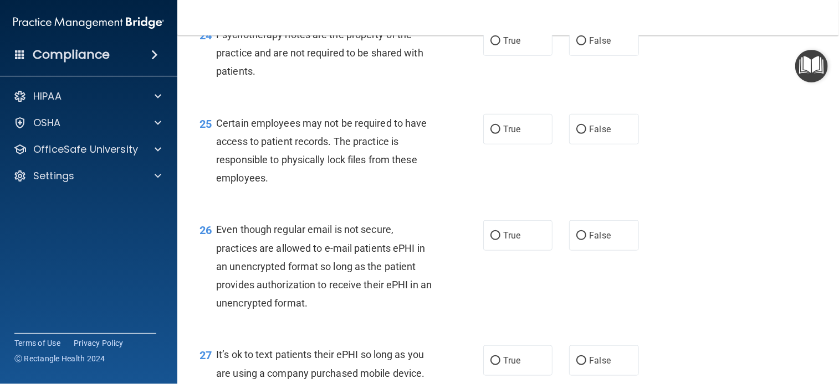
scroll to position [2467, 0]
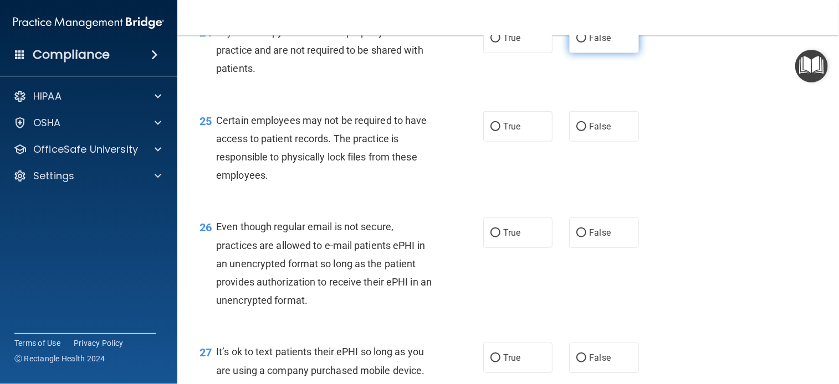
click at [594, 53] on label "False" at bounding box center [603, 38] width 69 height 30
click at [586, 43] on input "False" at bounding box center [581, 38] width 10 height 8
radio input "true"
click at [514, 142] on label "True" at bounding box center [517, 126] width 69 height 30
click at [500, 131] on input "True" at bounding box center [495, 127] width 10 height 8
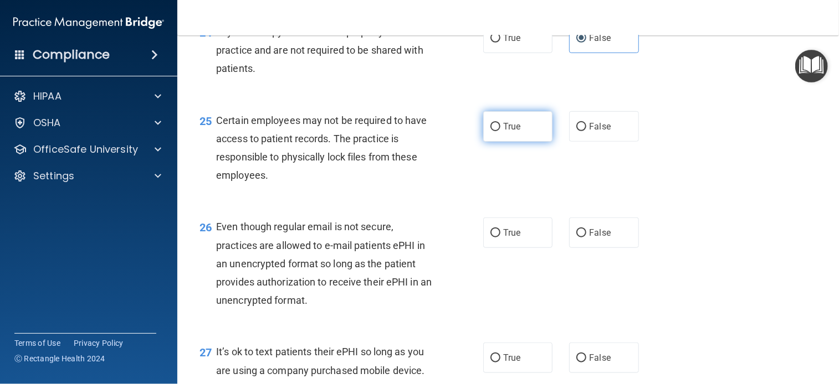
radio input "true"
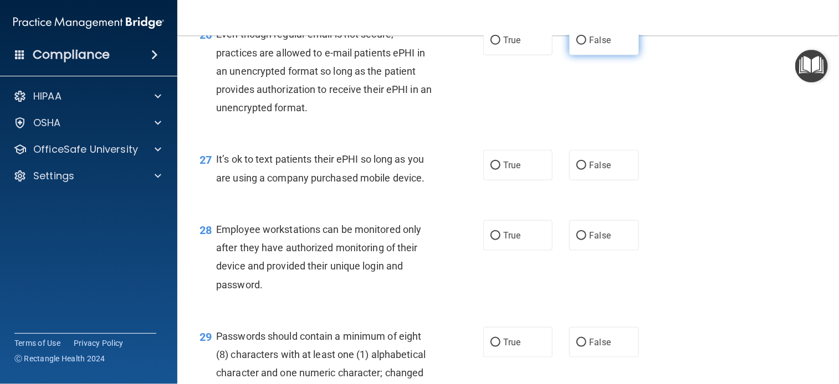
click at [581, 45] on input "False" at bounding box center [581, 41] width 10 height 8
radio input "true"
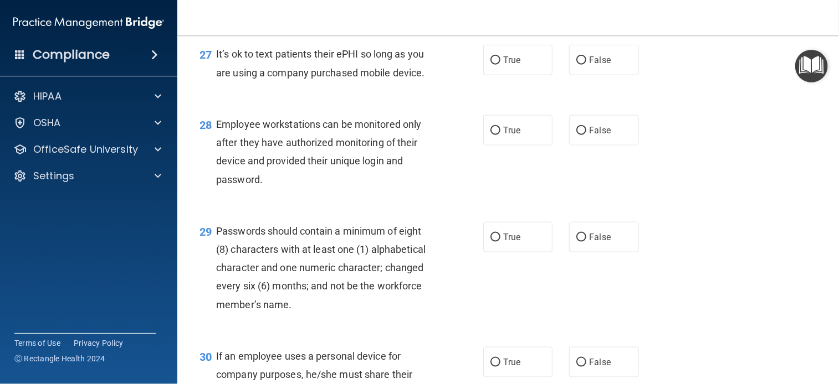
scroll to position [2766, 0]
click at [576, 64] on input "False" at bounding box center [581, 59] width 10 height 8
radio input "true"
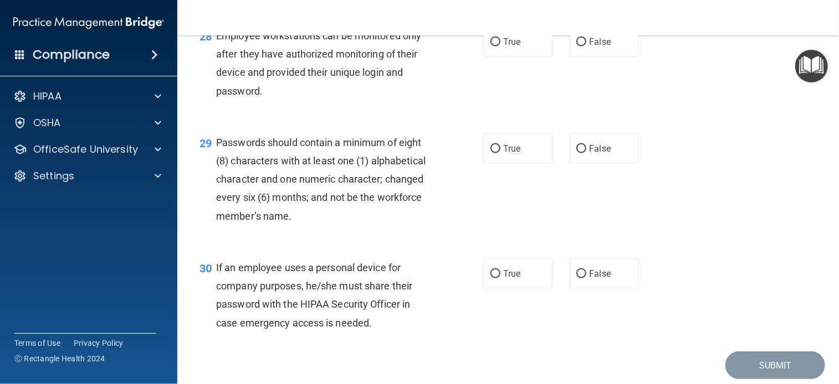
scroll to position [2854, 0]
click at [519, 57] on label "True" at bounding box center [517, 42] width 69 height 30
click at [500, 47] on input "True" at bounding box center [495, 42] width 10 height 8
radio input "true"
click at [509, 154] on span "True" at bounding box center [511, 148] width 17 height 11
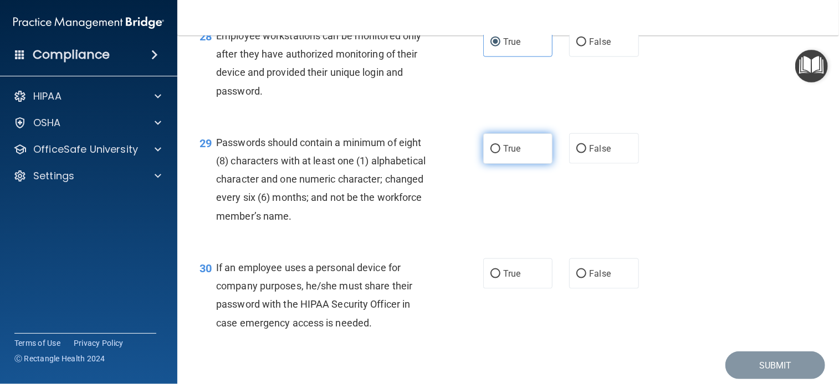
click at [500, 153] on input "True" at bounding box center [495, 149] width 10 height 8
radio input "true"
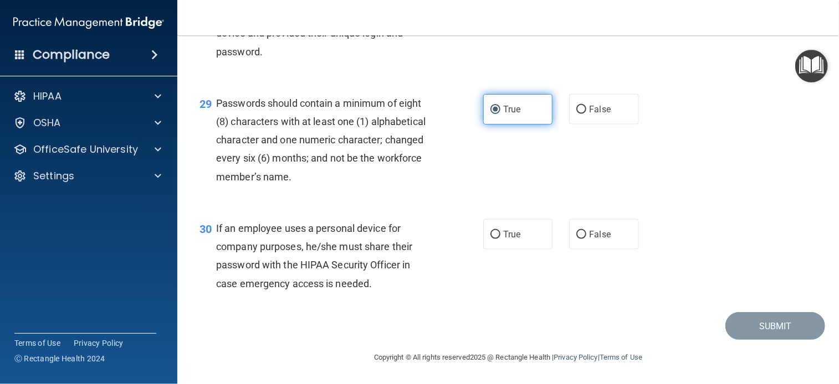
scroll to position [2930, 0]
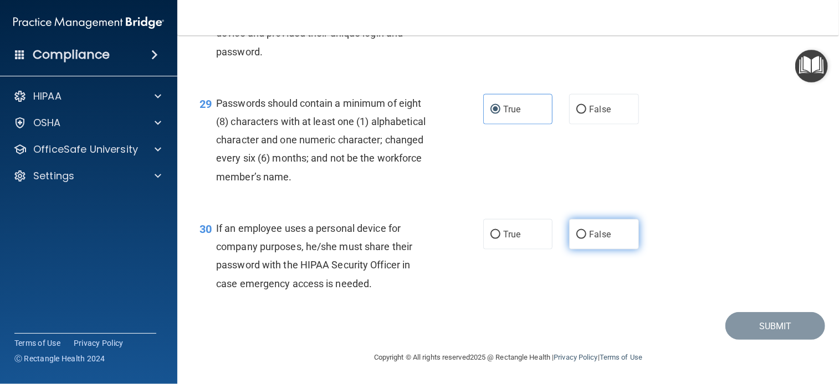
click at [581, 237] on input "False" at bounding box center [581, 235] width 10 height 8
radio input "true"
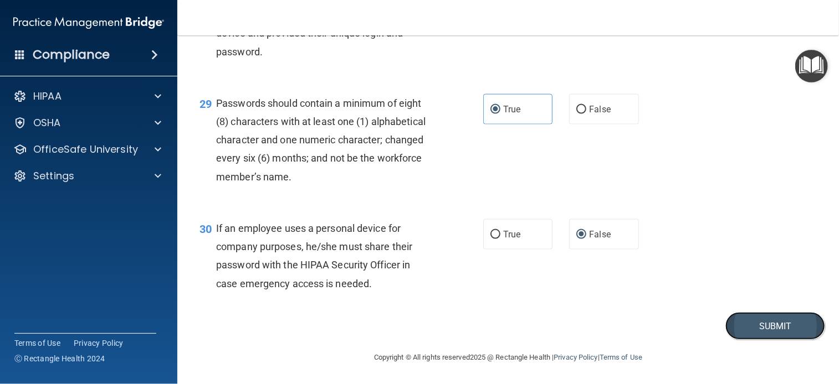
click at [765, 331] on button "Submit" at bounding box center [775, 326] width 100 height 28
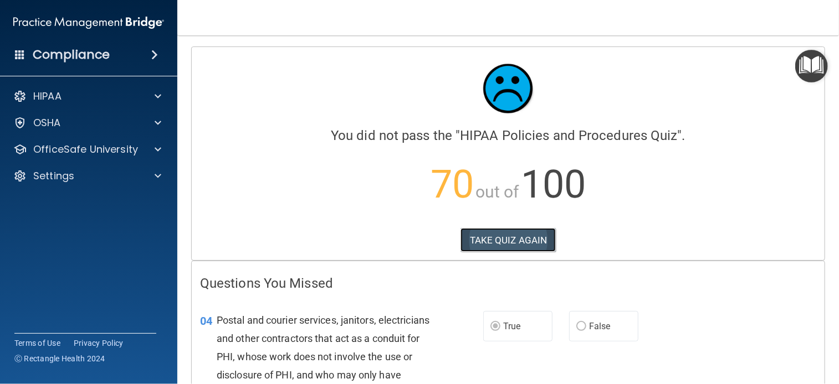
click at [523, 244] on button "TAKE QUIZ AGAIN" at bounding box center [508, 240] width 96 height 24
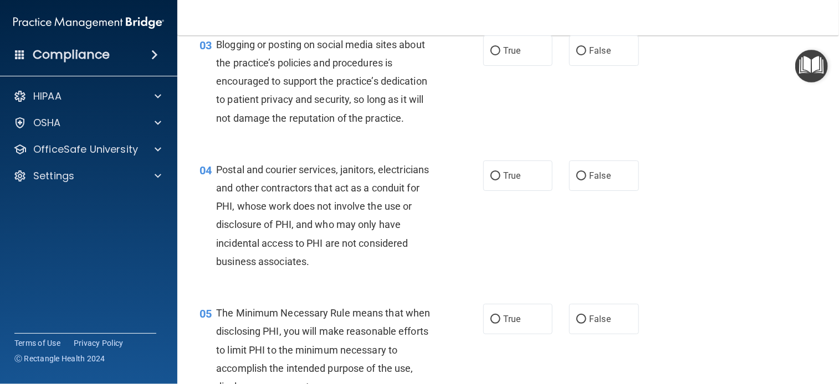
scroll to position [230, 0]
click at [501, 183] on label "True" at bounding box center [517, 175] width 69 height 30
click at [500, 180] on input "True" at bounding box center [495, 176] width 10 height 8
radio input "true"
click at [494, 324] on input "True" at bounding box center [495, 319] width 10 height 8
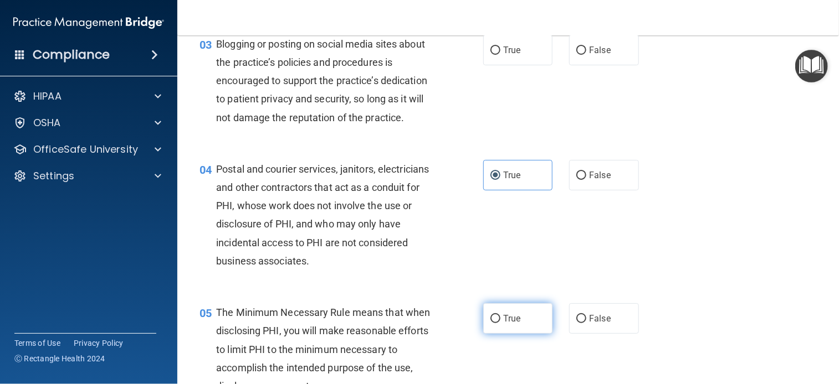
radio input "true"
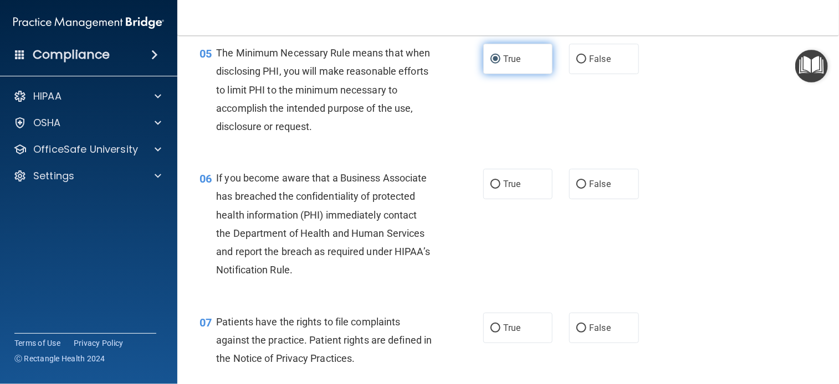
scroll to position [509, 0]
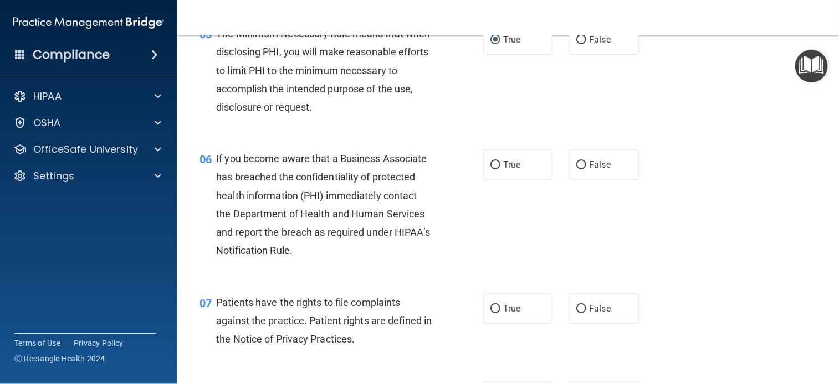
click at [473, 183] on div "06 If you become aware that a Business Associate has breached the confidentiali…" at bounding box center [341, 208] width 317 height 116
click at [504, 170] on span "True" at bounding box center [511, 165] width 17 height 11
click at [500, 170] on input "True" at bounding box center [495, 165] width 10 height 8
radio input "true"
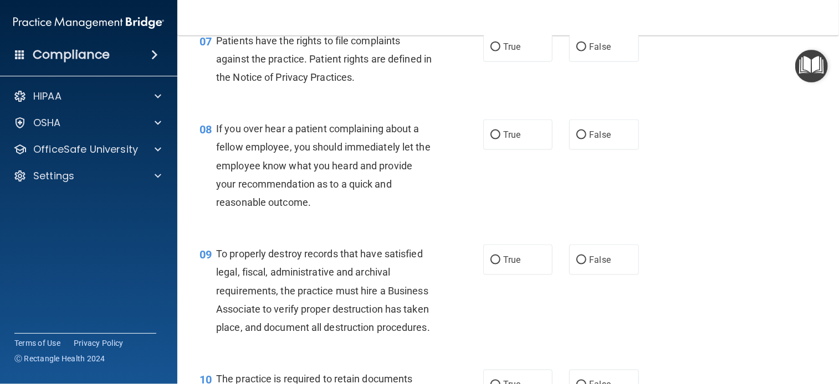
scroll to position [773, 0]
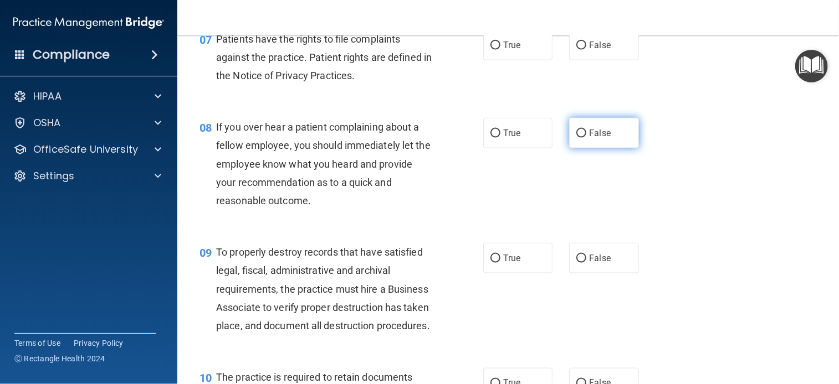
click at [583, 148] on label "False" at bounding box center [603, 133] width 69 height 30
click at [583, 138] on input "False" at bounding box center [581, 134] width 10 height 8
radio input "true"
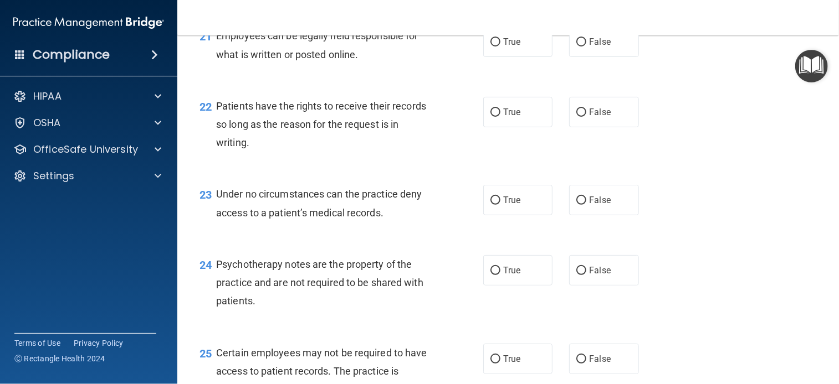
scroll to position [2235, 0]
click at [583, 127] on label "False" at bounding box center [603, 112] width 69 height 30
click at [583, 117] on input "False" at bounding box center [581, 113] width 10 height 8
radio input "true"
click at [581, 205] on input "False" at bounding box center [581, 201] width 10 height 8
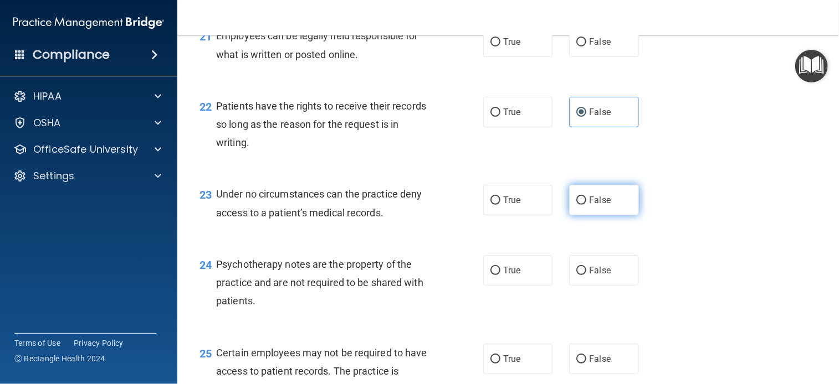
radio input "true"
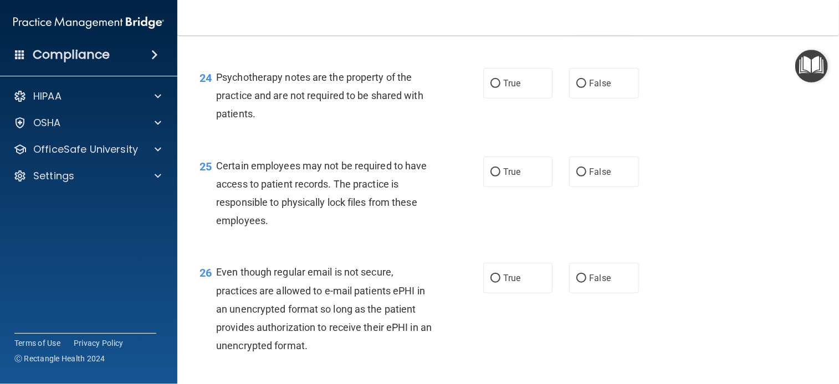
scroll to position [2423, 0]
click at [501, 97] on label "True" at bounding box center [517, 82] width 69 height 30
click at [500, 87] on input "True" at bounding box center [495, 83] width 10 height 8
radio input "true"
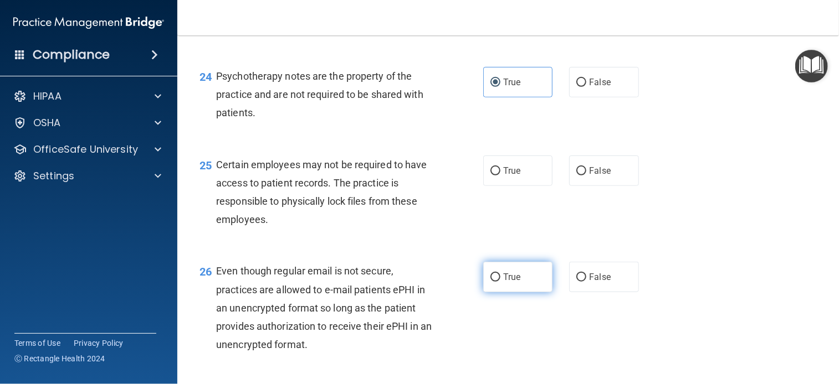
click at [503, 283] on span "True" at bounding box center [511, 277] width 17 height 11
click at [500, 282] on input "True" at bounding box center [495, 278] width 10 height 8
radio input "true"
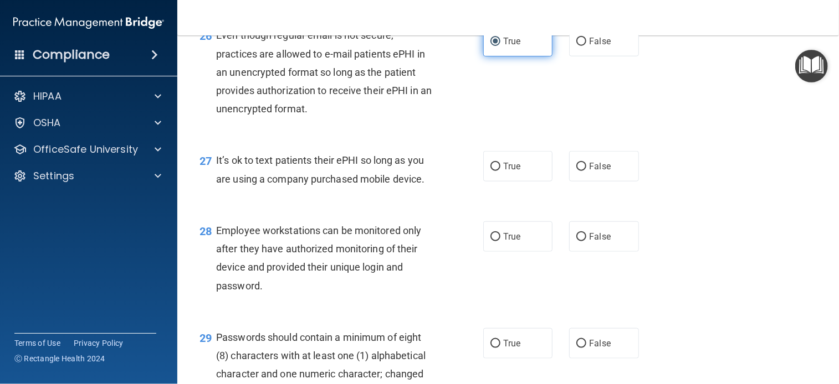
scroll to position [2663, 0]
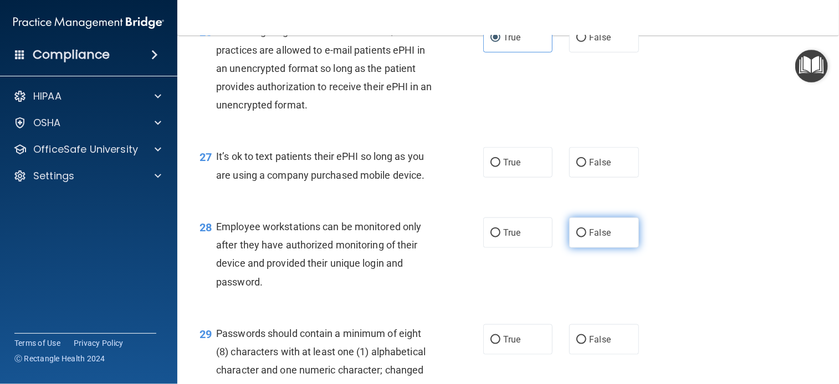
click at [592, 238] on span "False" at bounding box center [600, 233] width 22 height 11
click at [586, 238] on input "False" at bounding box center [581, 233] width 10 height 8
radio input "true"
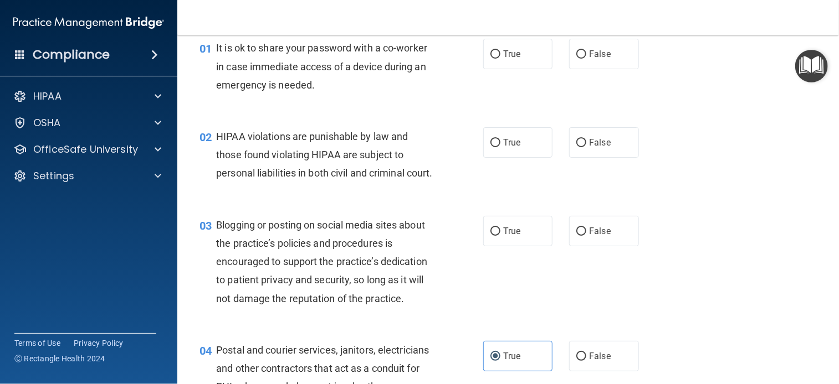
scroll to position [0, 0]
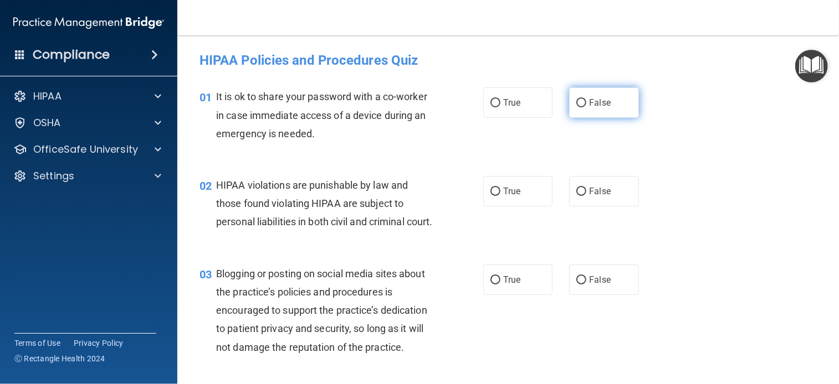
click at [596, 106] on span "False" at bounding box center [600, 102] width 22 height 11
click at [586, 106] on input "False" at bounding box center [581, 103] width 10 height 8
radio input "true"
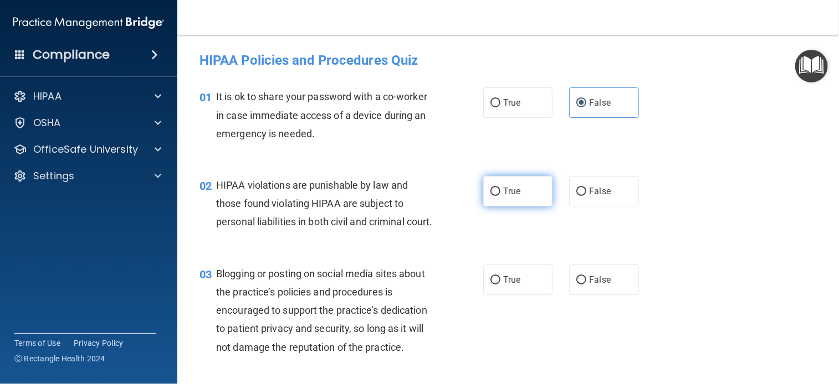
click at [512, 196] on span "True" at bounding box center [511, 191] width 17 height 11
click at [500, 196] on input "True" at bounding box center [495, 192] width 10 height 8
radio input "true"
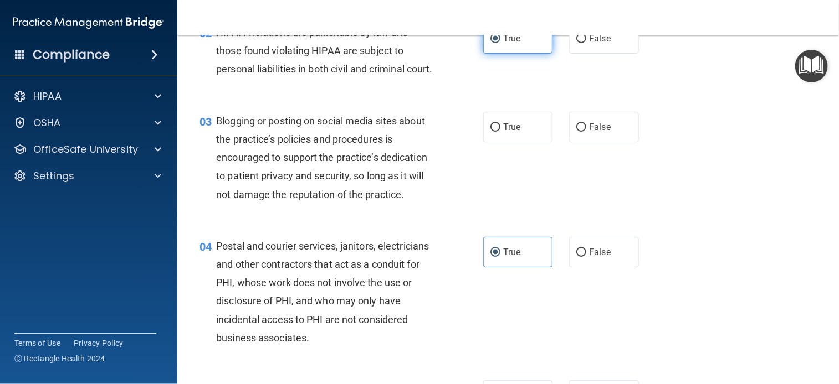
scroll to position [158, 0]
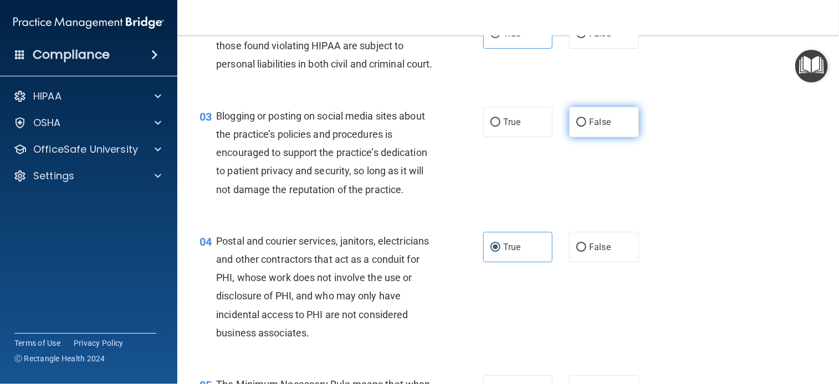
click at [607, 137] on label "False" at bounding box center [603, 122] width 69 height 30
click at [586, 127] on input "False" at bounding box center [581, 123] width 10 height 8
radio input "true"
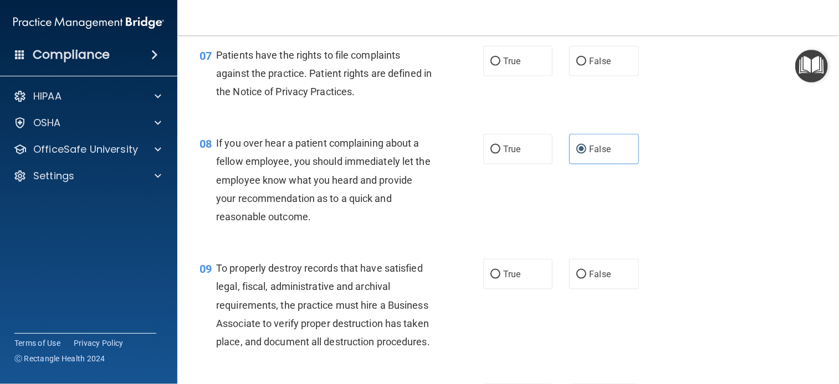
scroll to position [757, 0]
click at [527, 76] on label "True" at bounding box center [517, 60] width 69 height 30
click at [500, 65] on input "True" at bounding box center [495, 61] width 10 height 8
radio input "true"
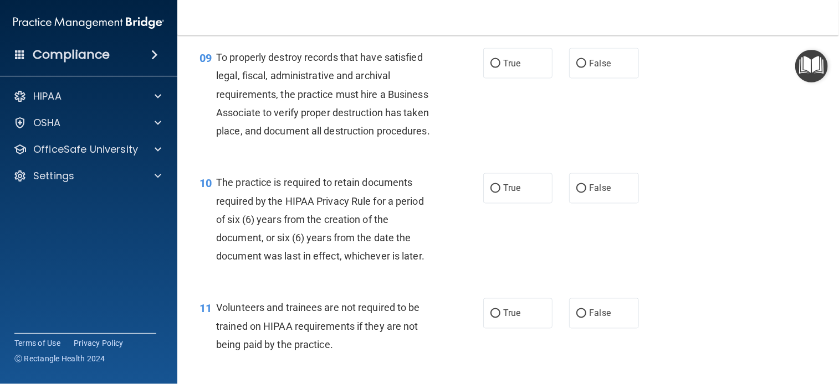
scroll to position [971, 0]
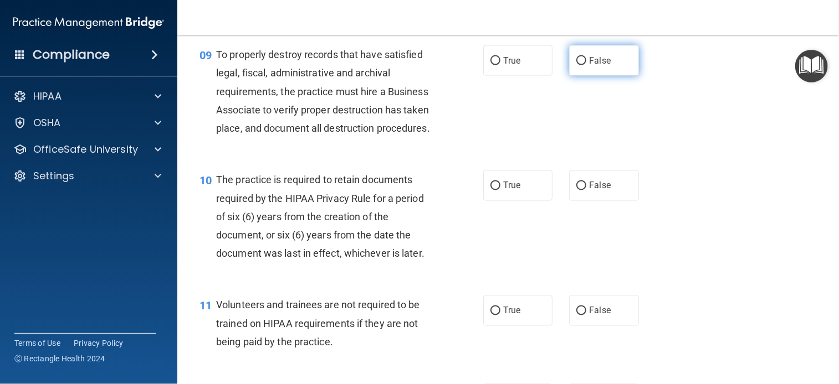
click at [596, 66] on label "False" at bounding box center [603, 60] width 69 height 30
click at [586, 65] on input "False" at bounding box center [581, 61] width 10 height 8
radio input "true"
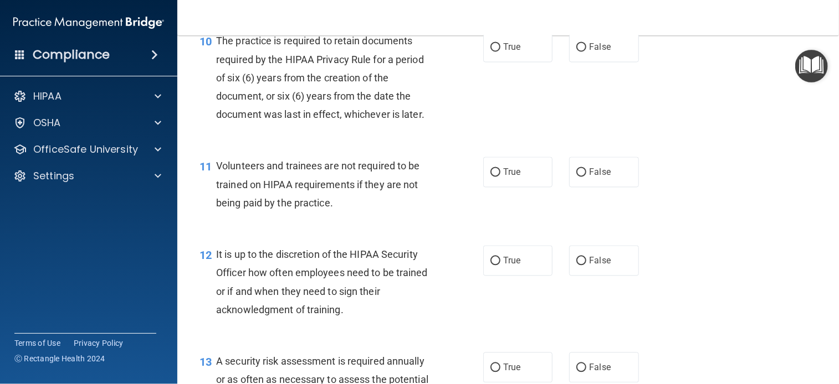
scroll to position [1121, 0]
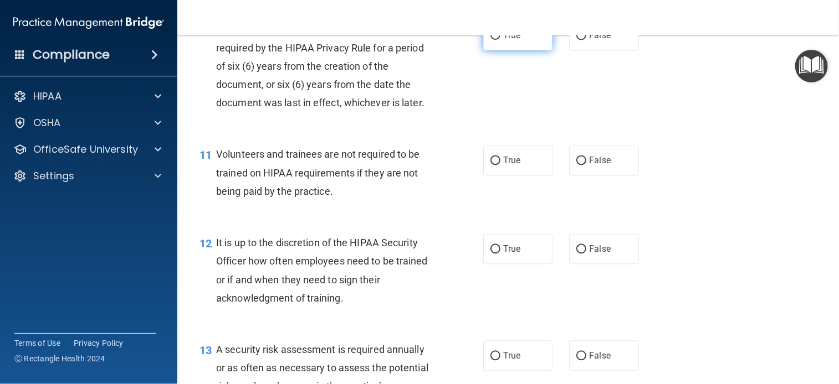
click at [514, 50] on label "True" at bounding box center [517, 35] width 69 height 30
click at [500, 40] on input "True" at bounding box center [495, 36] width 10 height 8
radio input "true"
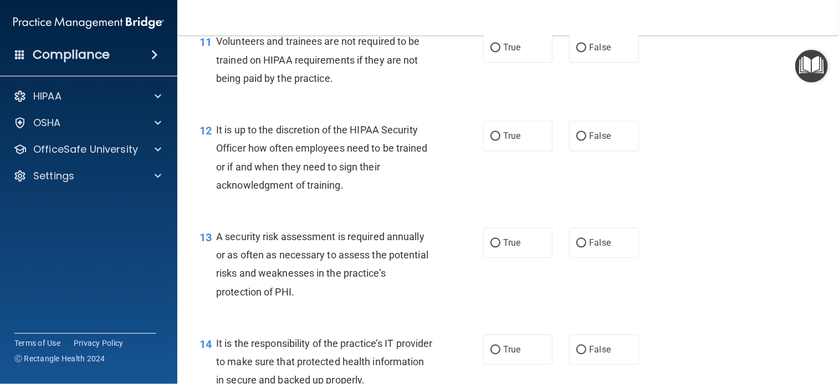
scroll to position [1242, 0]
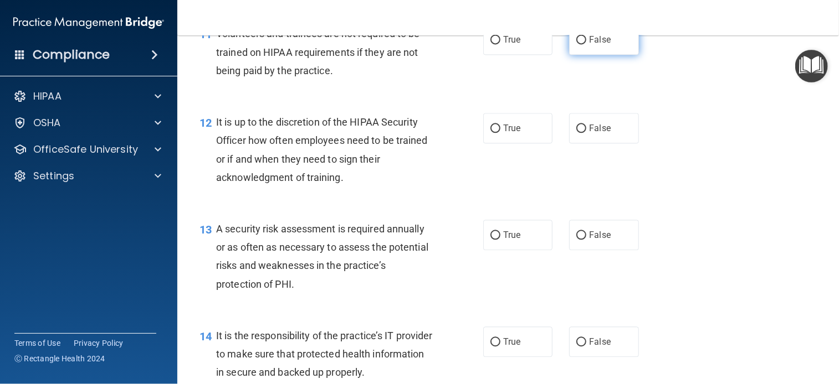
click at [594, 55] on label "False" at bounding box center [603, 39] width 69 height 30
click at [586, 44] on input "False" at bounding box center [581, 40] width 10 height 8
radio input "true"
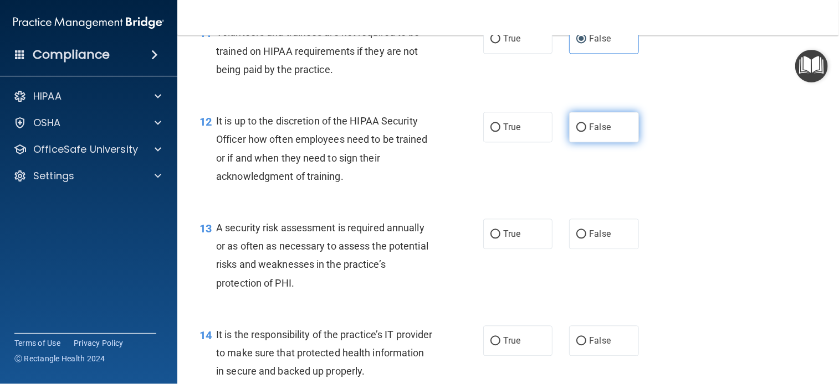
click at [599, 132] on span "False" at bounding box center [600, 127] width 22 height 11
click at [586, 132] on input "False" at bounding box center [581, 128] width 10 height 8
radio input "true"
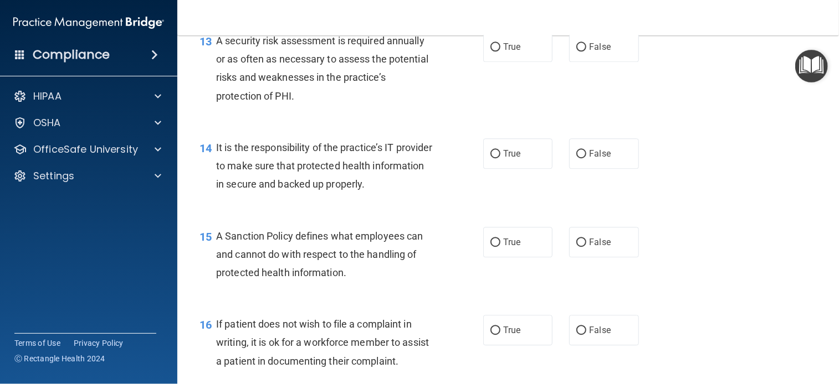
scroll to position [1431, 0]
click at [527, 61] on label "True" at bounding box center [517, 46] width 69 height 30
click at [500, 51] on input "True" at bounding box center [495, 47] width 10 height 8
radio input "true"
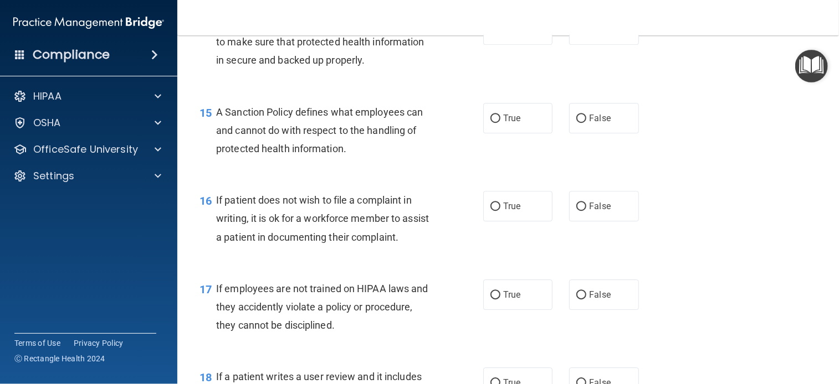
scroll to position [1560, 0]
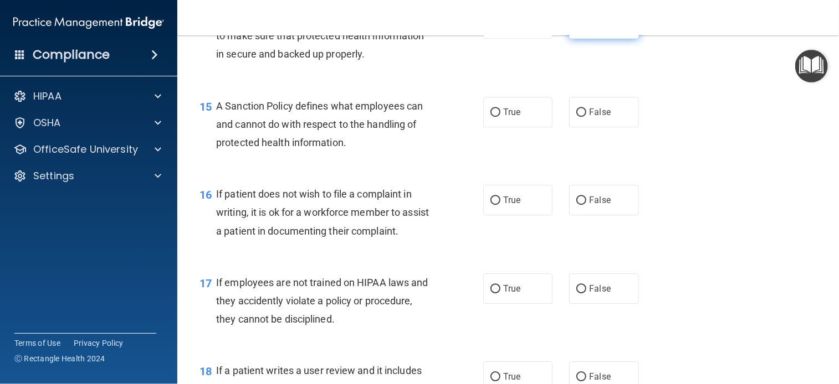
click at [622, 39] on label "False" at bounding box center [603, 23] width 69 height 30
click at [586, 28] on input "False" at bounding box center [581, 24] width 10 height 8
radio input "true"
click at [530, 127] on label "True" at bounding box center [517, 112] width 69 height 30
click at [500, 117] on input "True" at bounding box center [495, 113] width 10 height 8
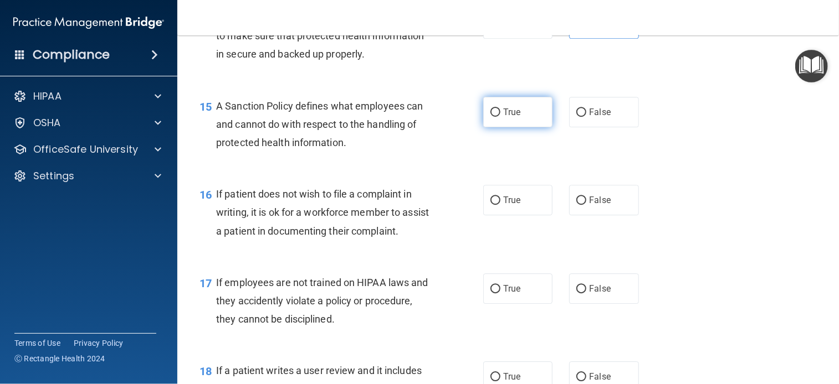
radio input "true"
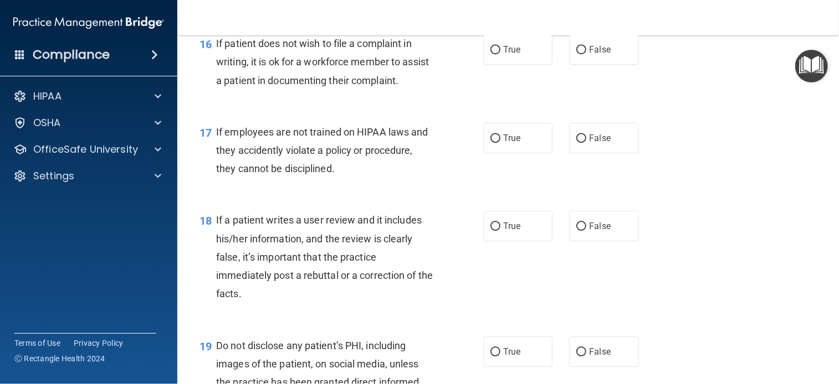
scroll to position [1712, 0]
click at [514, 54] on span "True" at bounding box center [511, 48] width 17 height 11
click at [500, 53] on input "True" at bounding box center [495, 49] width 10 height 8
radio input "true"
click at [604, 142] on span "False" at bounding box center [600, 137] width 22 height 11
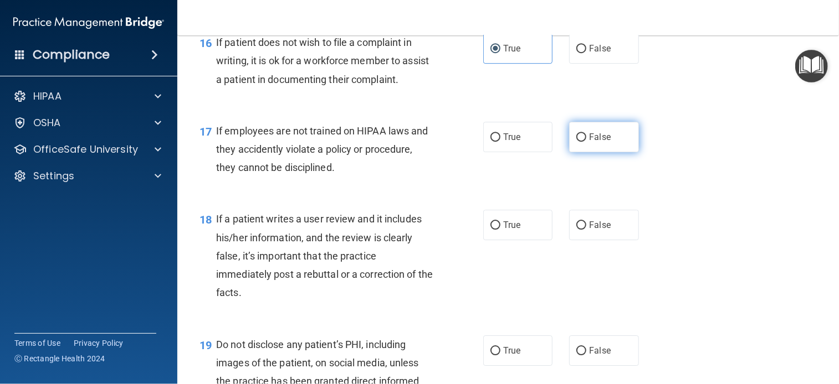
click at [586, 142] on input "False" at bounding box center [581, 138] width 10 height 8
radio input "true"
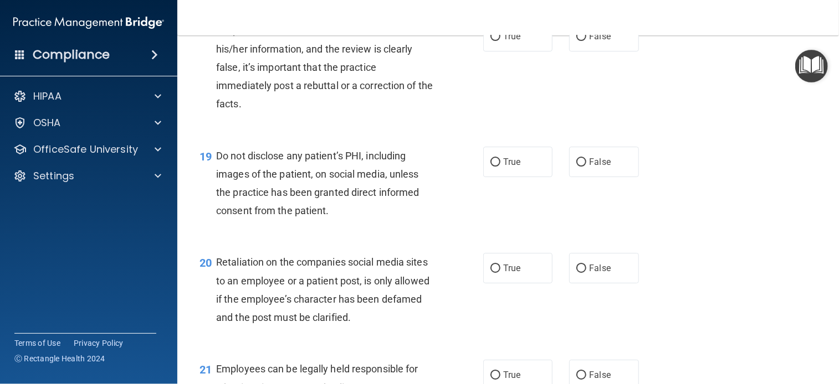
scroll to position [1901, 0]
click at [600, 42] on span "False" at bounding box center [600, 36] width 22 height 11
click at [586, 41] on input "False" at bounding box center [581, 37] width 10 height 8
radio input "true"
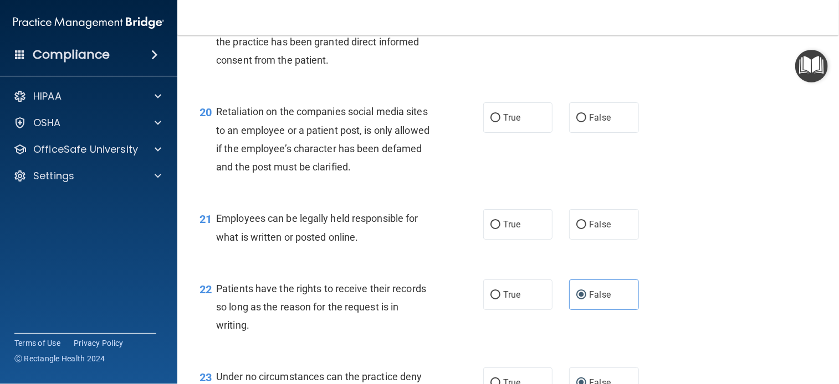
scroll to position [2053, 0]
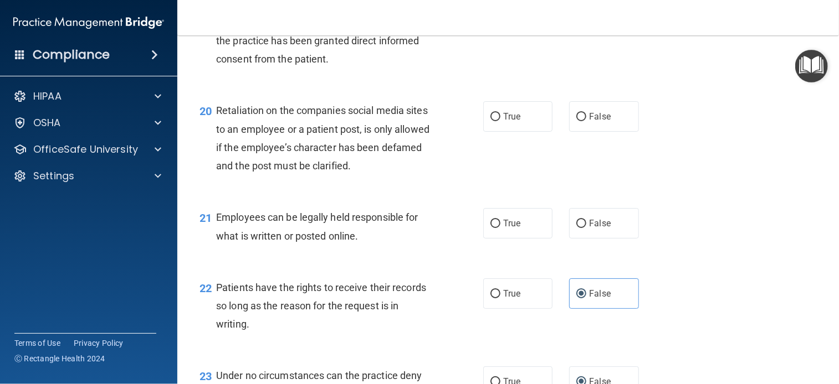
click at [609, 25] on label "False" at bounding box center [603, 10] width 69 height 30
click at [586, 15] on input "False" at bounding box center [581, 11] width 10 height 8
radio input "true"
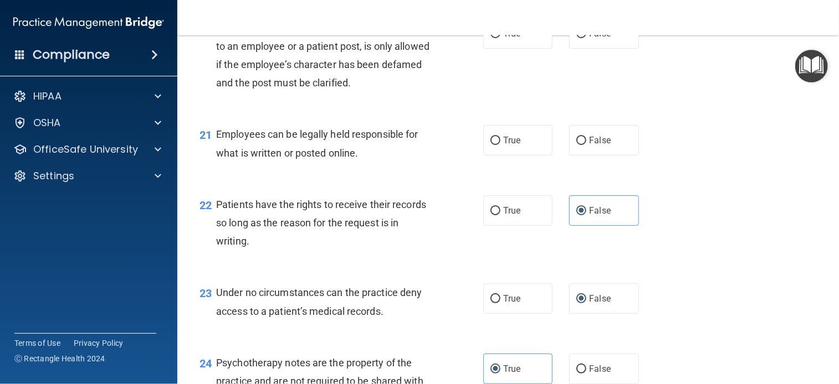
scroll to position [2137, 0]
click at [600, 38] on span "False" at bounding box center [600, 32] width 22 height 11
click at [586, 37] on input "False" at bounding box center [581, 33] width 10 height 8
radio input "true"
click at [522, 155] on label "True" at bounding box center [517, 139] width 69 height 30
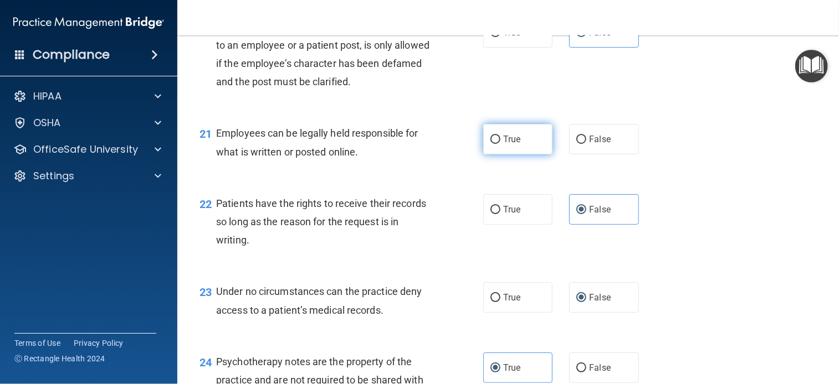
click at [500, 144] on input "True" at bounding box center [495, 140] width 10 height 8
radio input "true"
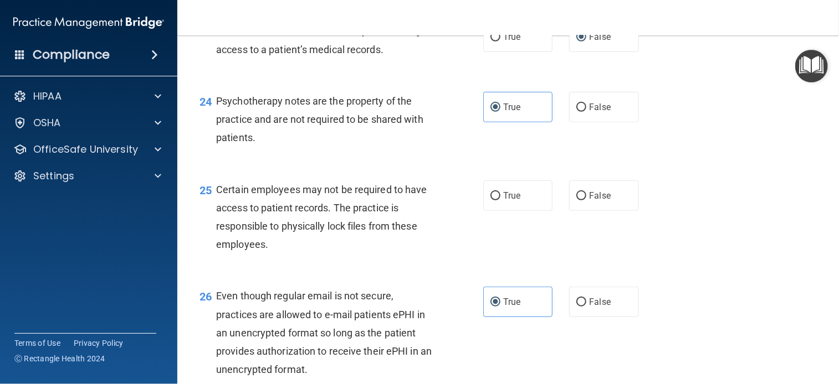
scroll to position [2409, 0]
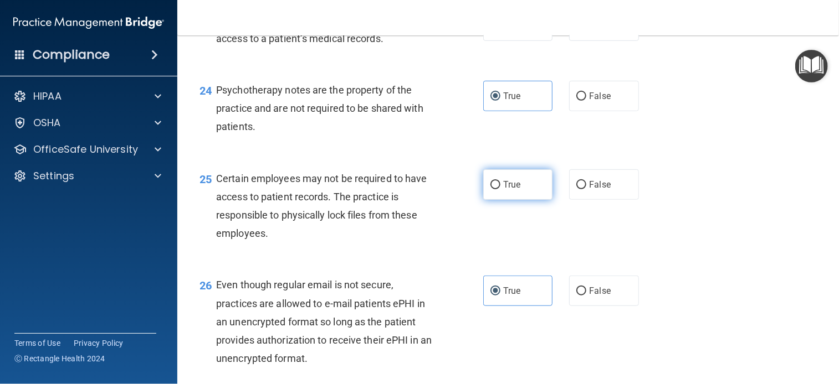
click at [532, 200] on label "True" at bounding box center [517, 185] width 69 height 30
click at [500, 189] on input "True" at bounding box center [495, 185] width 10 height 8
radio input "true"
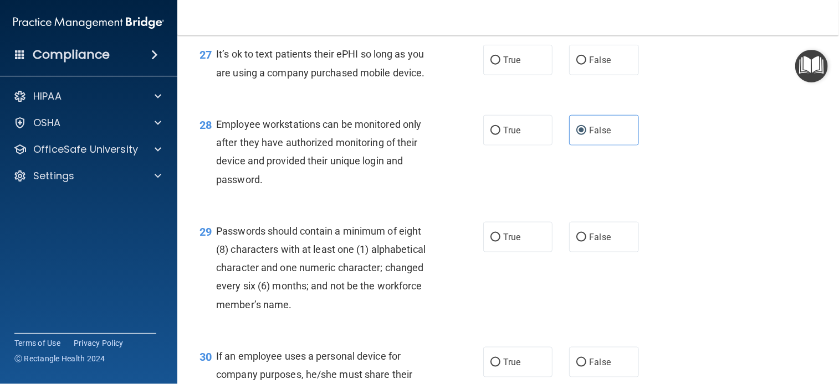
scroll to position [2767, 0]
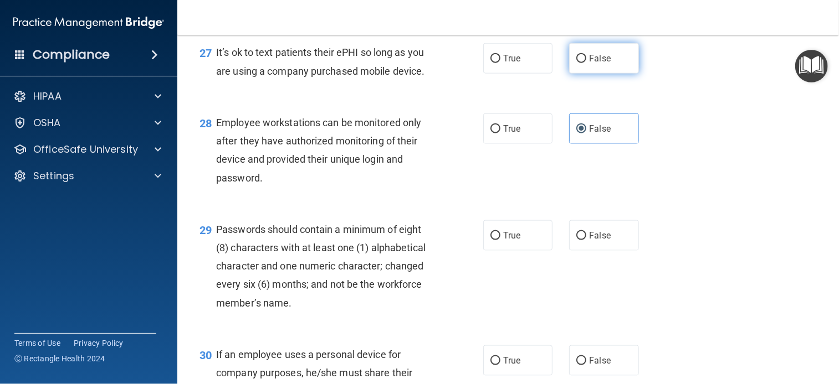
click at [604, 74] on label "False" at bounding box center [603, 58] width 69 height 30
click at [586, 63] on input "False" at bounding box center [581, 59] width 10 height 8
radio input "true"
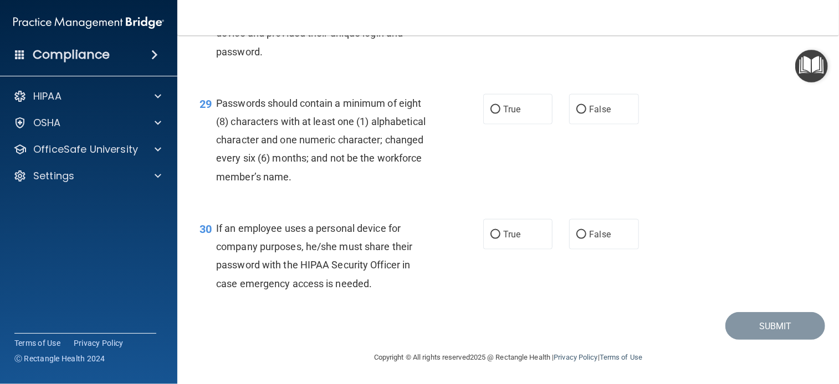
scroll to position [2923, 0]
click at [519, 125] on label "True" at bounding box center [517, 109] width 69 height 30
click at [500, 114] on input "True" at bounding box center [495, 110] width 10 height 8
radio input "true"
click at [612, 239] on label "False" at bounding box center [603, 234] width 69 height 30
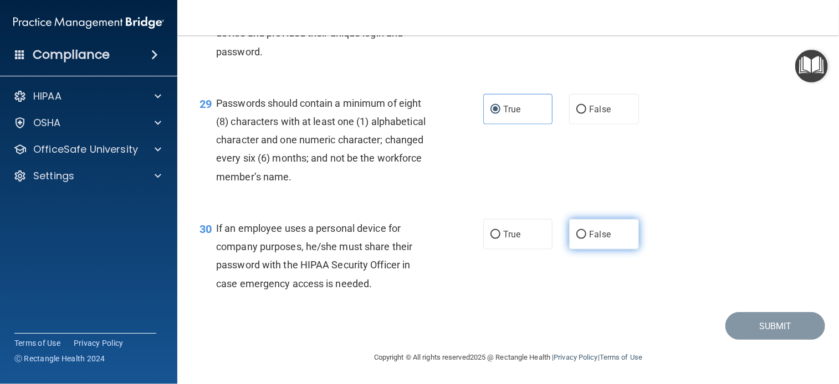
click at [586, 239] on input "False" at bounding box center [581, 235] width 10 height 8
radio input "true"
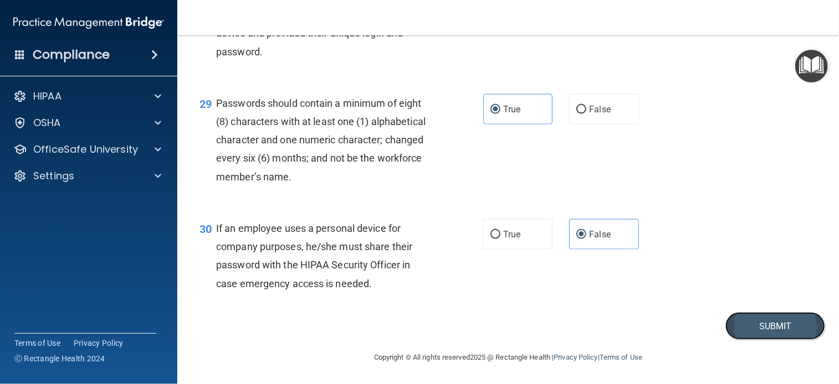
click at [772, 338] on button "Submit" at bounding box center [775, 326] width 100 height 28
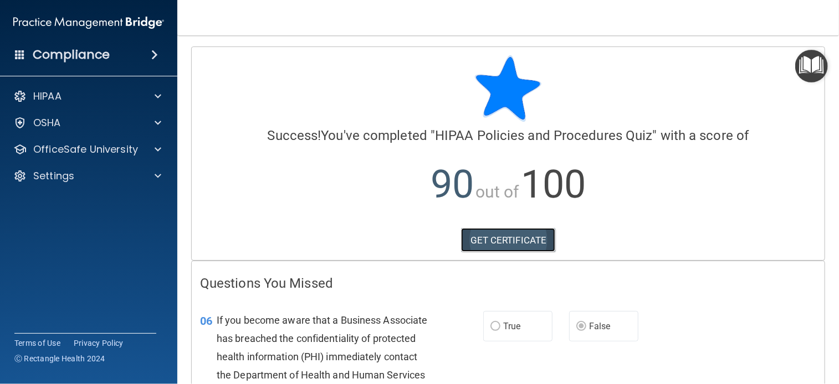
click at [519, 238] on link "GET CERTIFICATE" at bounding box center [508, 240] width 95 height 24
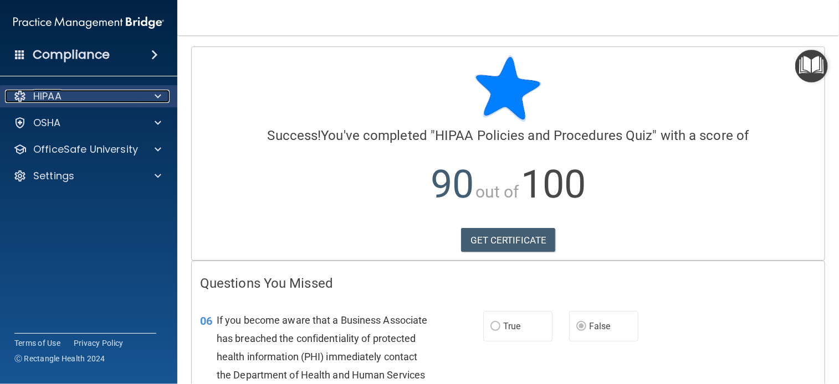
click at [157, 93] on span at bounding box center [158, 96] width 7 height 13
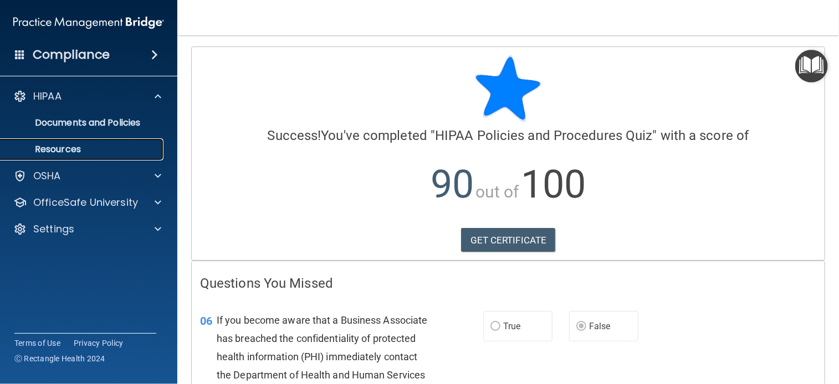
click at [127, 153] on p "Resources" at bounding box center [82, 149] width 151 height 11
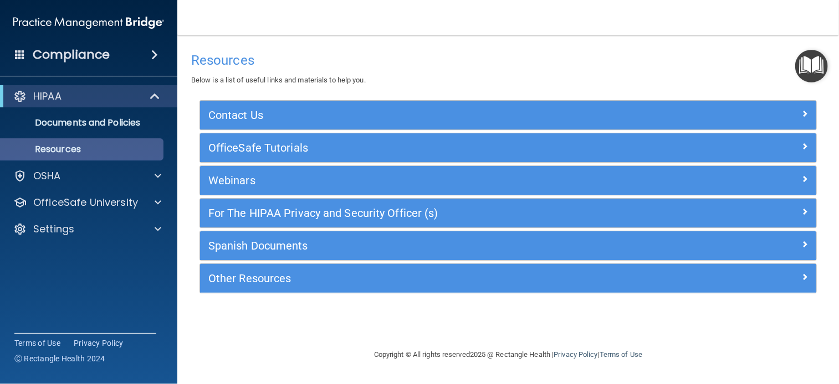
click at [399, 202] on div "For The HIPAA Privacy and Security Officer (s)" at bounding box center [508, 213] width 616 height 29
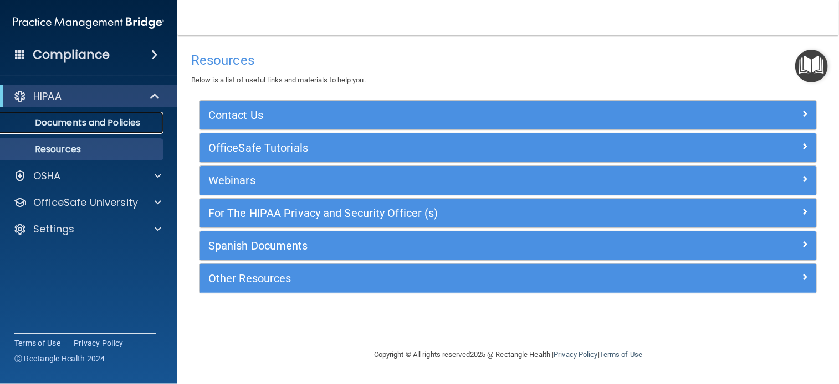
click at [122, 121] on p "Documents and Policies" at bounding box center [82, 122] width 151 height 11
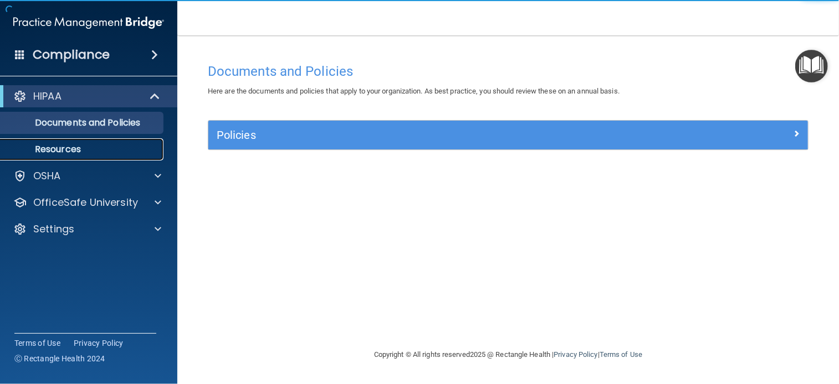
click at [64, 150] on p "Resources" at bounding box center [82, 149] width 151 height 11
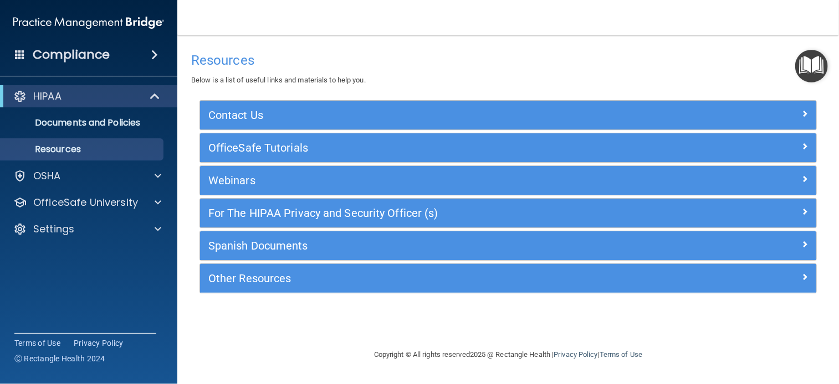
click at [807, 68] on img "Open Resource Center" at bounding box center [811, 66] width 33 height 33
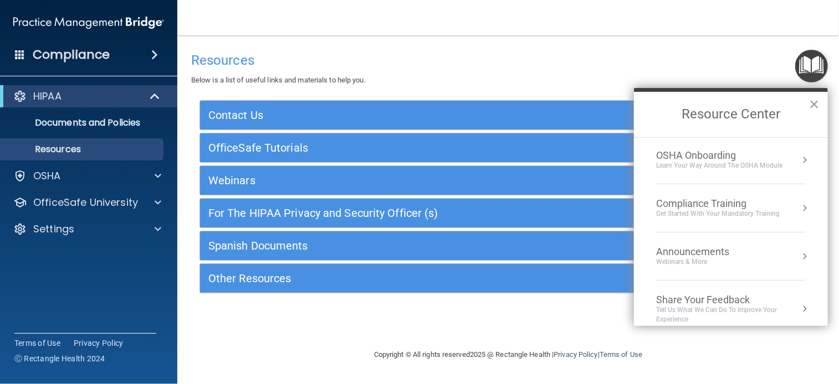
scroll to position [60, 0]
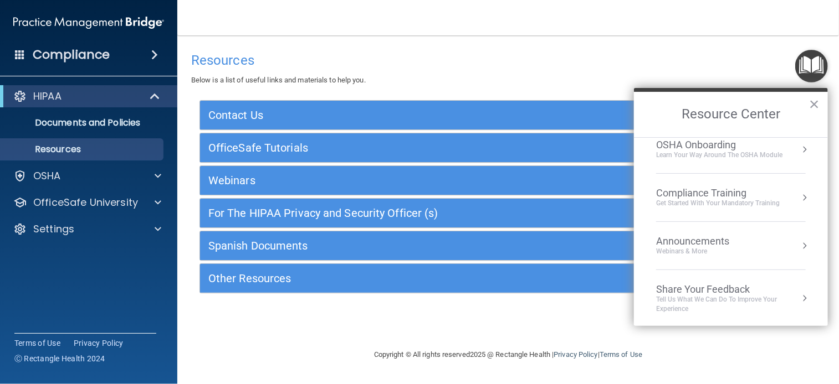
click at [780, 198] on div "Compliance Training Get Started with your mandatory training" at bounding box center [731, 197] width 150 height 21
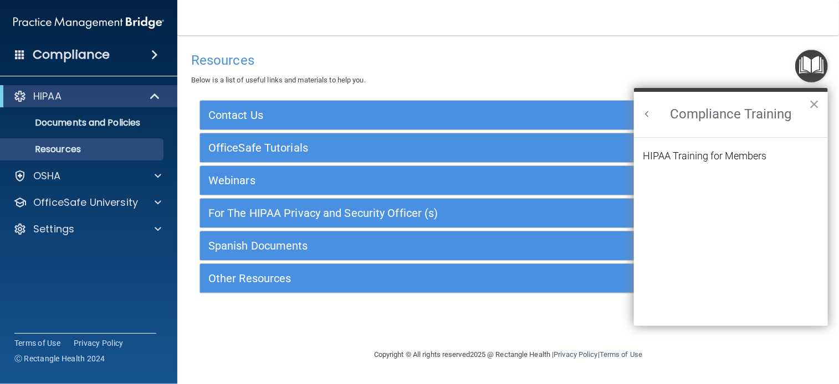
scroll to position [0, 0]
click at [762, 156] on div "HIPAA Training for Members" at bounding box center [705, 156] width 124 height 10
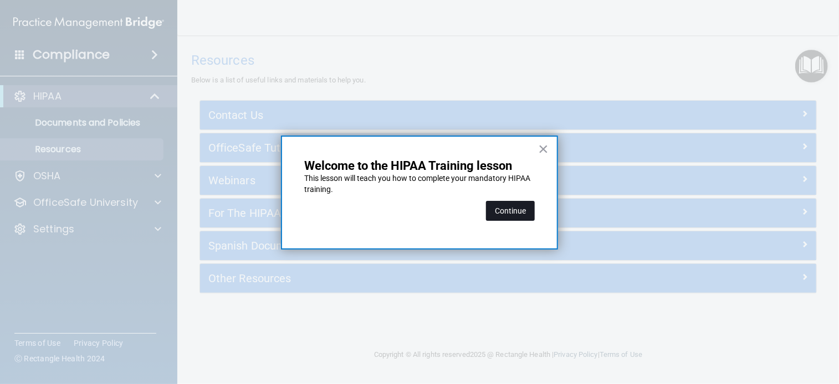
click at [520, 211] on button "Continue" at bounding box center [510, 211] width 49 height 20
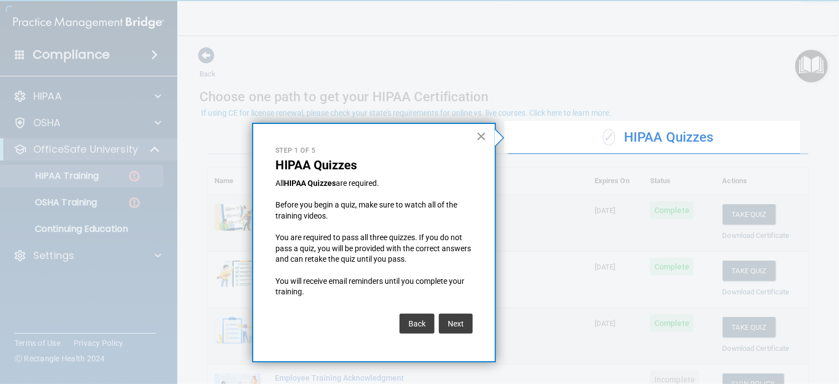
click at [480, 138] on button "×" at bounding box center [481, 136] width 11 height 18
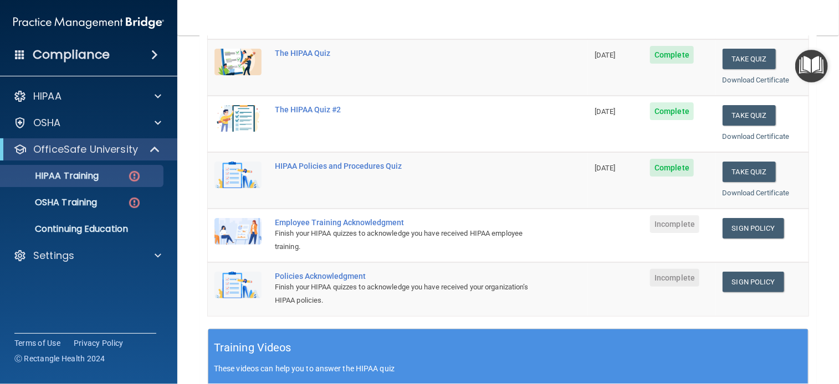
scroll to position [159, 0]
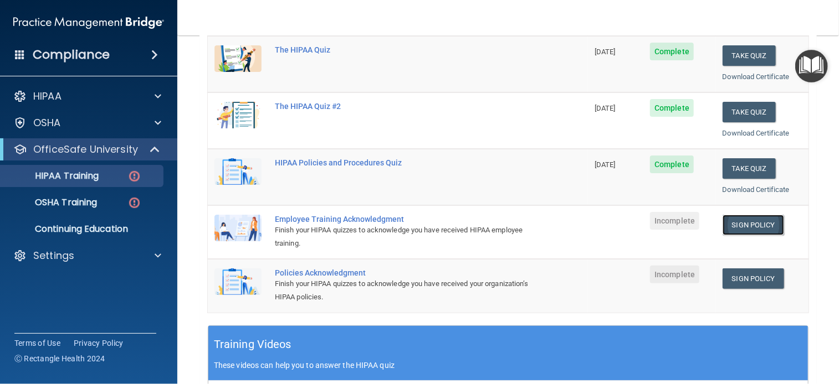
click at [753, 224] on link "Sign Policy" at bounding box center [752, 225] width 61 height 20
click at [745, 275] on link "Sign Policy" at bounding box center [752, 279] width 61 height 20
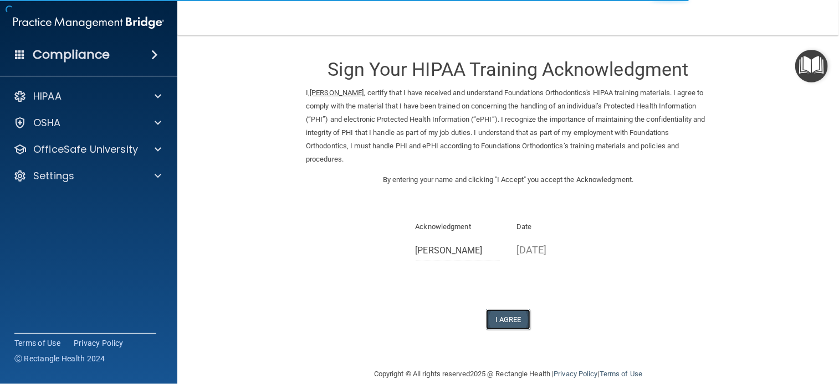
click at [509, 324] on button "I Agree" at bounding box center [508, 320] width 44 height 20
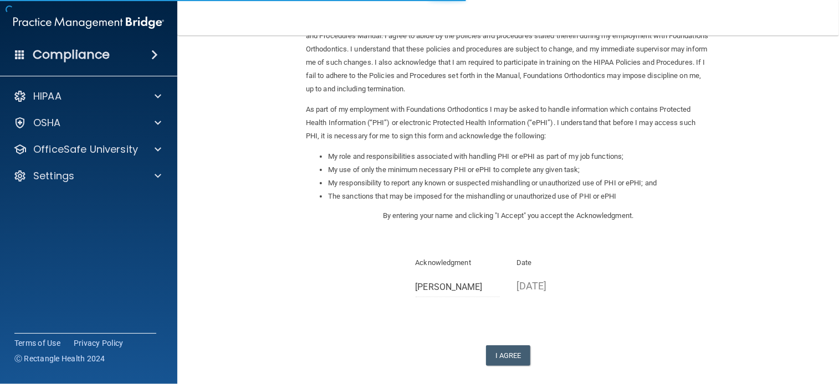
scroll to position [122, 0]
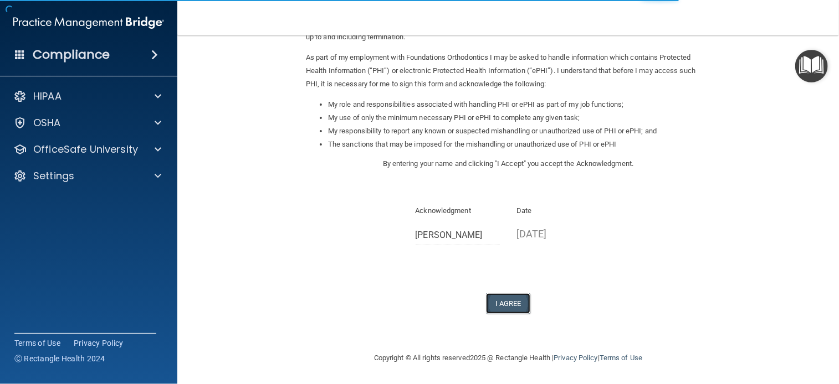
click at [496, 302] on button "I Agree" at bounding box center [508, 304] width 44 height 20
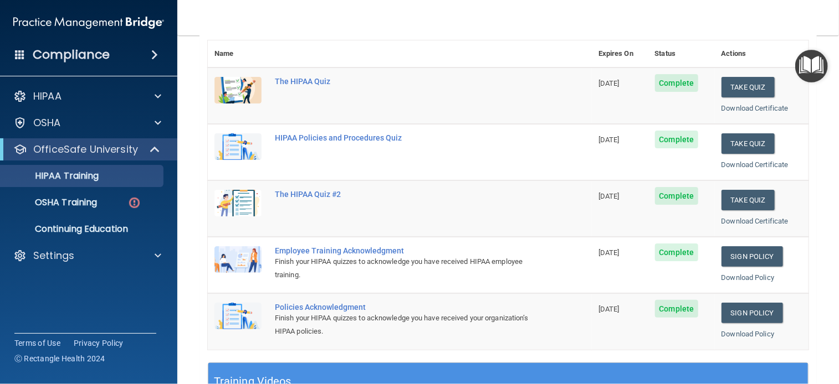
scroll to position [120, 0]
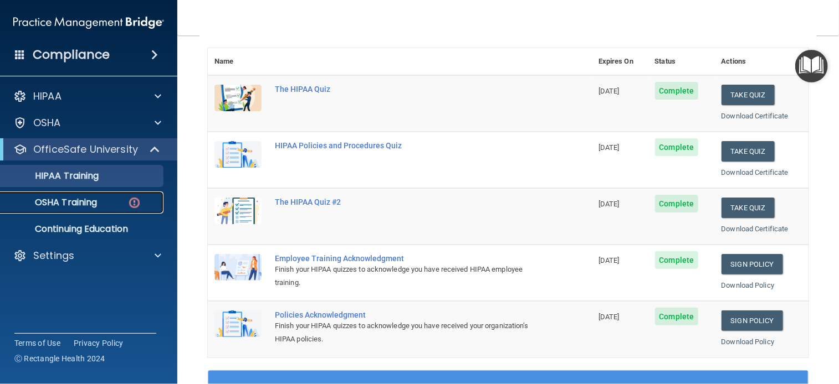
click at [97, 207] on p "OSHA Training" at bounding box center [52, 202] width 90 height 11
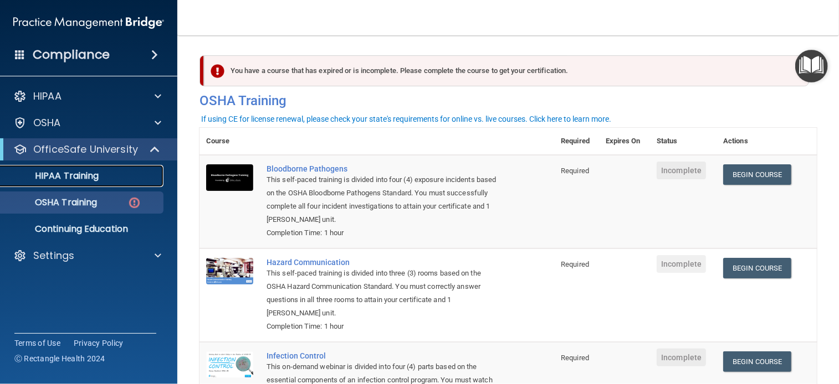
click at [100, 176] on div "HIPAA Training" at bounding box center [82, 176] width 151 height 11
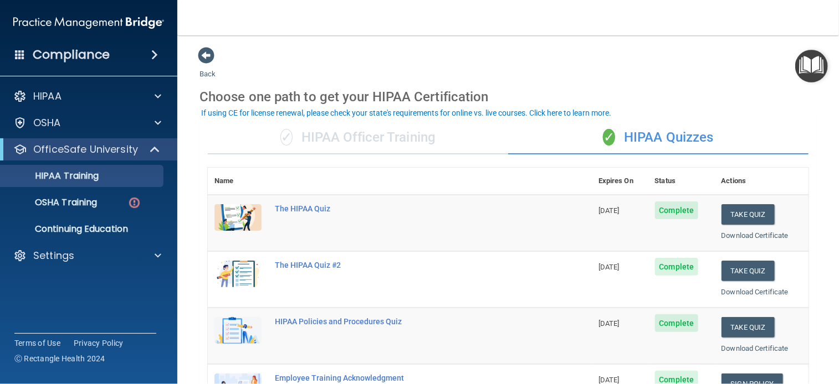
click at [341, 40] on main "Back Choose one path to get your HIPAA Certification ✓ HIPAA Officer Training ✓…" at bounding box center [507, 209] width 661 height 349
